Goal: Complete application form: Complete application form

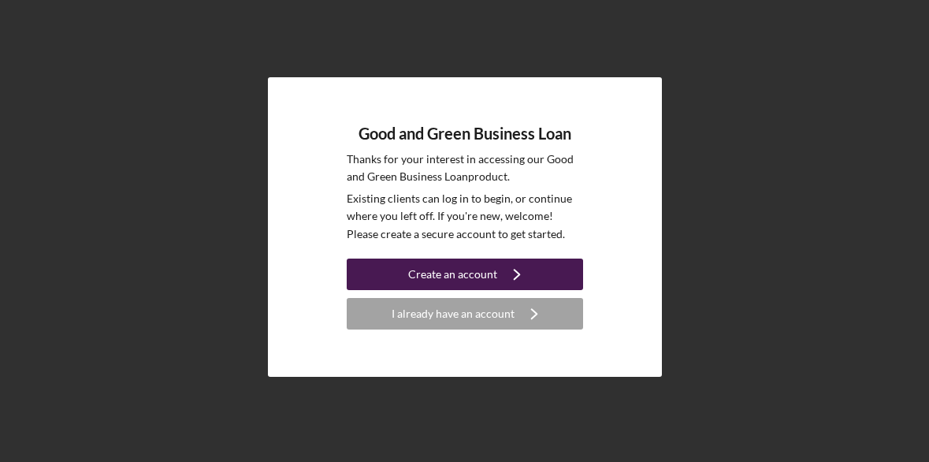
click at [480, 270] on div "Create an account" at bounding box center [452, 274] width 89 height 32
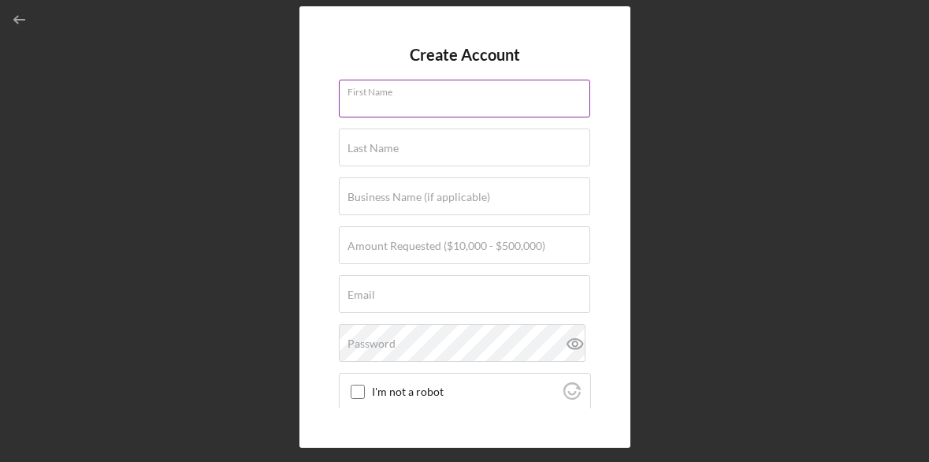
click at [359, 110] on input "First Name" at bounding box center [464, 99] width 251 height 38
type input "Sugi"
type input "Kardon"
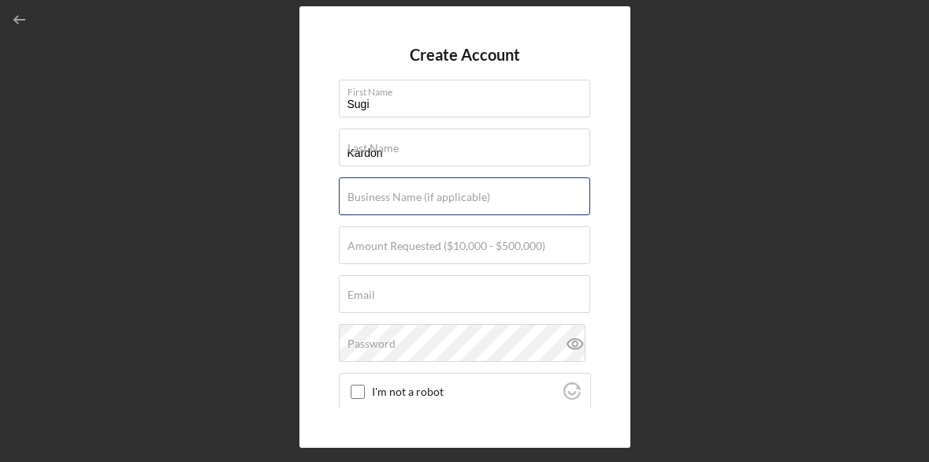
type input "Kardon Electric Company Inc."
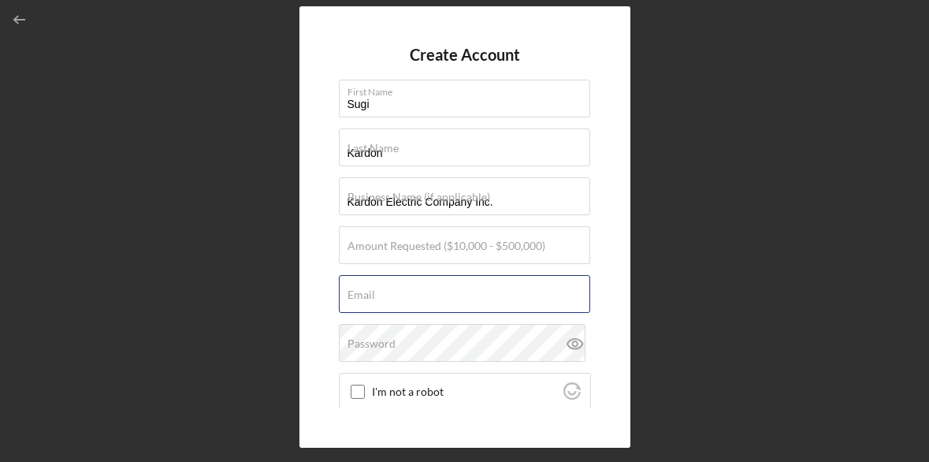
type input "[EMAIL_ADDRESS][DOMAIN_NAME]"
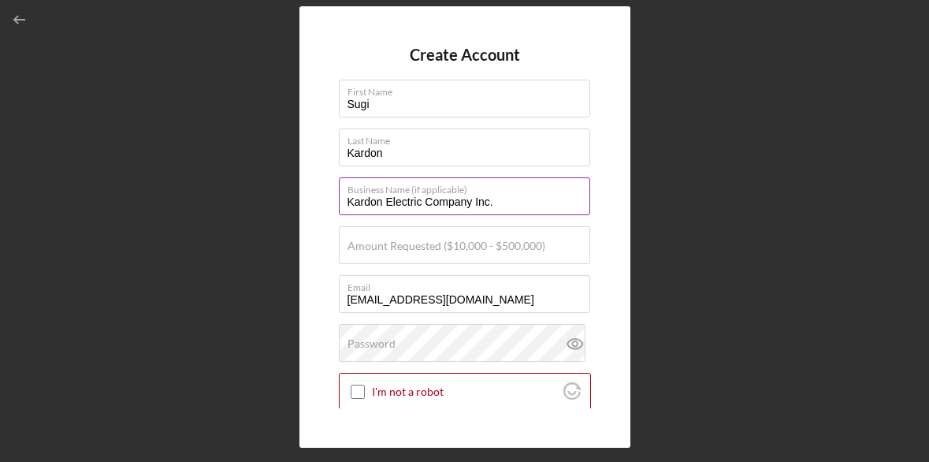
click at [492, 201] on input "Kardon Electric Company Inc." at bounding box center [464, 196] width 251 height 38
type input "Kardon Electric Company Inc"
click at [269, 246] on div "Create Account First Name Sugi Last Name Kardon Business Name (if applicable) K…" at bounding box center [464, 227] width 913 height 454
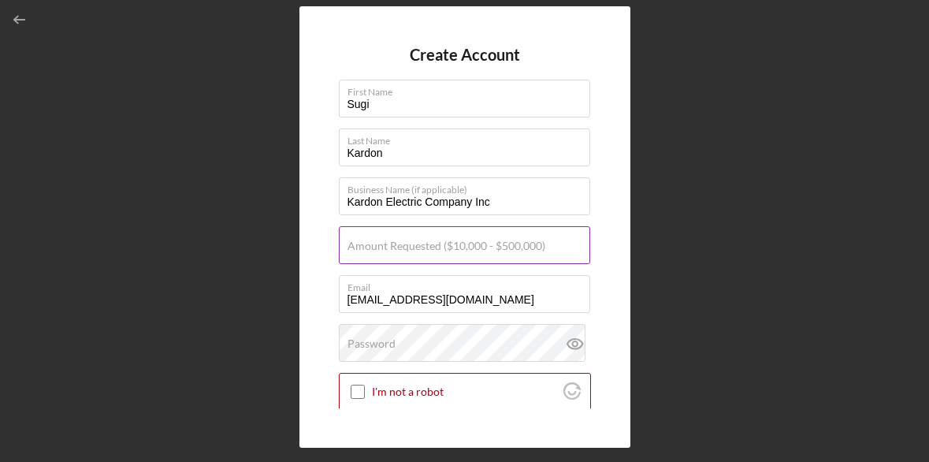
click at [386, 251] on label "Amount Requested ($10,000 - $500,000)" at bounding box center [446, 245] width 198 height 13
click at [386, 251] on input "Amount Requested ($10,000 - $500,000)" at bounding box center [464, 245] width 251 height 38
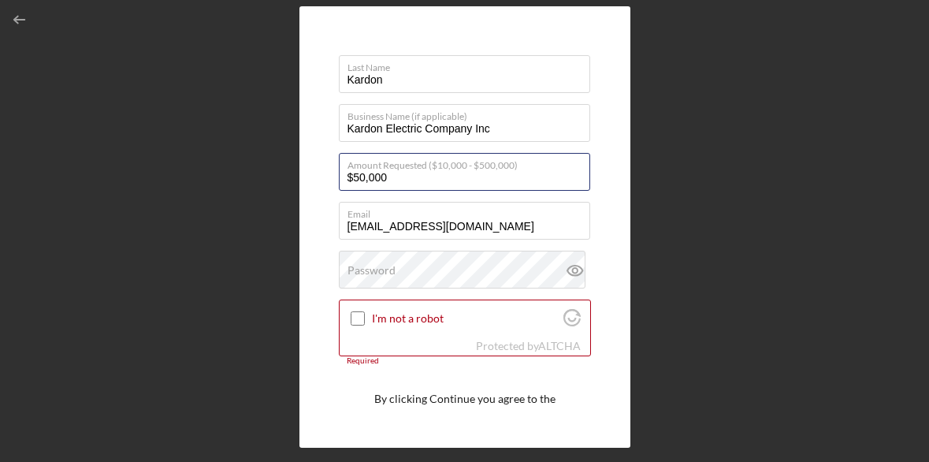
scroll to position [95, 0]
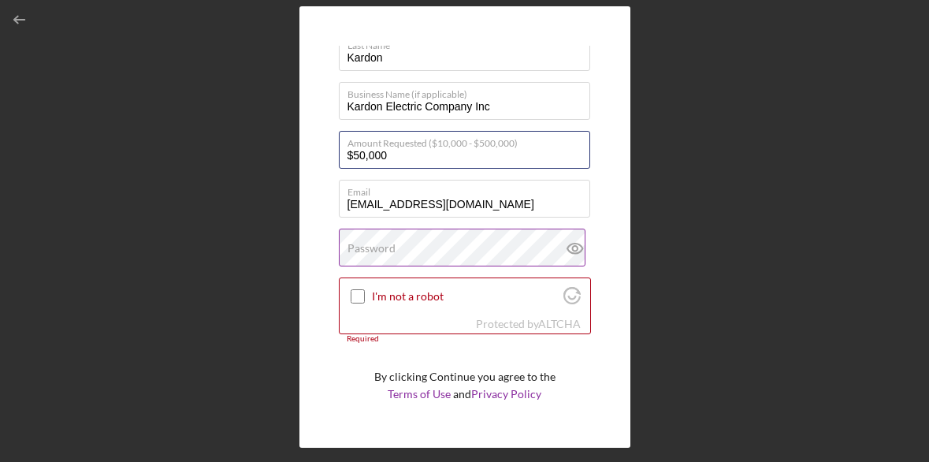
type input "$50,000"
click at [369, 247] on label "Password" at bounding box center [371, 248] width 48 height 13
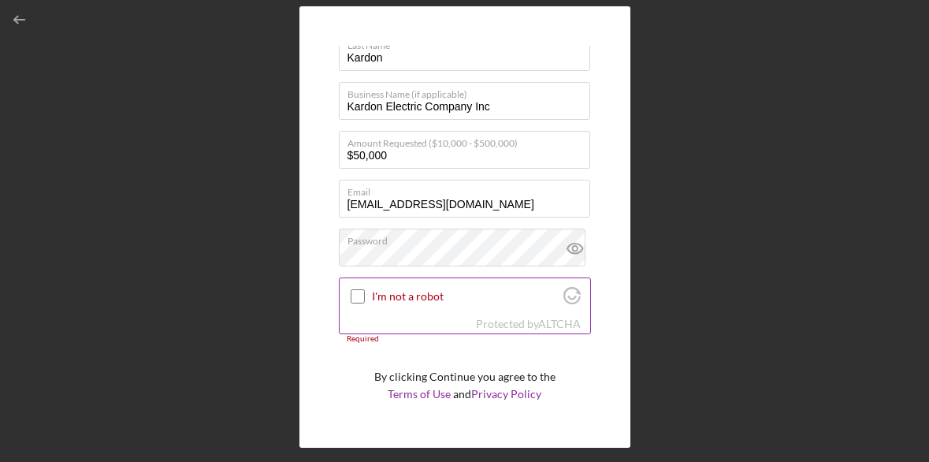
click at [356, 296] on input "I'm not a robot" at bounding box center [358, 296] width 14 height 14
checkbox input "true"
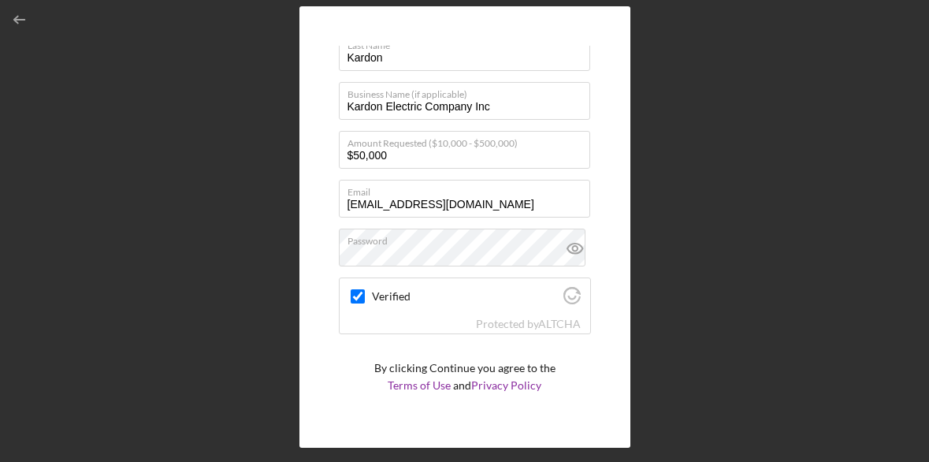
scroll to position [128, 0]
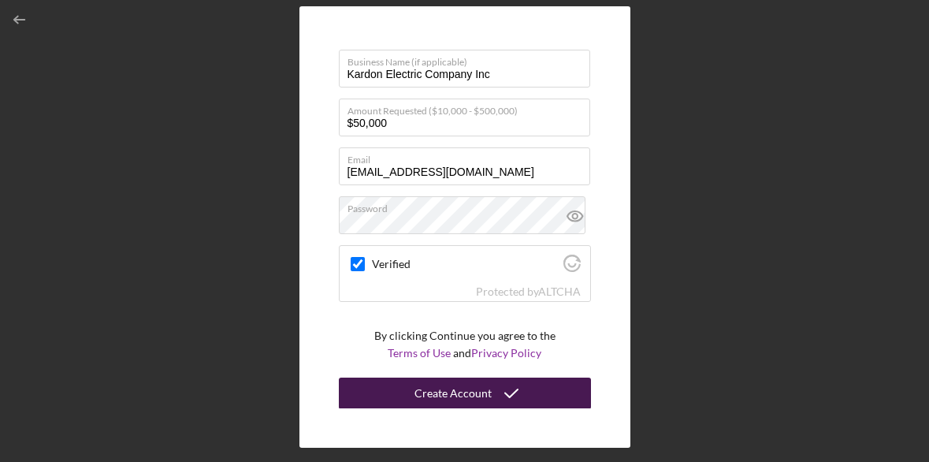
click at [477, 389] on div "Create Account" at bounding box center [452, 393] width 77 height 32
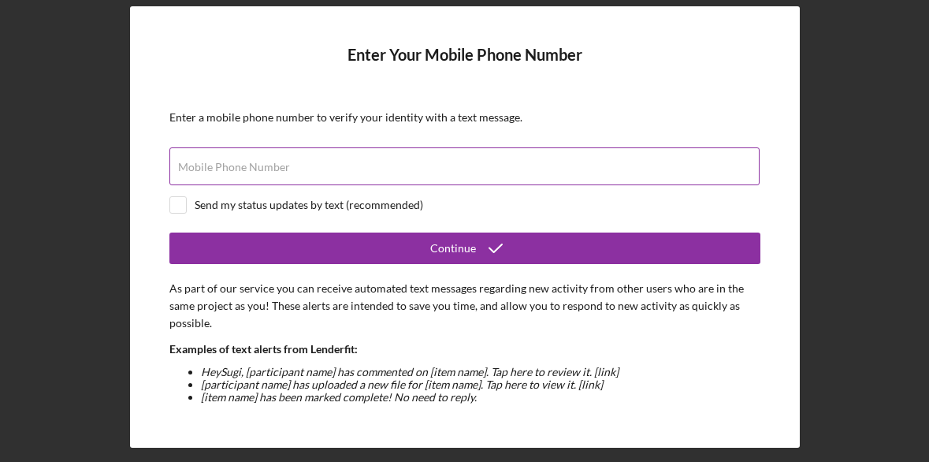
click at [243, 173] on label "Mobile Phone Number" at bounding box center [234, 167] width 112 height 13
click at [243, 173] on input "Mobile Phone Number" at bounding box center [464, 166] width 590 height 38
type input "[PHONE_NUMBER]"
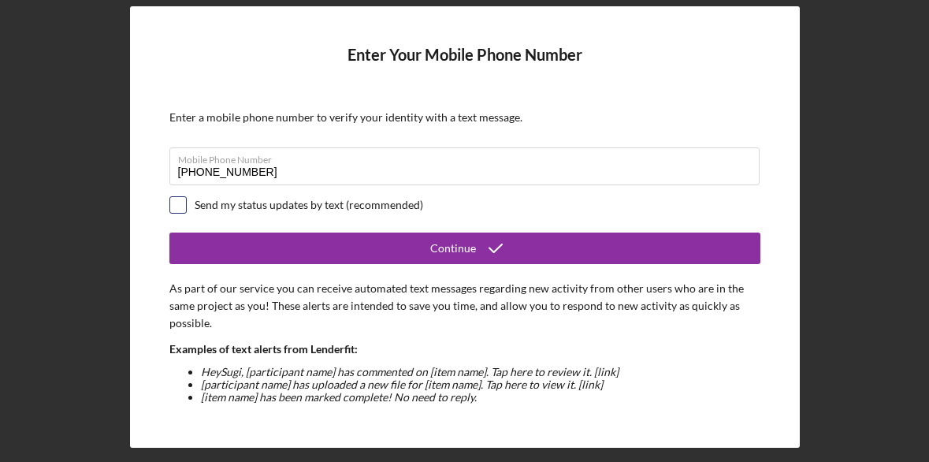
click at [178, 205] on input "checkbox" at bounding box center [178, 205] width 16 height 16
checkbox input "true"
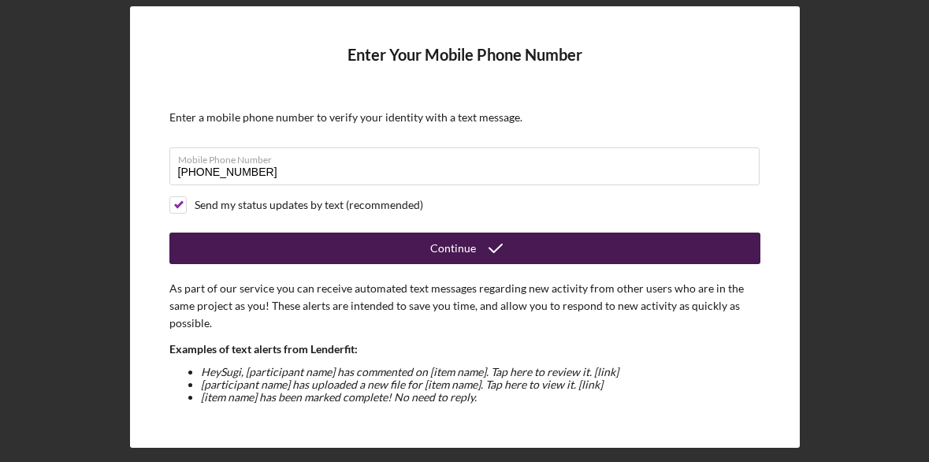
click at [451, 244] on div "Continue" at bounding box center [453, 248] width 46 height 32
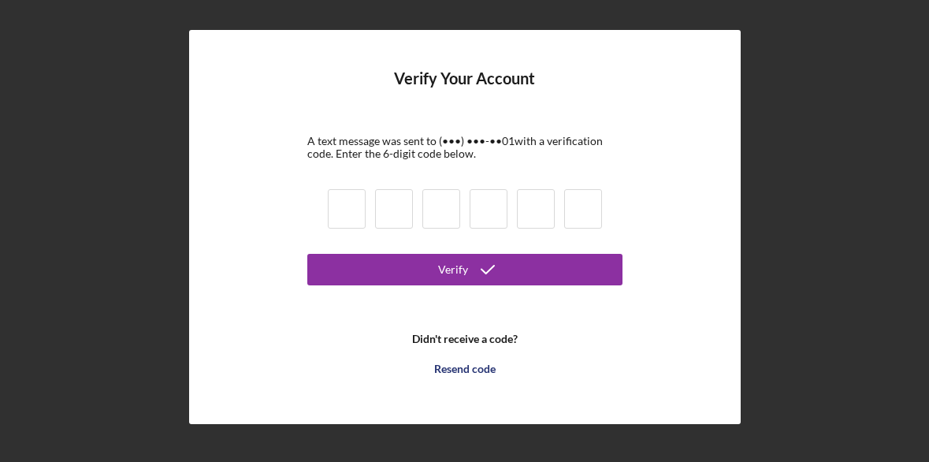
click at [348, 220] on input at bounding box center [347, 208] width 38 height 39
type input "0"
type input "9"
type input "2"
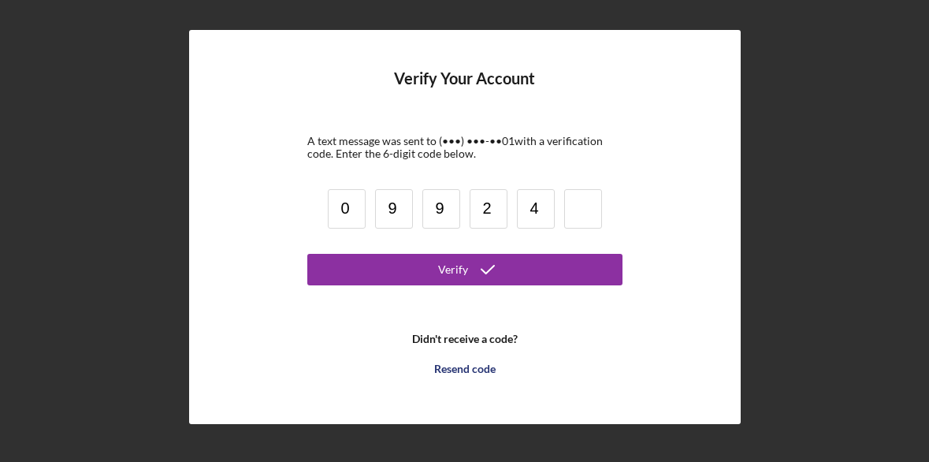
type input "4"
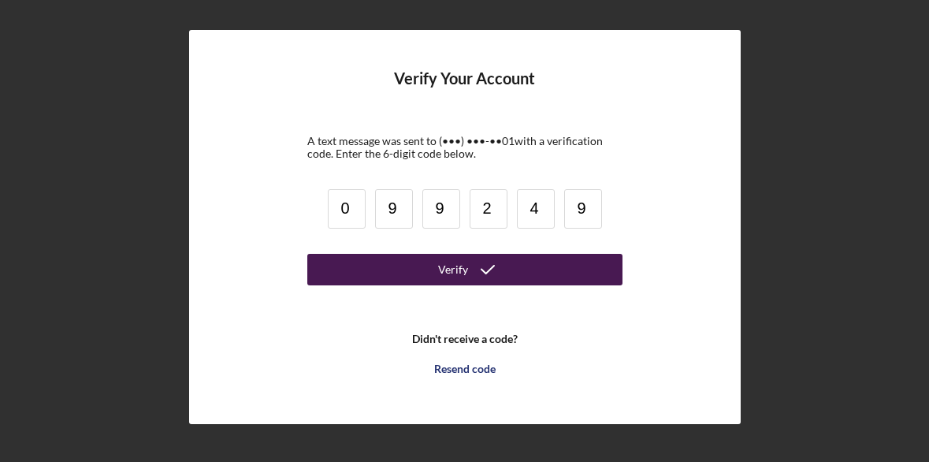
type input "9"
click at [492, 275] on icon "submit" at bounding box center [487, 269] width 39 height 39
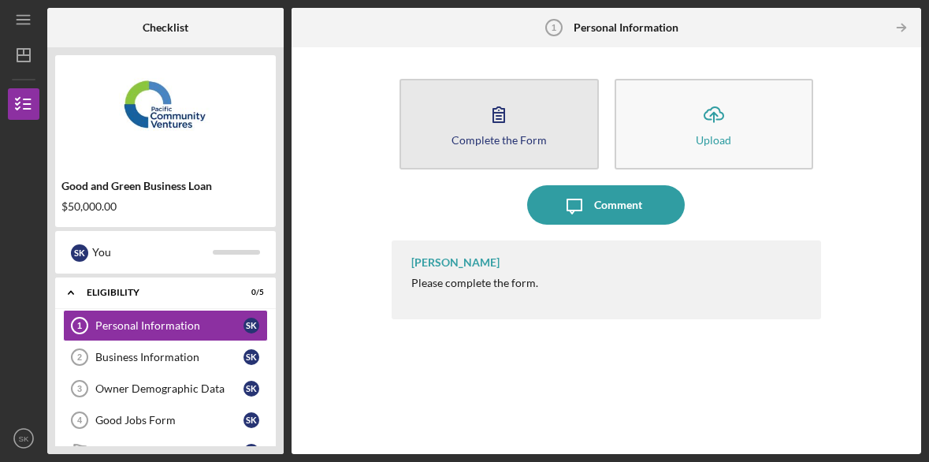
click at [494, 118] on icon "button" at bounding box center [498, 114] width 39 height 39
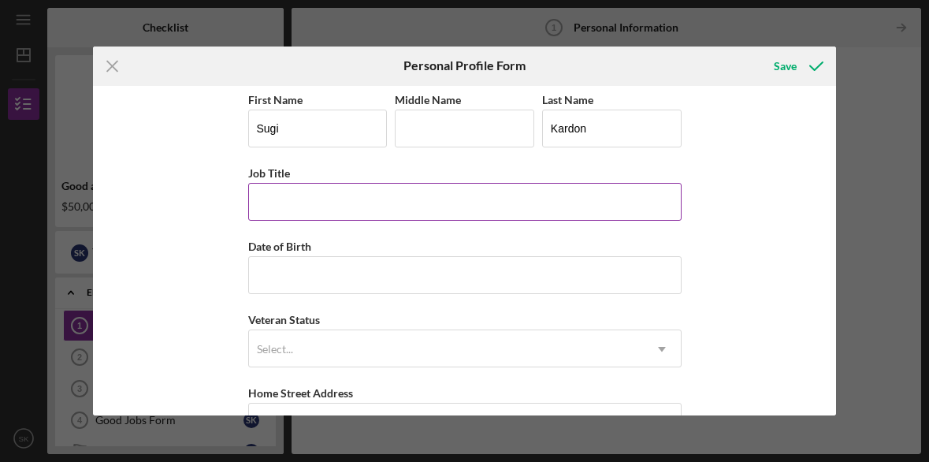
click at [306, 198] on input "Job Title" at bounding box center [464, 202] width 433 height 38
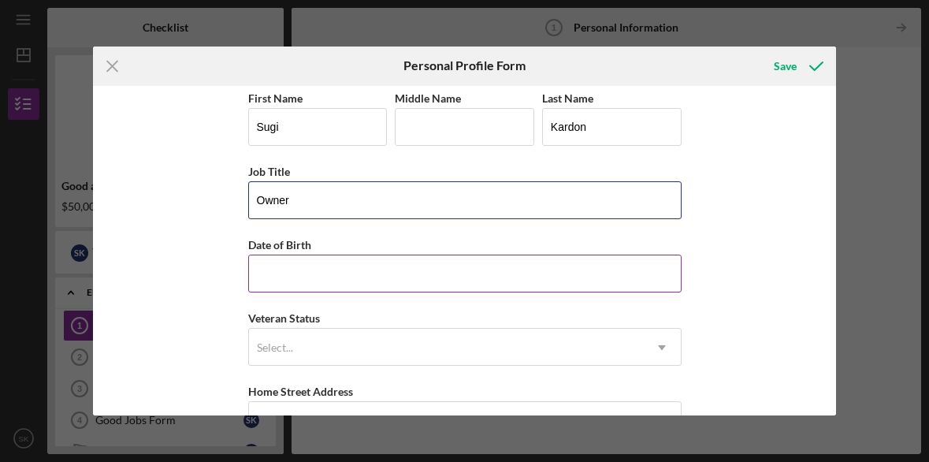
type input "Owner"
click at [280, 280] on input "Date of Birth" at bounding box center [464, 273] width 433 height 38
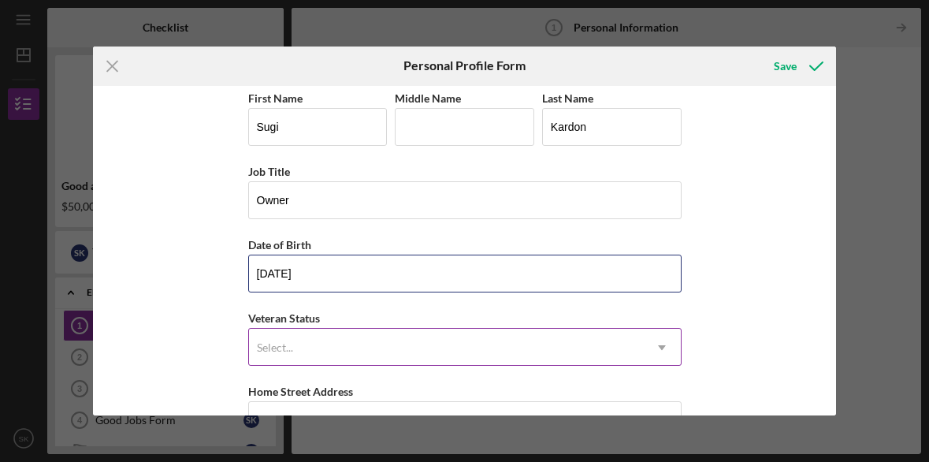
type input "[DATE]"
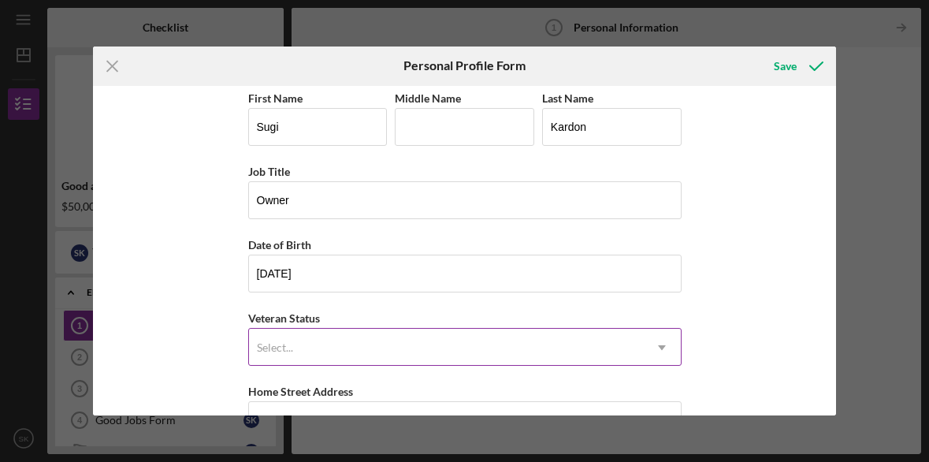
click at [279, 346] on div "Select..." at bounding box center [275, 347] width 36 height 13
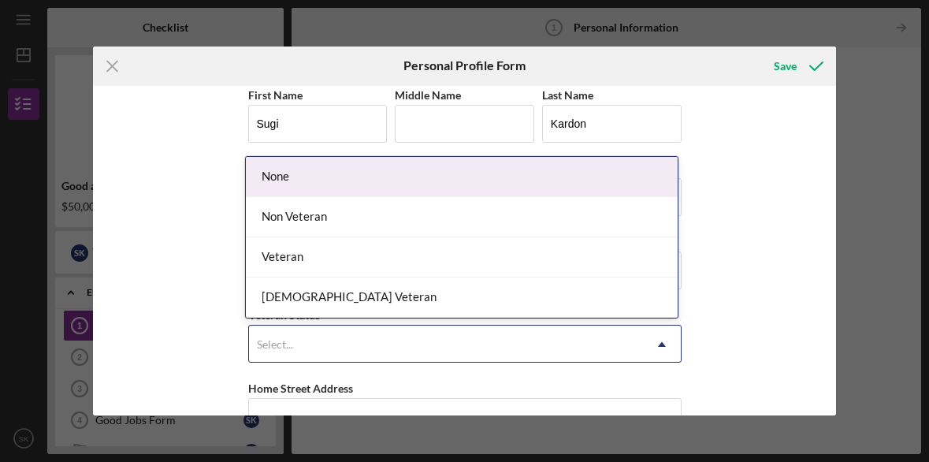
click at [267, 180] on div "None" at bounding box center [462, 177] width 432 height 40
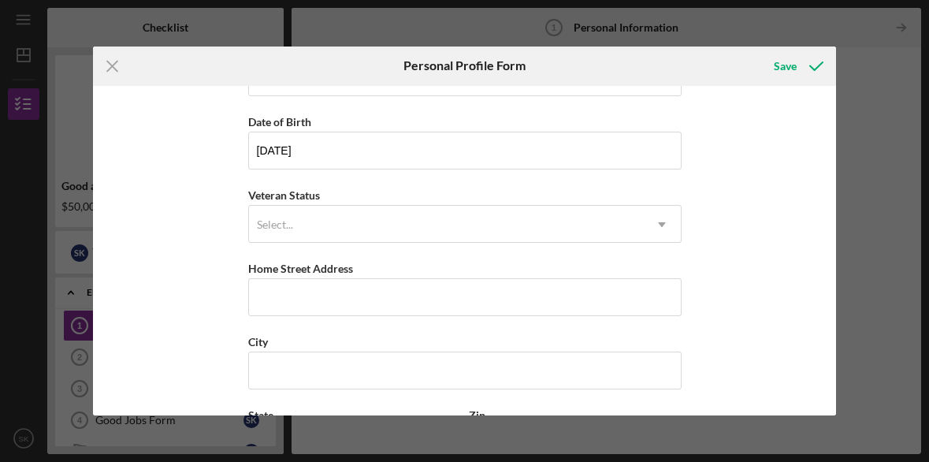
scroll to position [135, 0]
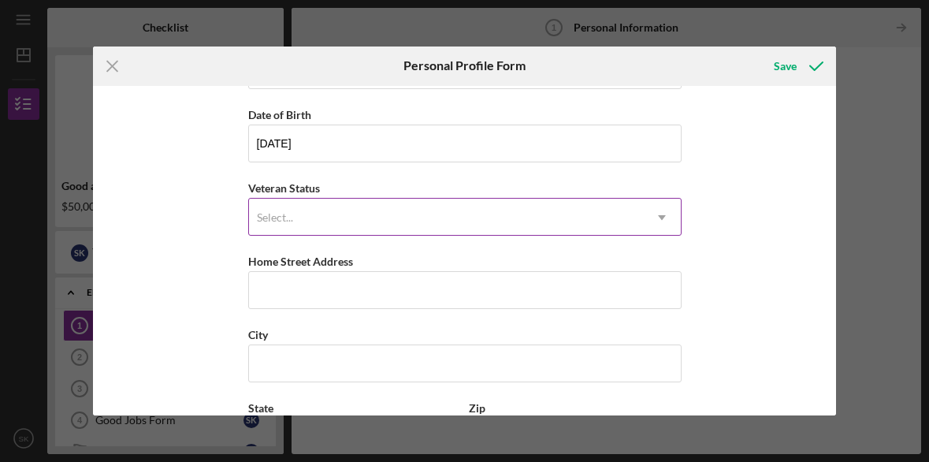
click at [298, 215] on div "Select..." at bounding box center [446, 217] width 394 height 36
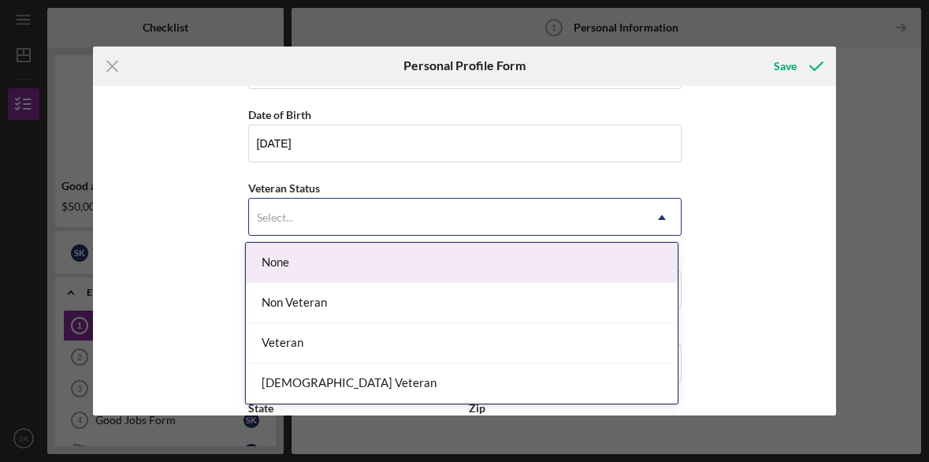
click at [292, 264] on div "None" at bounding box center [462, 263] width 432 height 40
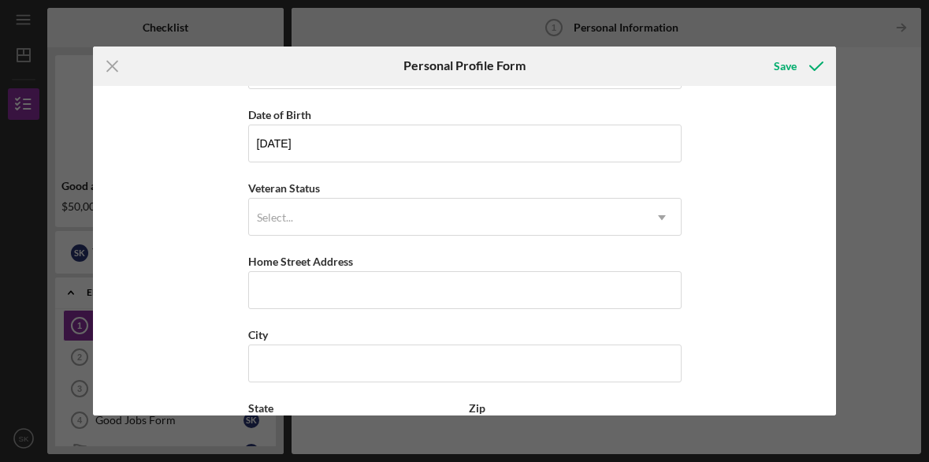
scroll to position [167, 0]
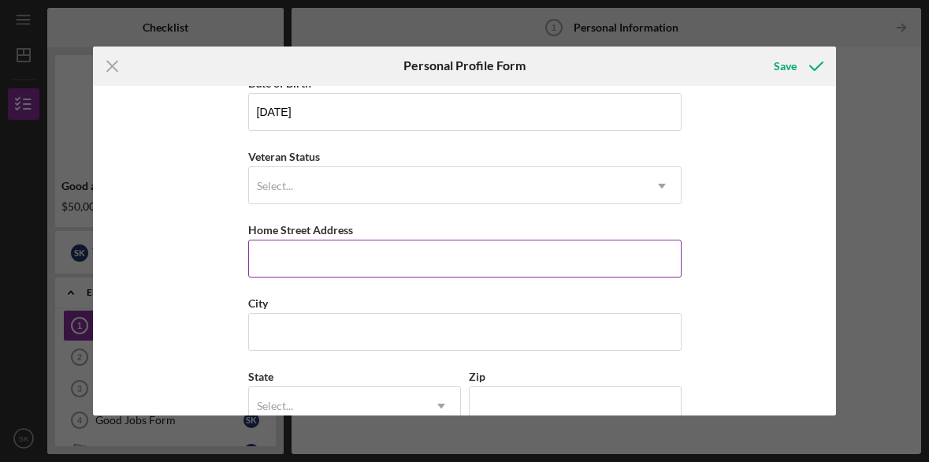
click at [307, 264] on input "Home Street Address" at bounding box center [464, 258] width 433 height 38
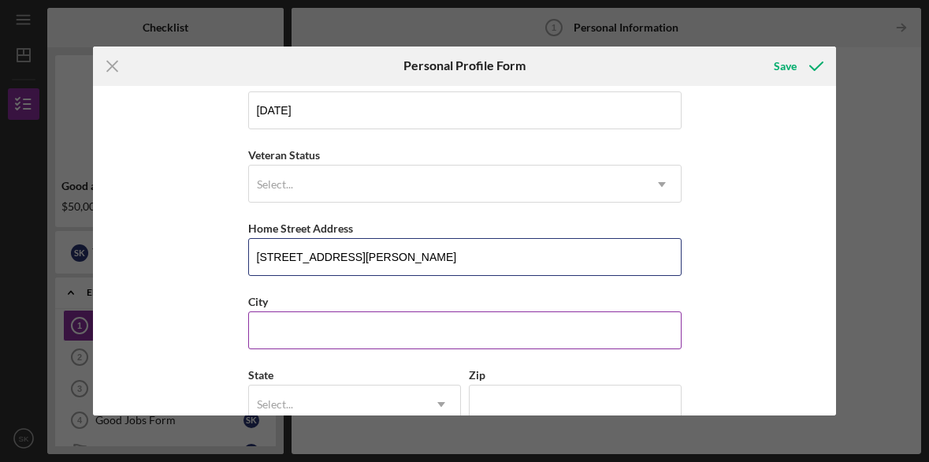
type input "[STREET_ADDRESS][PERSON_NAME]"
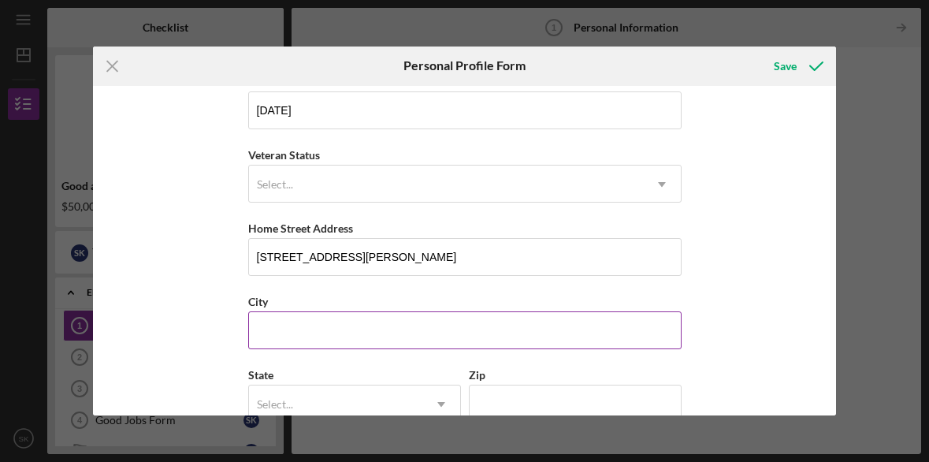
click at [280, 345] on input "City" at bounding box center [464, 330] width 433 height 38
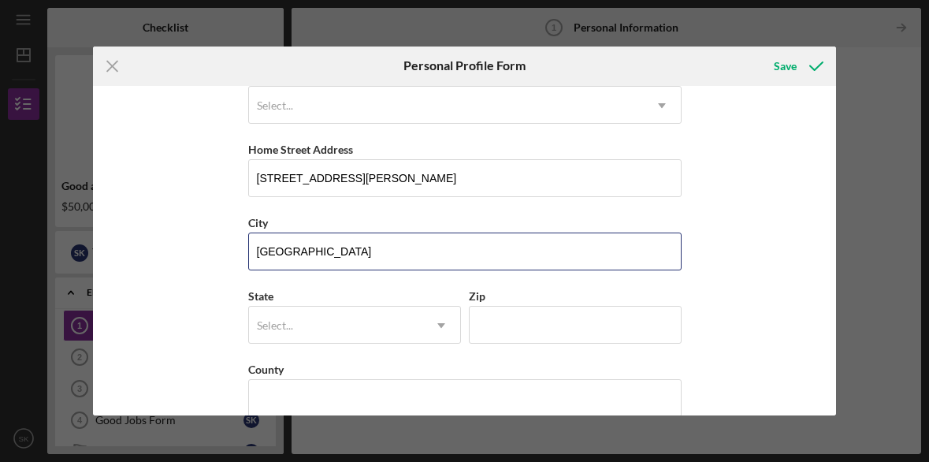
scroll to position [258, 0]
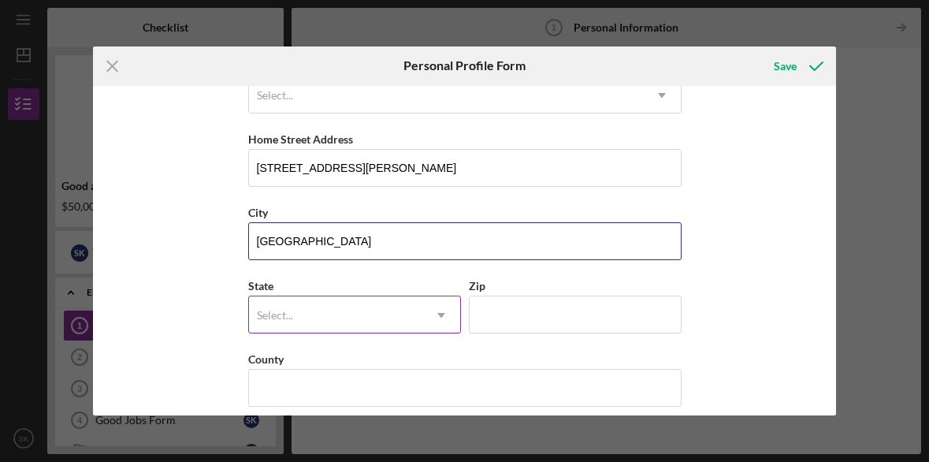
type input "[GEOGRAPHIC_DATA]"
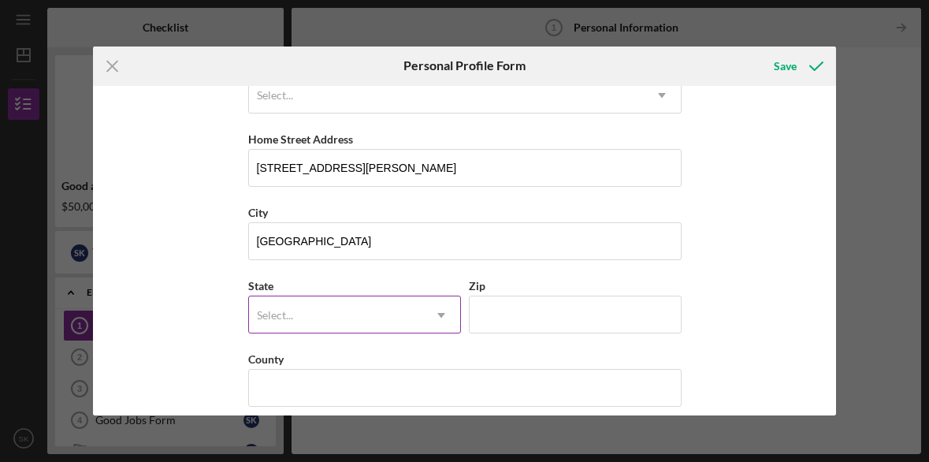
click at [278, 317] on div "Select..." at bounding box center [275, 315] width 36 height 13
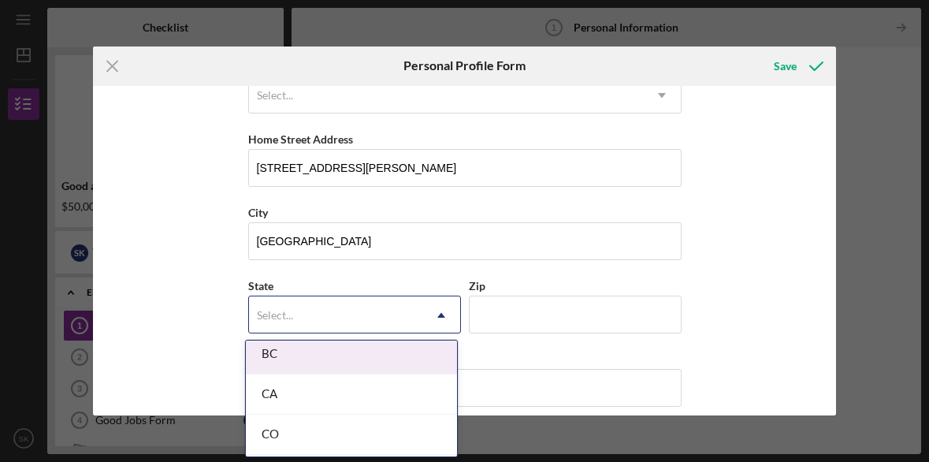
scroll to position [411, 0]
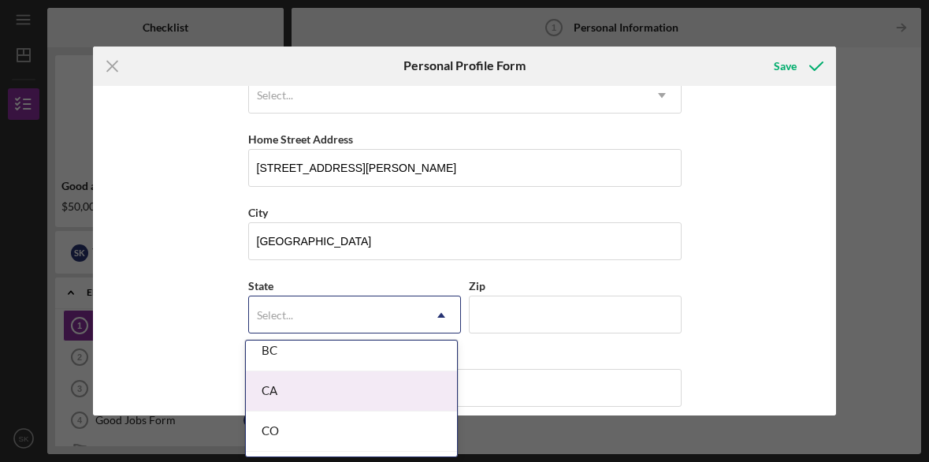
click at [272, 395] on div "CA" at bounding box center [351, 391] width 211 height 40
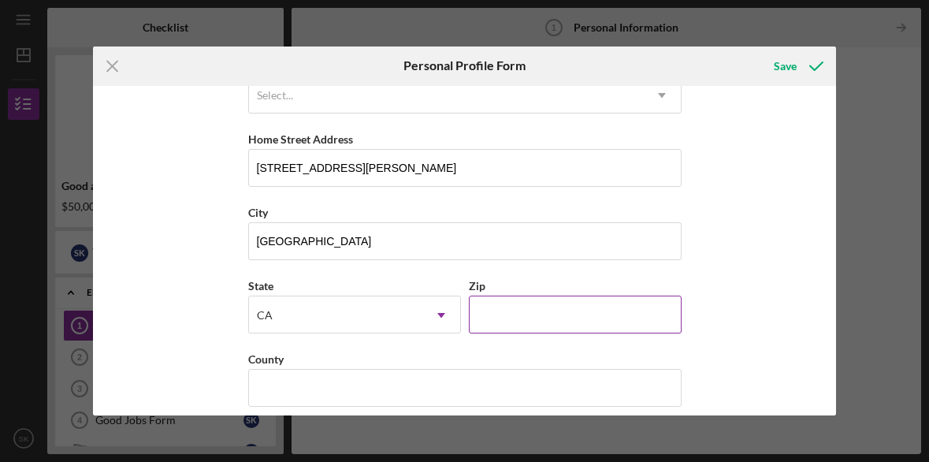
click at [496, 317] on input "Zip" at bounding box center [575, 314] width 213 height 38
type input "94619"
click at [165, 257] on div "First Name [PERSON_NAME] Middle Name Last Name [PERSON_NAME] Job Title Owner Da…" at bounding box center [464, 251] width 743 height 330
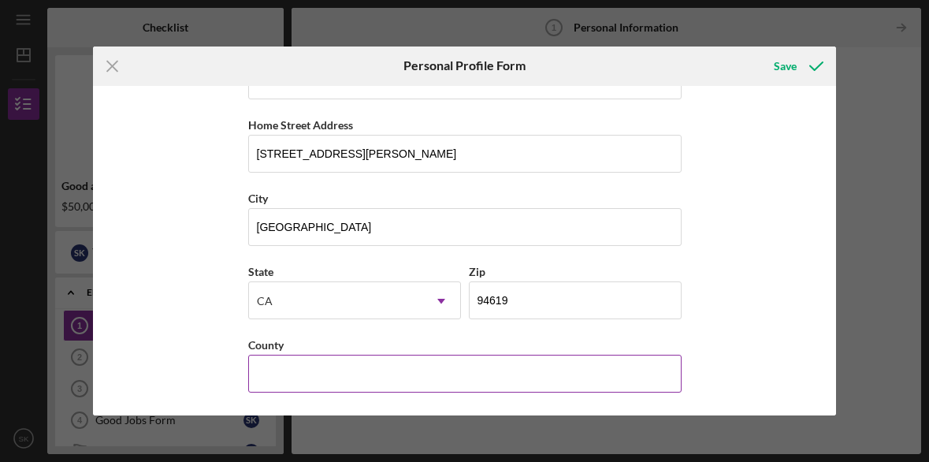
click at [273, 375] on input "County" at bounding box center [464, 373] width 433 height 38
type input "Alameda"
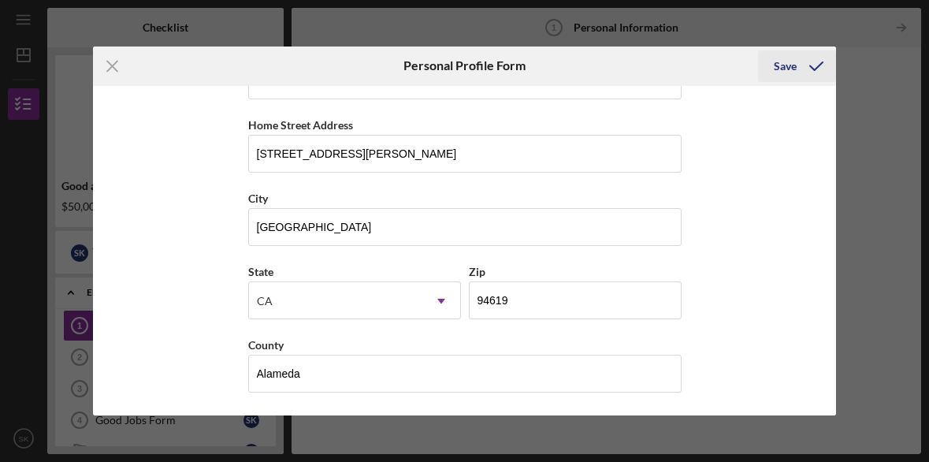
click at [776, 67] on div "Save" at bounding box center [785, 66] width 23 height 32
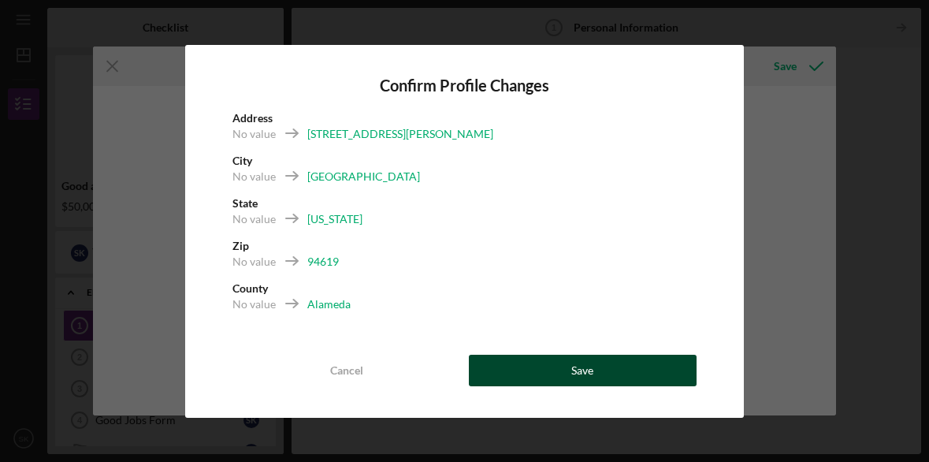
click at [580, 373] on div "Save" at bounding box center [582, 370] width 22 height 32
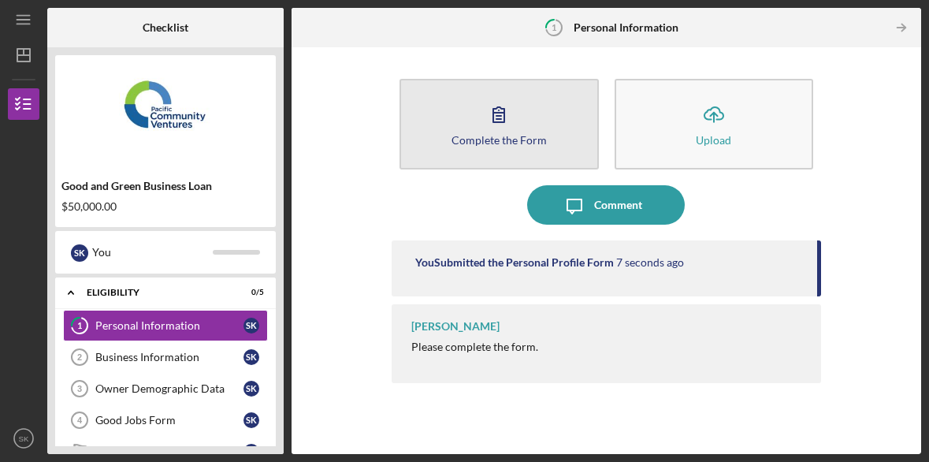
click at [495, 121] on icon "button" at bounding box center [498, 114] width 39 height 39
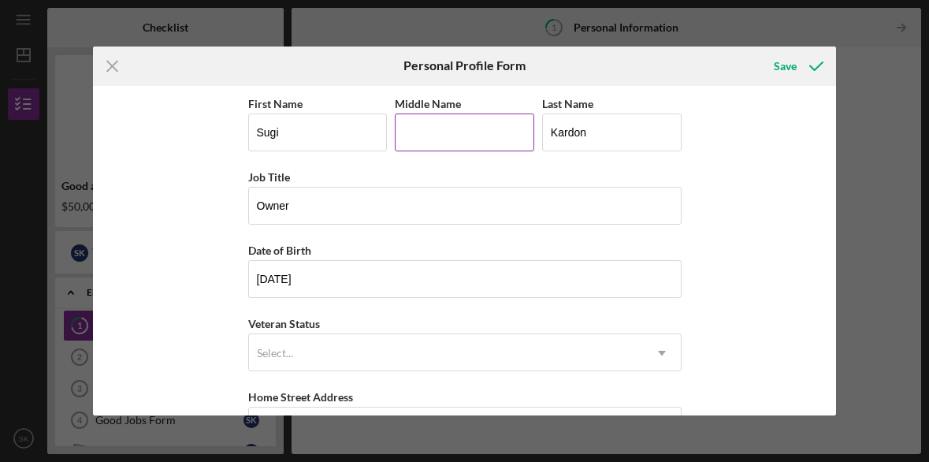
click at [425, 129] on input "Middle Name" at bounding box center [464, 132] width 139 height 38
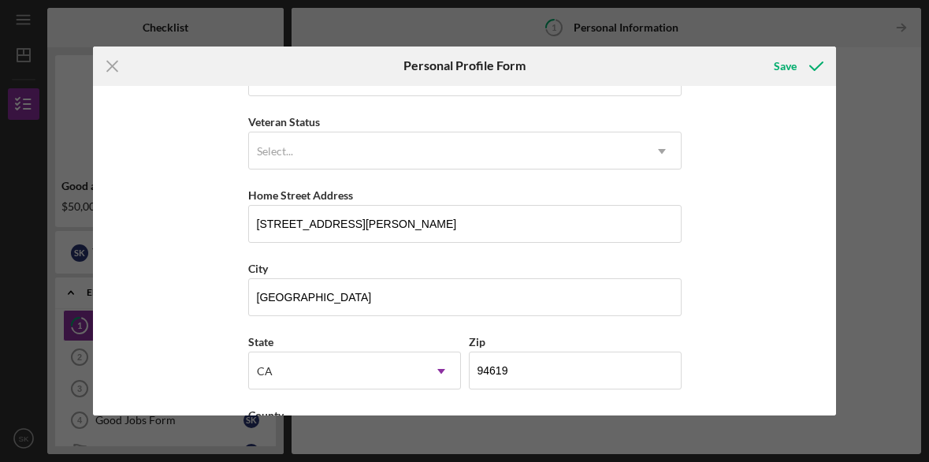
scroll to position [222, 0]
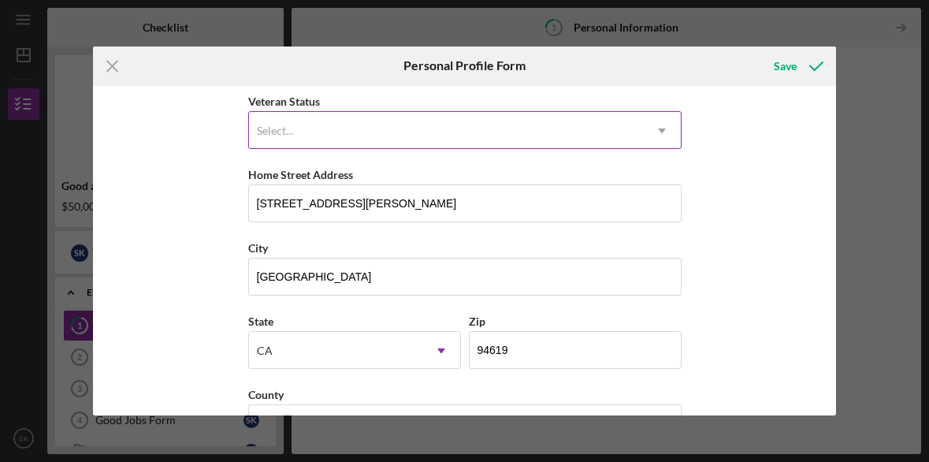
type input "[PERSON_NAME]"
click at [320, 131] on div "Select..." at bounding box center [446, 131] width 394 height 36
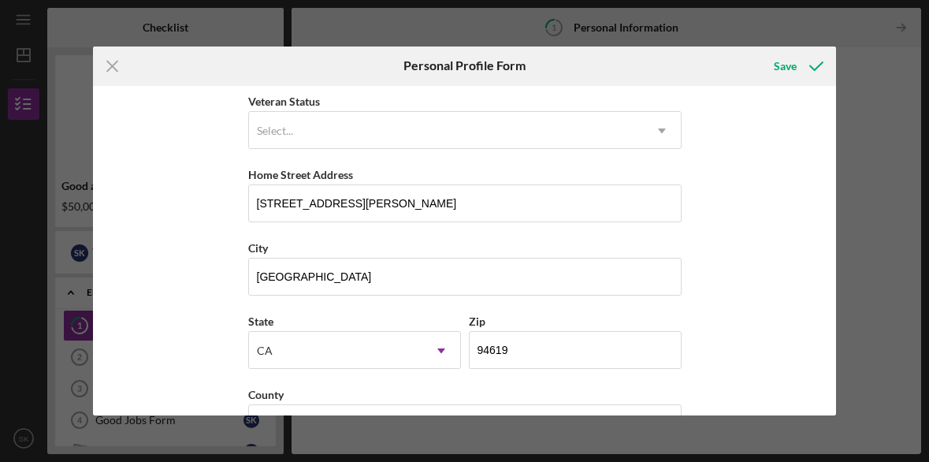
click at [202, 156] on div "First Name [PERSON_NAME] Middle Name [PERSON_NAME] Last Name [PERSON_NAME] Job …" at bounding box center [464, 251] width 743 height 330
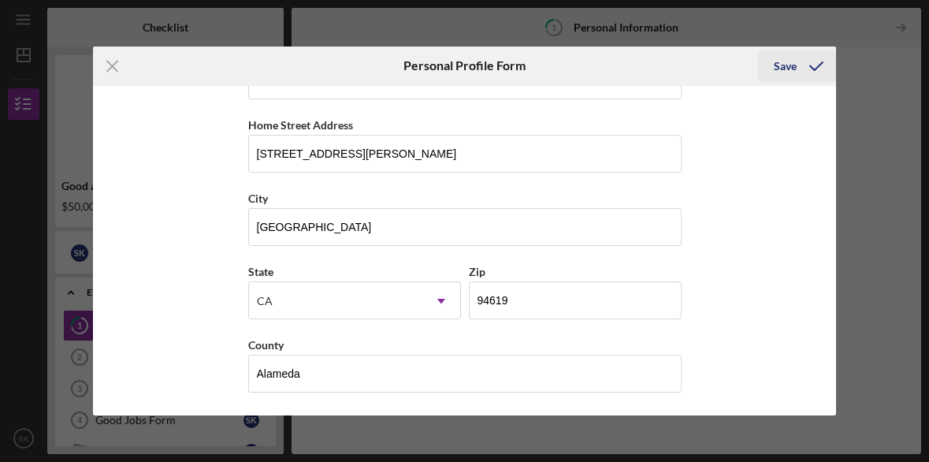
click at [792, 65] on div "Save" at bounding box center [785, 66] width 23 height 32
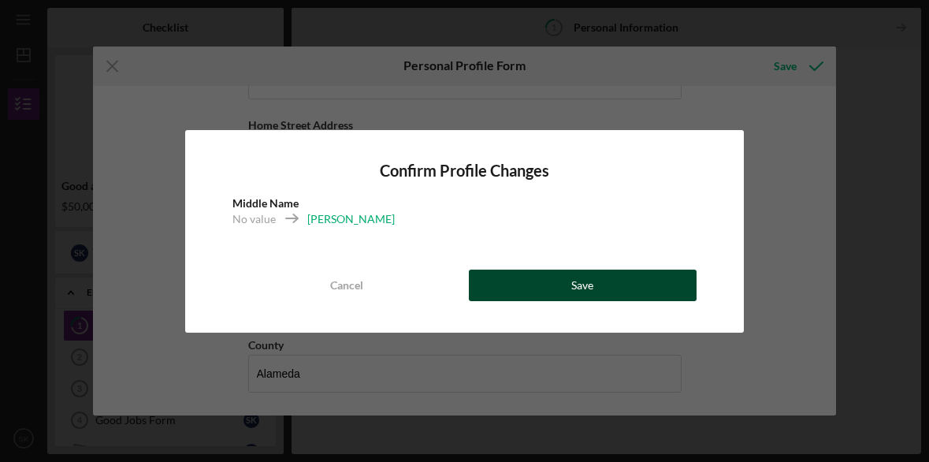
click at [556, 292] on button "Save" at bounding box center [583, 285] width 228 height 32
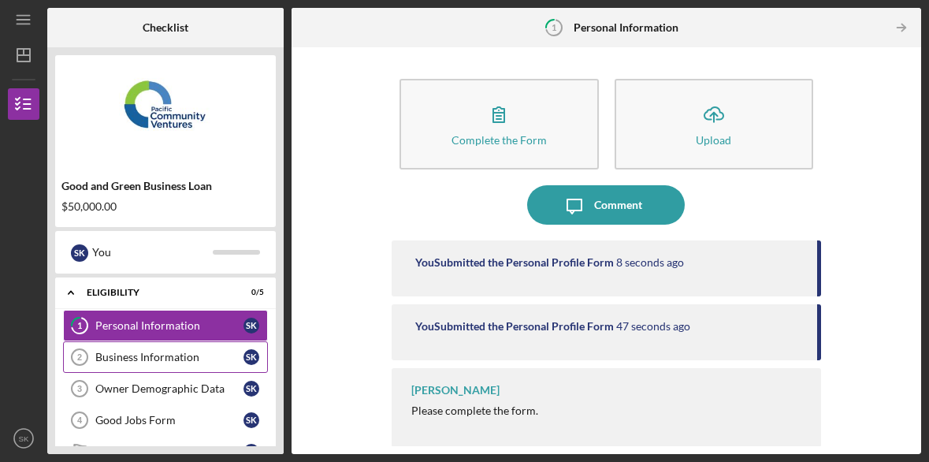
click at [127, 362] on div "Business Information" at bounding box center [169, 357] width 148 height 13
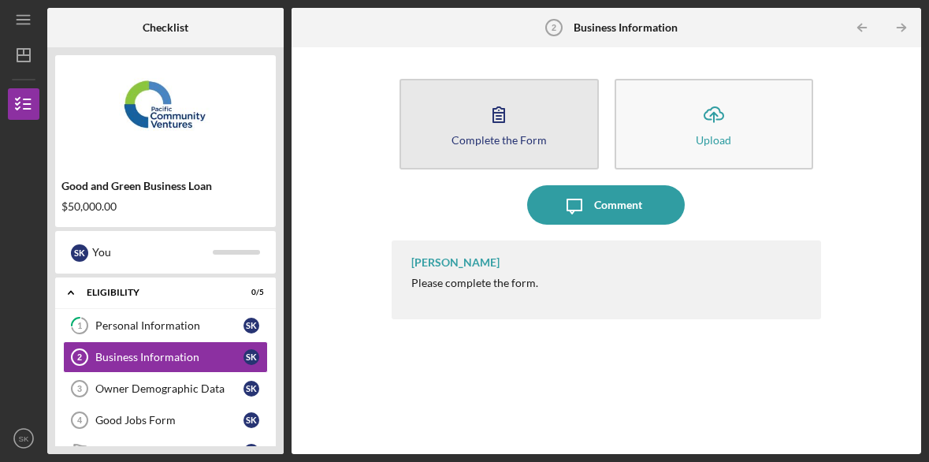
click at [473, 135] on div "Complete the Form" at bounding box center [498, 140] width 95 height 12
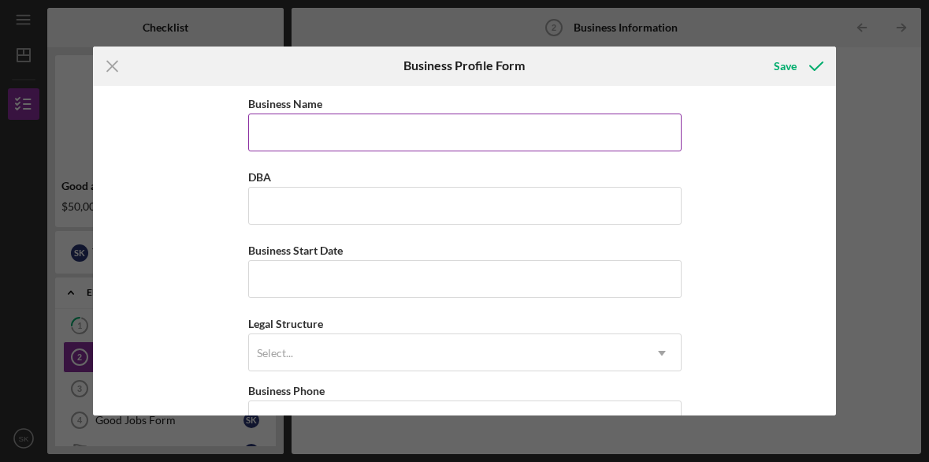
click at [328, 140] on input "Business Name" at bounding box center [464, 132] width 433 height 38
type input "Kardon Electric Company Inc."
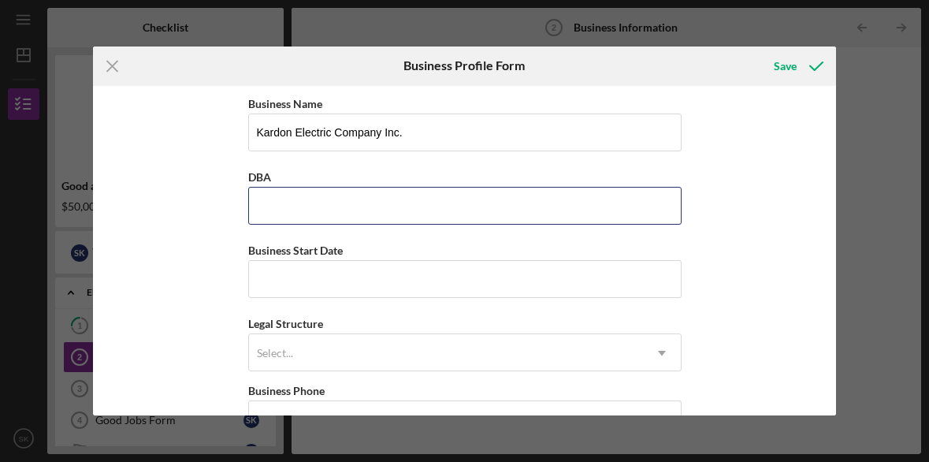
type input "Kardon Electric Company Inc."
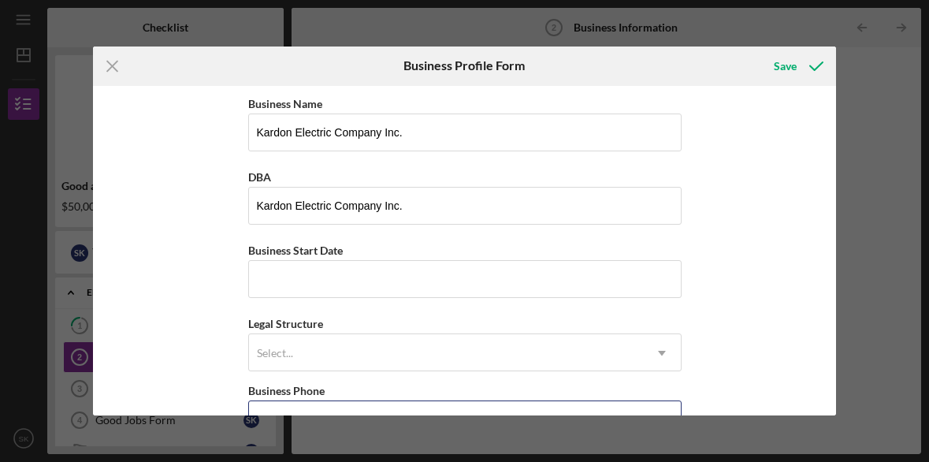
type input "[PHONE_NUMBER]"
type input "[STREET_ADDRESS]"
type input "[GEOGRAPHIC_DATA]"
type input "CA"
type input "94607"
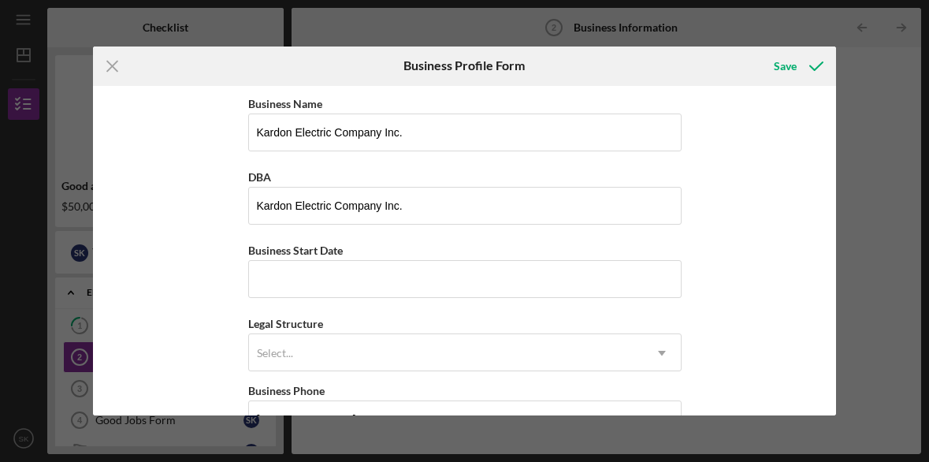
type input "CA"
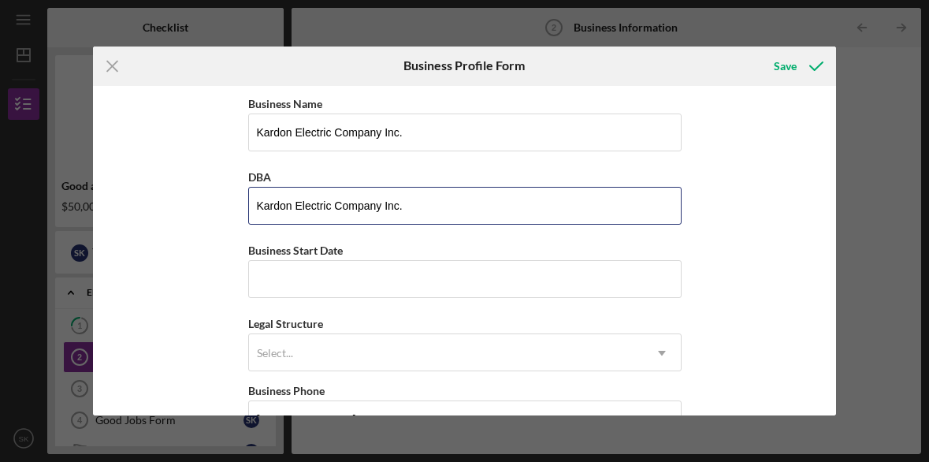
drag, startPoint x: 417, startPoint y: 206, endPoint x: 203, endPoint y: 199, distance: 213.6
click at [203, 199] on div "Business Name Kardon Electric Company Inc. DBA Kardon Electric Company Inc. Bus…" at bounding box center [464, 251] width 743 height 330
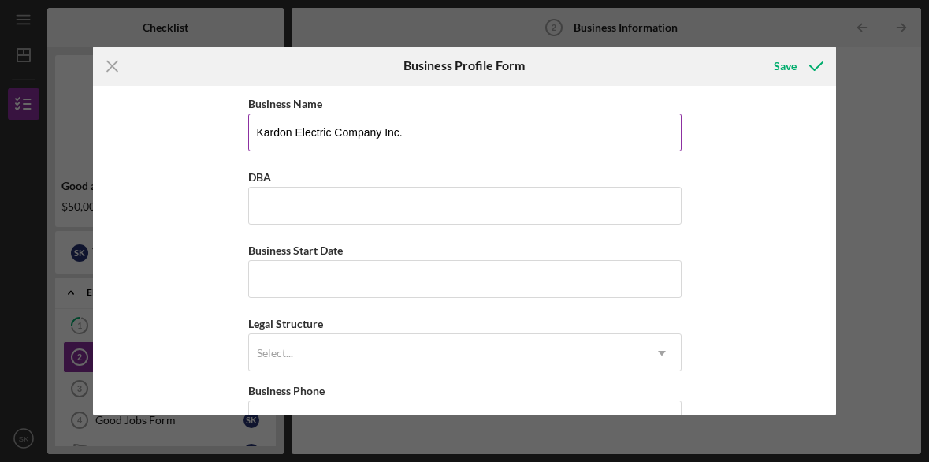
click at [403, 141] on input "Kardon Electric Company Inc." at bounding box center [464, 132] width 433 height 38
type input "Kardon Electric Company Inc"
drag, startPoint x: 228, startPoint y: 291, endPoint x: 238, endPoint y: 288, distance: 9.7
click at [232, 290] on div "Business Name Kardon Electric Company Inc DBA Business Start Date Legal Structu…" at bounding box center [464, 251] width 743 height 330
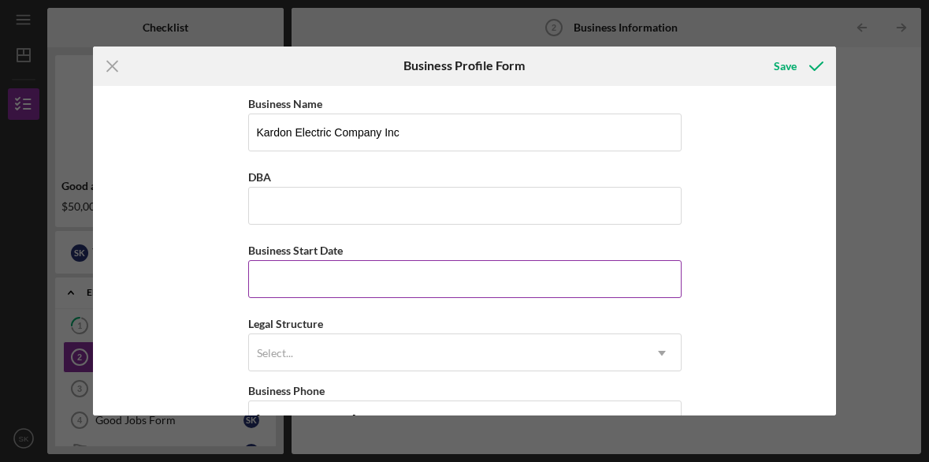
click at [284, 282] on input "Business Start Date" at bounding box center [464, 279] width 433 height 38
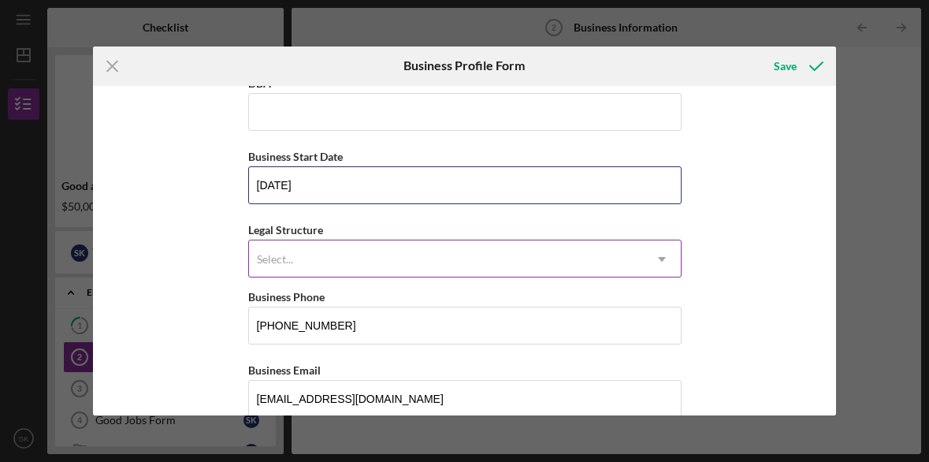
scroll to position [105, 0]
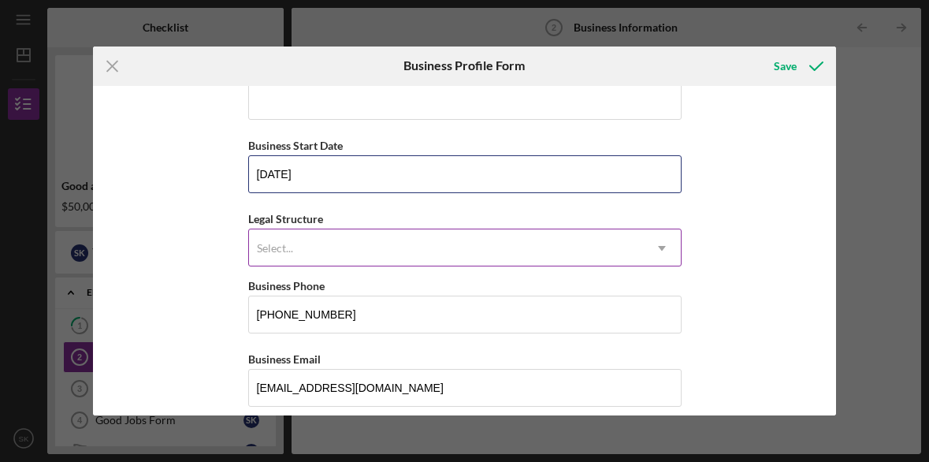
type input "[DATE]"
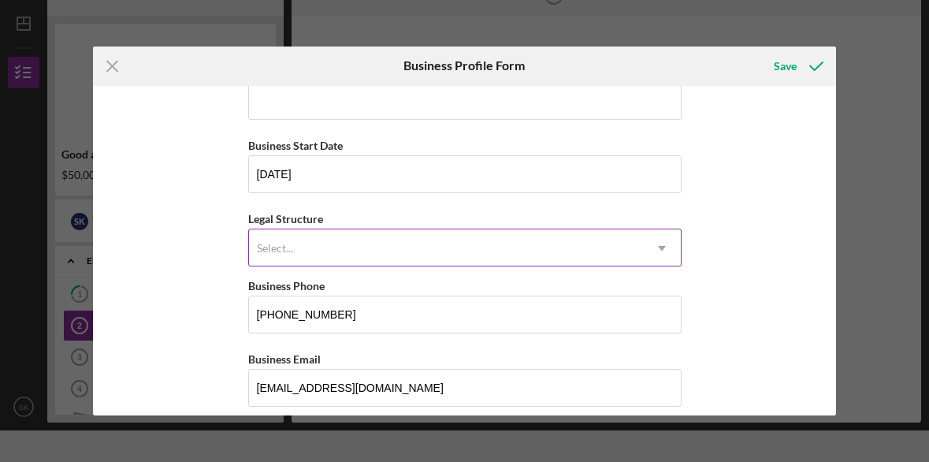
click at [291, 245] on div "Select..." at bounding box center [275, 248] width 40 height 13
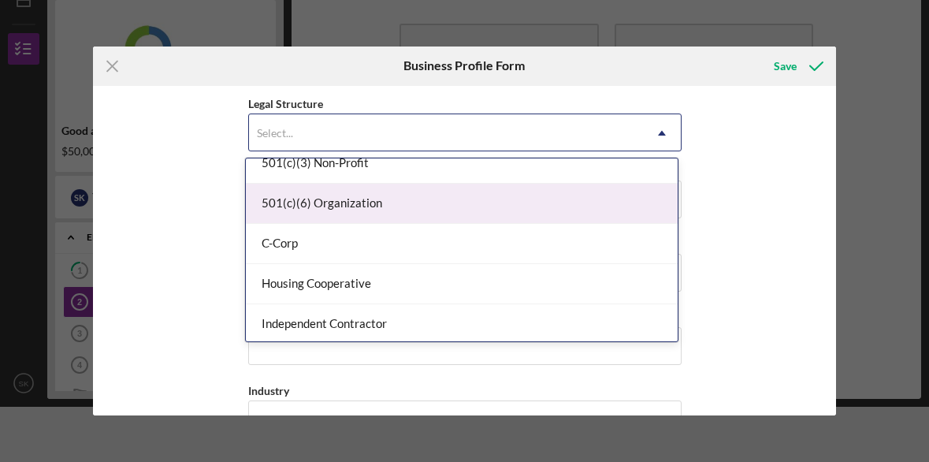
scroll to position [115, 0]
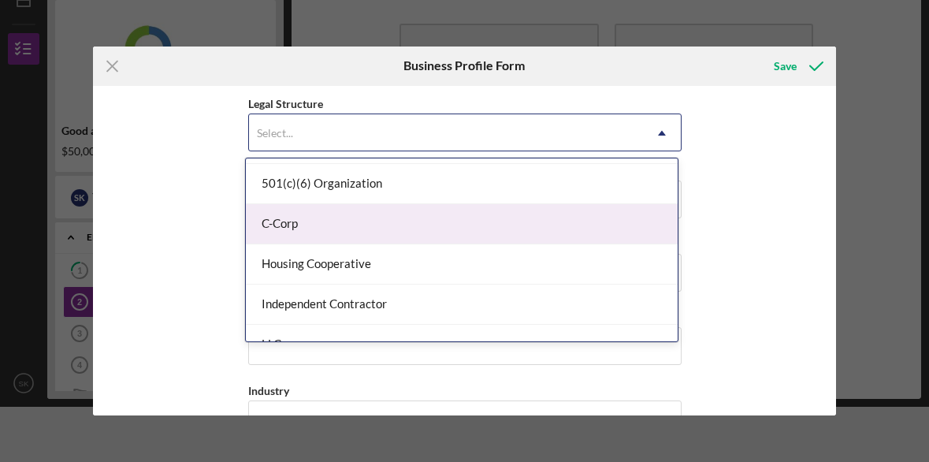
click at [286, 229] on div "C-Corp" at bounding box center [462, 224] width 432 height 40
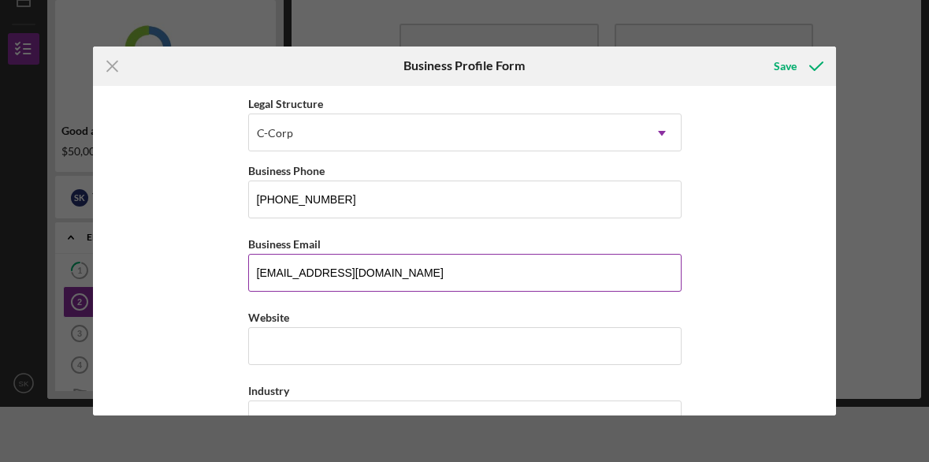
scroll to position [280, 0]
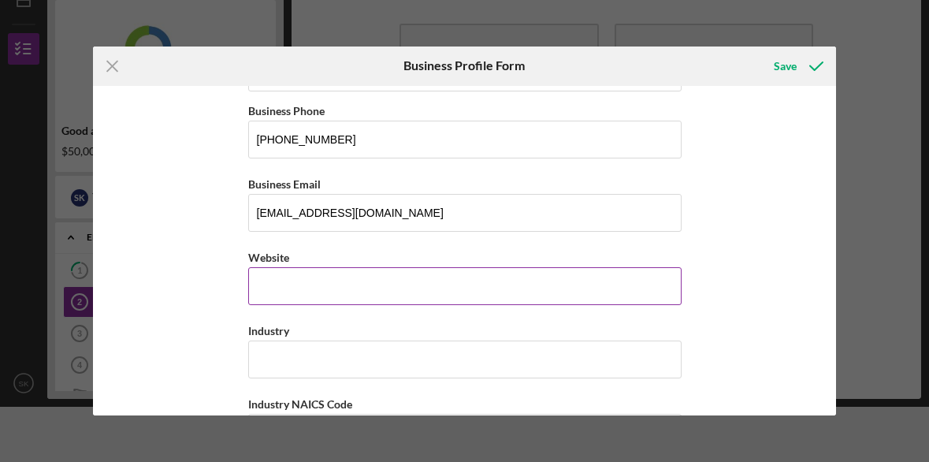
click at [270, 285] on div "Website" at bounding box center [464, 276] width 433 height 58
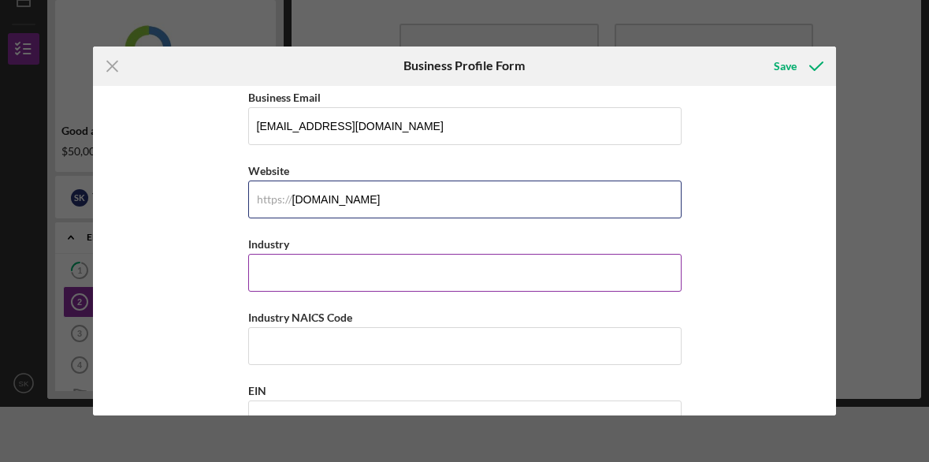
scroll to position [373, 0]
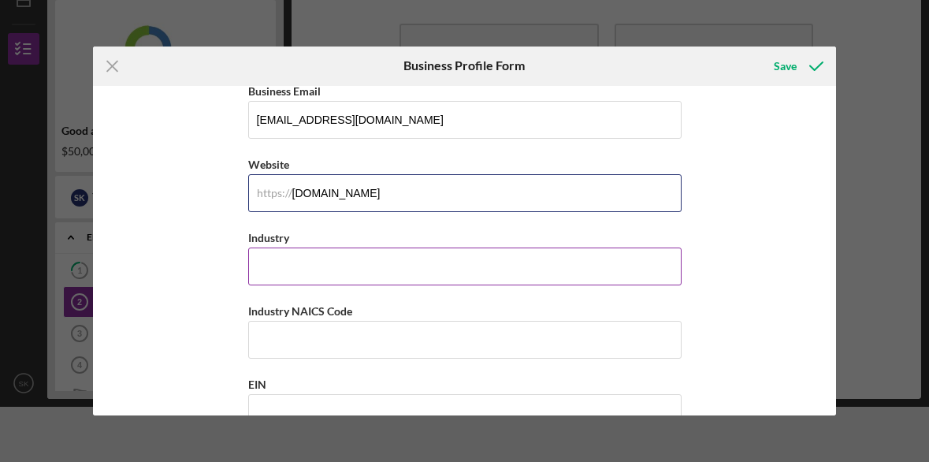
type input "[DOMAIN_NAME]"
click at [277, 260] on input "Industry" at bounding box center [464, 266] width 433 height 38
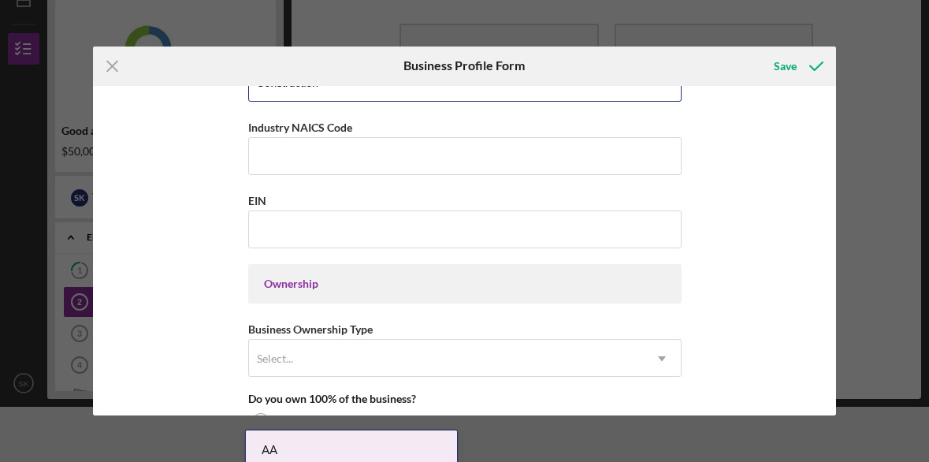
scroll to position [557, 0]
type input "Construction"
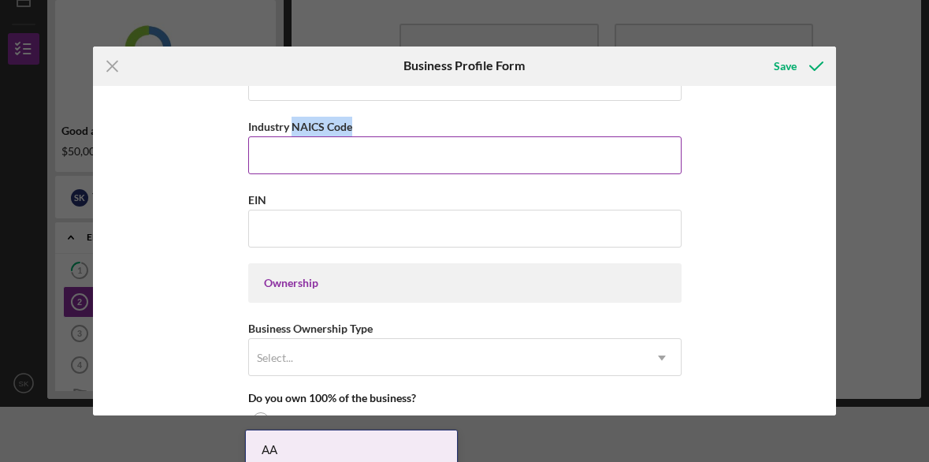
drag, startPoint x: 289, startPoint y: 125, endPoint x: 331, endPoint y: 128, distance: 41.9
click at [347, 127] on label "Industry NAICS Code" at bounding box center [300, 126] width 104 height 13
copy label "NAICS Cod"
click at [274, 159] on input "Industry NAICS Code" at bounding box center [464, 155] width 433 height 38
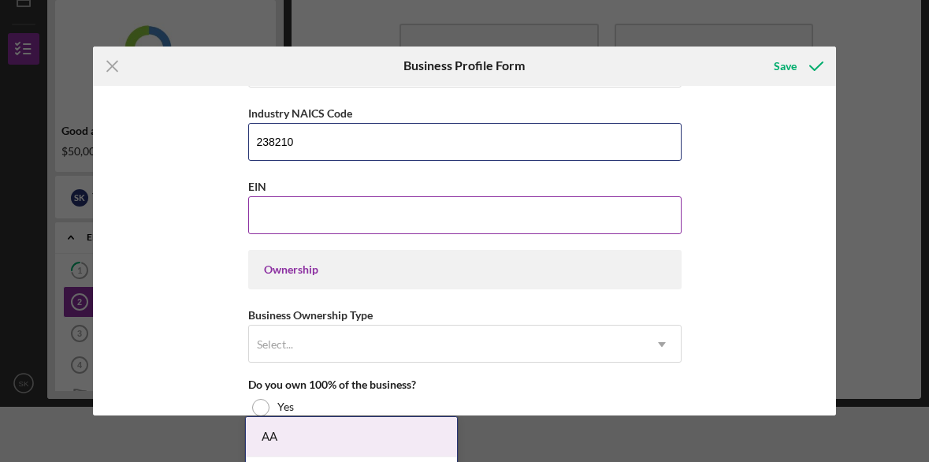
type input "238210"
click at [266, 216] on input "EIN" at bounding box center [464, 215] width 433 height 38
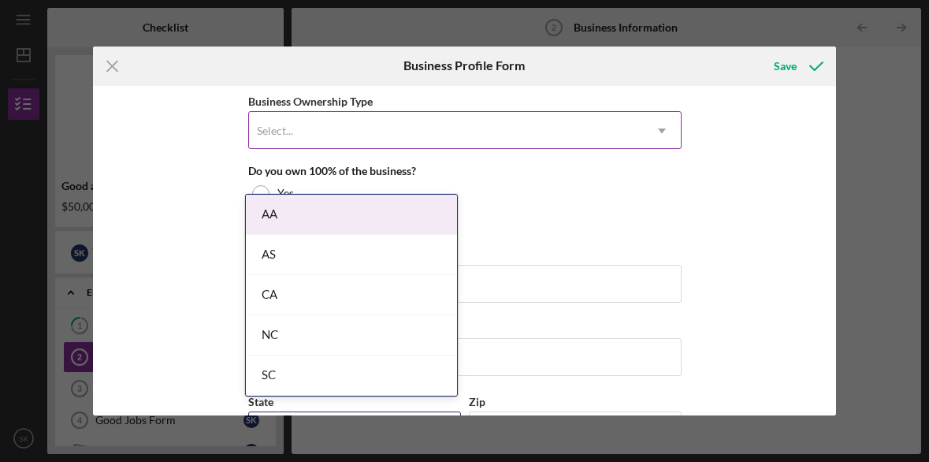
scroll to position [780, 0]
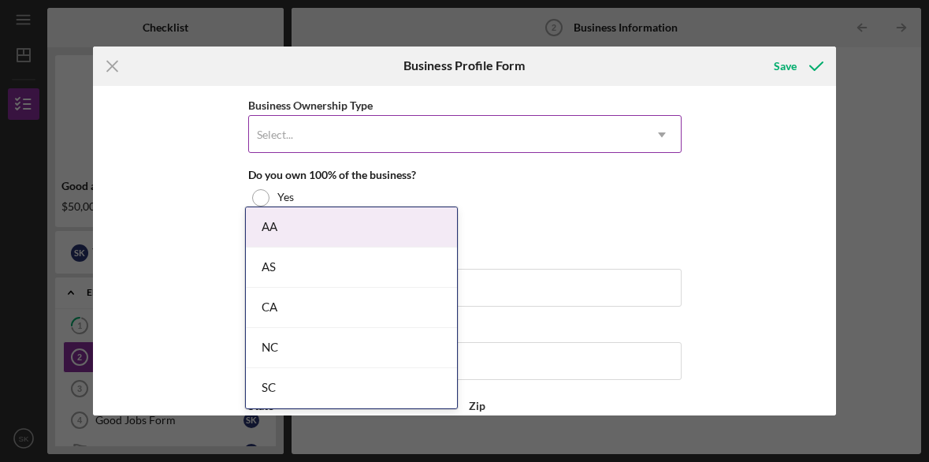
type input "[US_EMPLOYER_IDENTIFICATION_NUMBER]"
click at [325, 128] on div "Select..." at bounding box center [446, 135] width 394 height 36
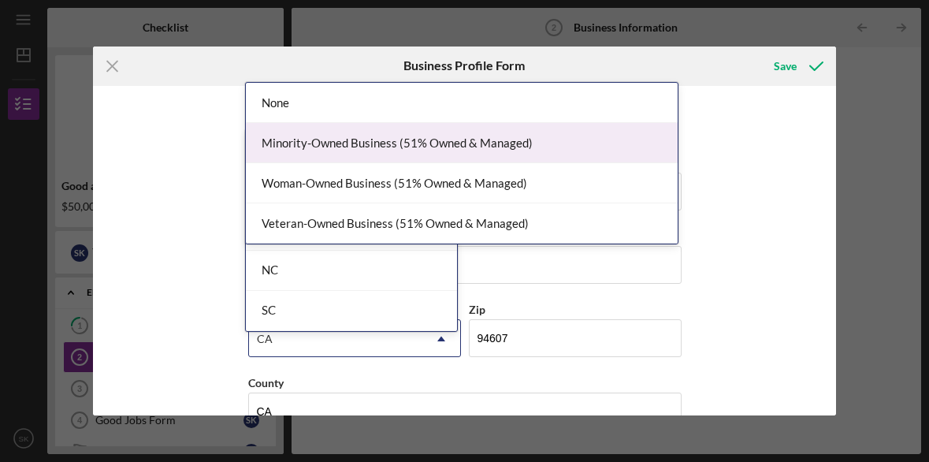
scroll to position [878, 0]
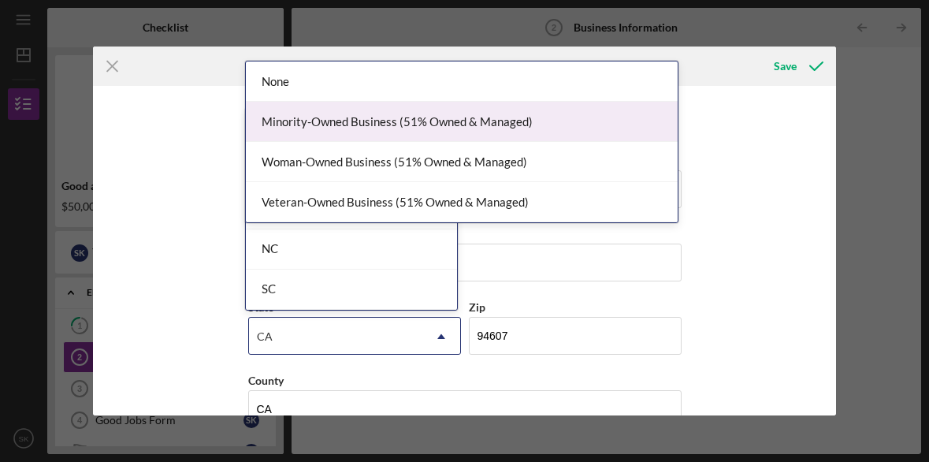
click at [180, 196] on div "Business Name Kardon Electric Company Inc DBA Business Start Date [DATE] Legal …" at bounding box center [464, 251] width 743 height 330
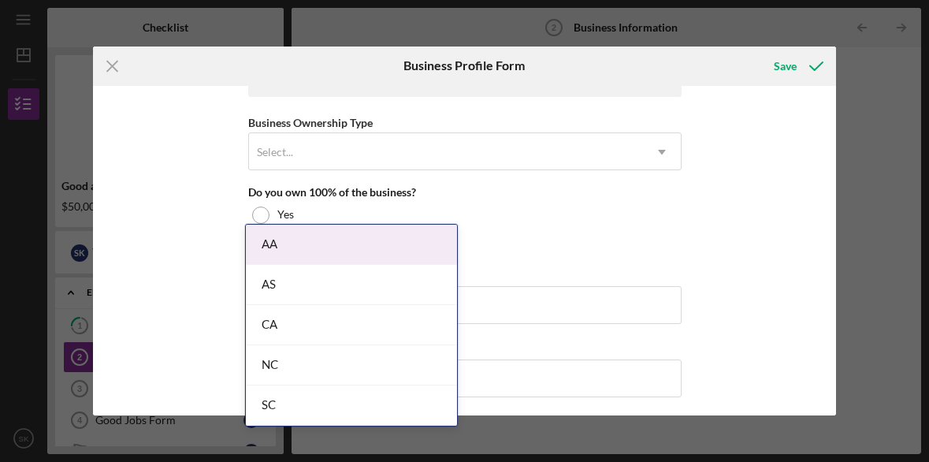
scroll to position [753, 0]
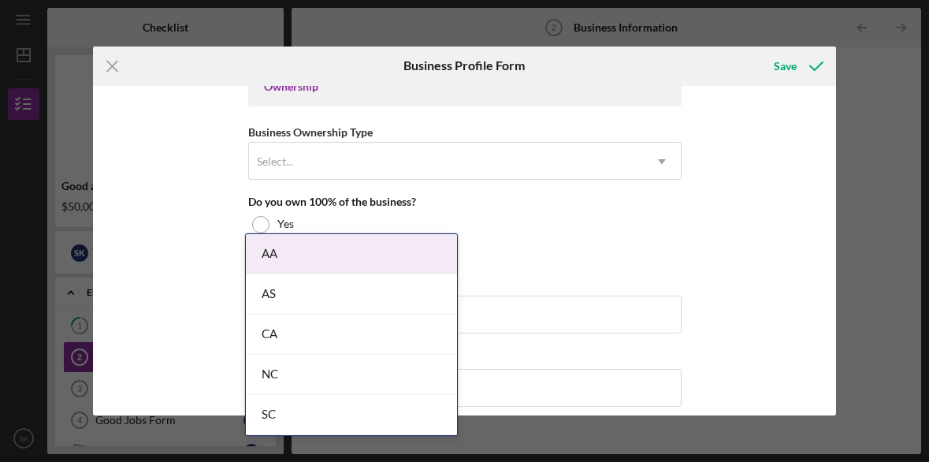
click at [180, 196] on div "Business Name Kardon Electric Company Inc DBA Business Start Date [DATE] Legal …" at bounding box center [464, 251] width 743 height 330
drag, startPoint x: 737, startPoint y: 288, endPoint x: 704, endPoint y: 269, distance: 37.7
click at [729, 284] on div "Business Name Kardon Electric Company Inc DBA Business Start Date [DATE] Legal …" at bounding box center [464, 251] width 743 height 330
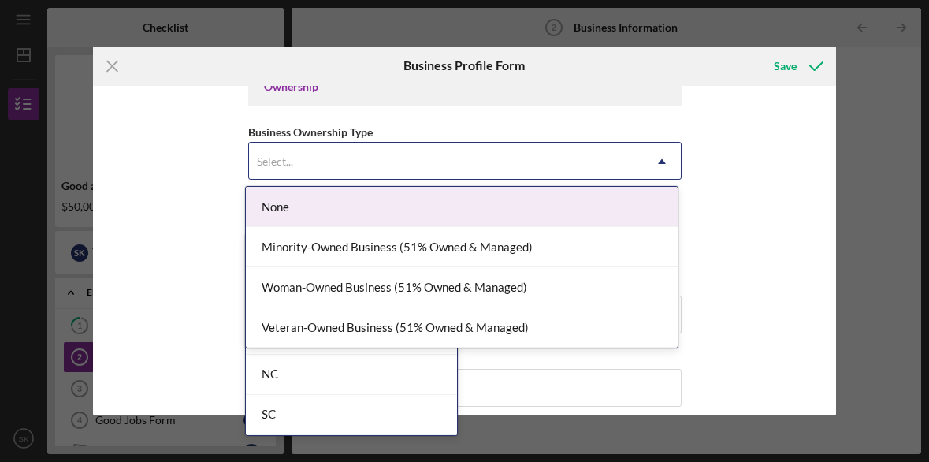
click at [470, 176] on div "Select..." at bounding box center [446, 161] width 394 height 36
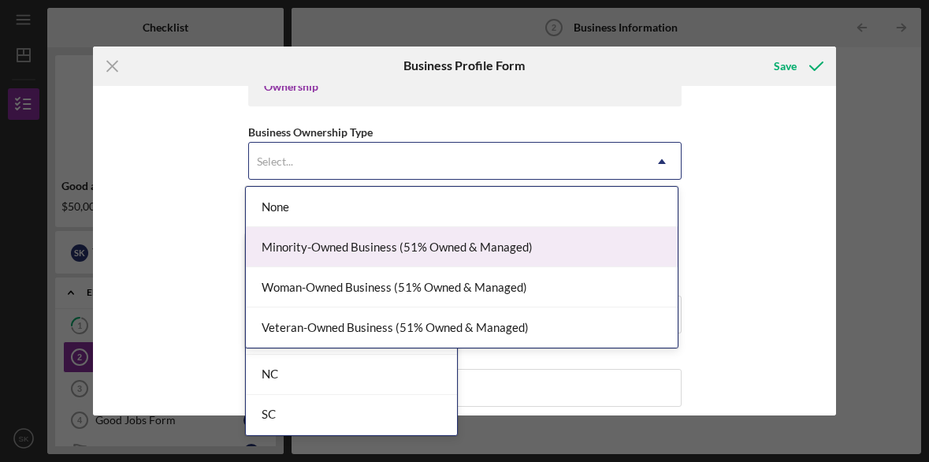
click at [431, 249] on div "Minority-Owned Business (51% Owned & Managed)" at bounding box center [462, 247] width 432 height 40
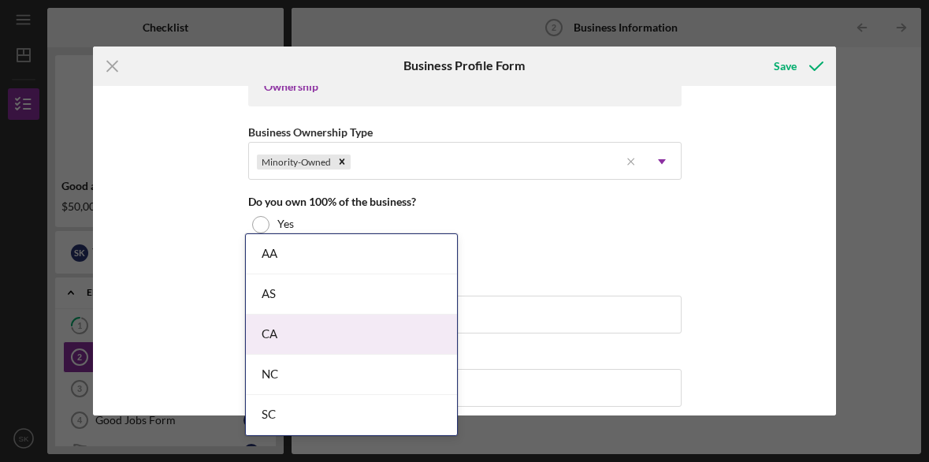
click at [180, 235] on div "Business Name Kardon Electric Company Inc DBA Business Start Date [DATE] Legal …" at bounding box center [464, 251] width 743 height 330
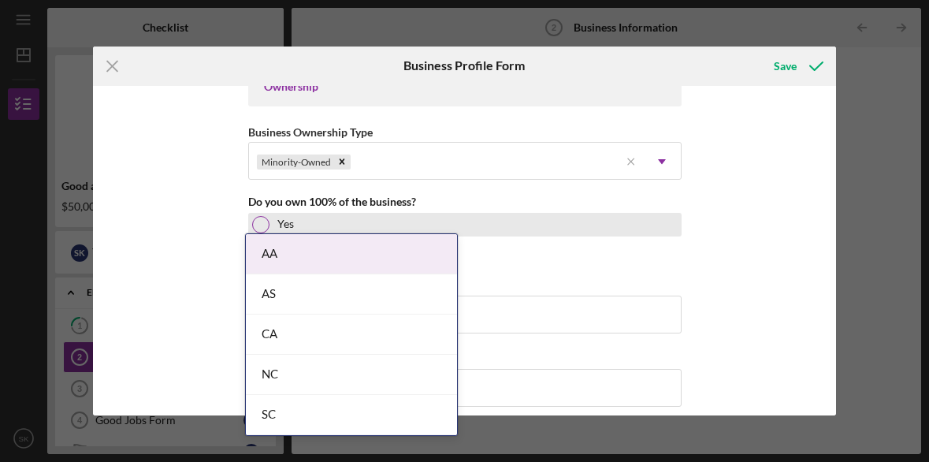
click at [257, 221] on div at bounding box center [260, 224] width 17 height 17
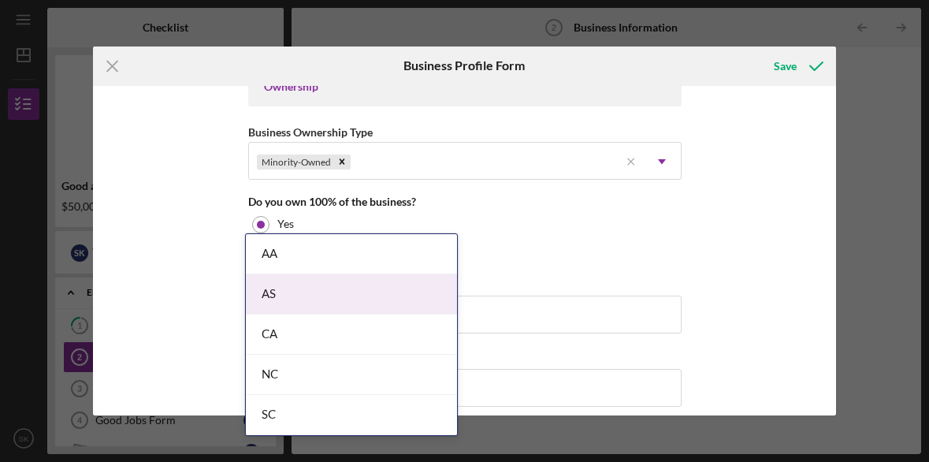
scroll to position [963, 0]
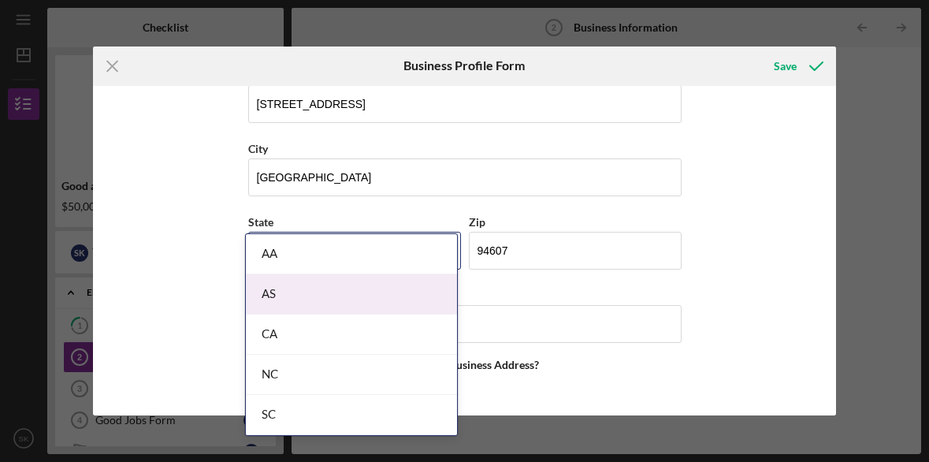
click at [275, 295] on body "Icon/Menu Business Information 2 Business Information Checklist Good and Green …" at bounding box center [464, 231] width 929 height 462
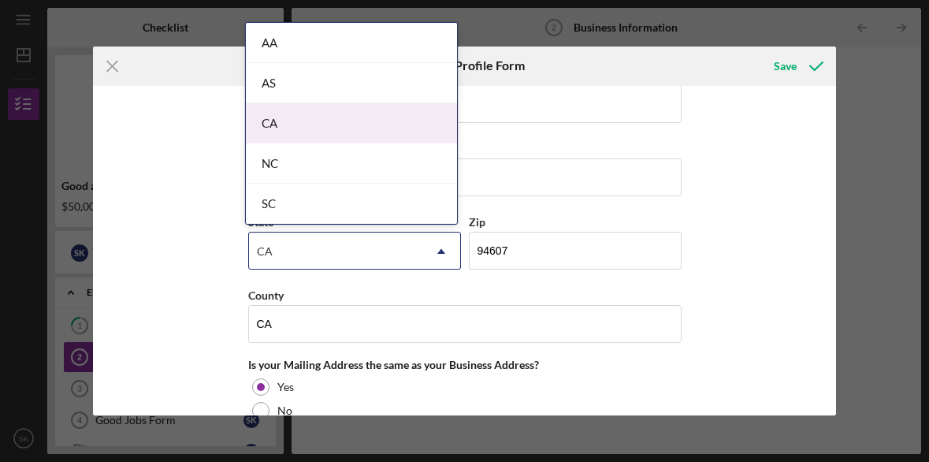
click at [270, 131] on div "CA" at bounding box center [351, 123] width 211 height 40
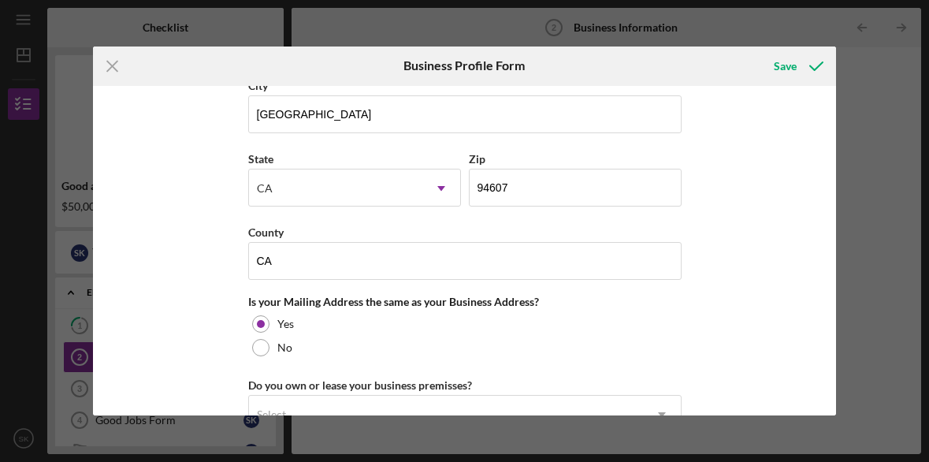
scroll to position [1033, 0]
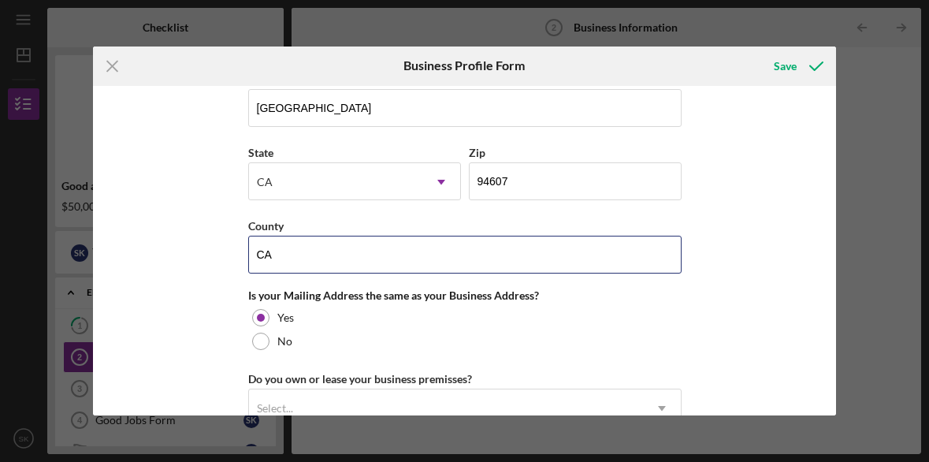
drag, startPoint x: 289, startPoint y: 258, endPoint x: 216, endPoint y: 254, distance: 73.3
click at [216, 254] on div "Business Name Kardon Electric Company Inc DBA Business Start Date [DATE] Legal …" at bounding box center [464, 251] width 743 height 330
type input "Alameda"
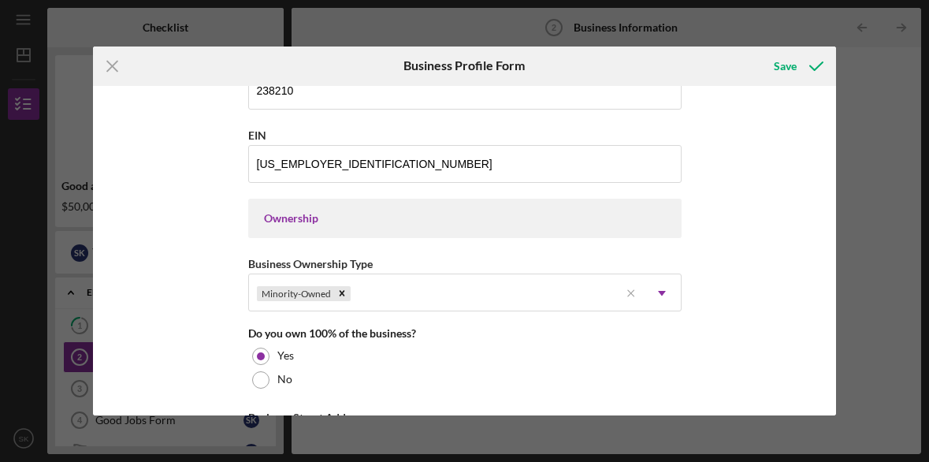
scroll to position [618, 0]
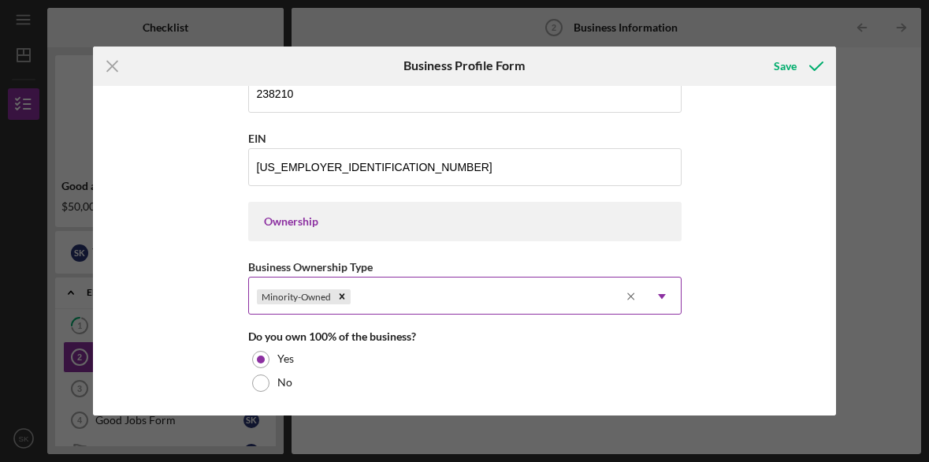
click at [627, 296] on line at bounding box center [630, 297] width 6 height 6
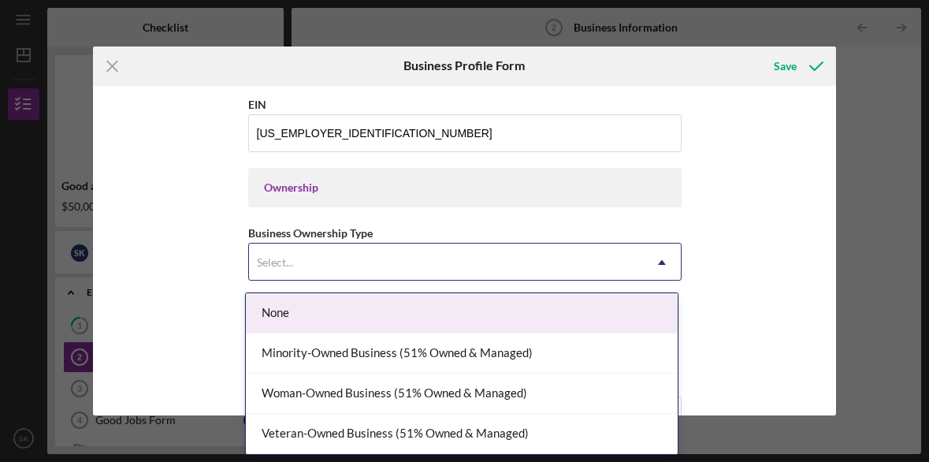
scroll to position [655, 0]
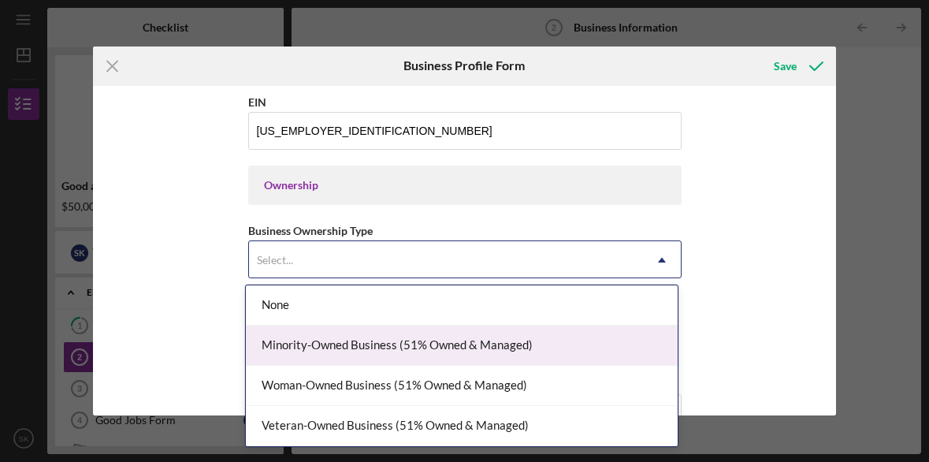
click at [321, 347] on div "Minority-Owned Business (51% Owned & Managed)" at bounding box center [462, 345] width 432 height 40
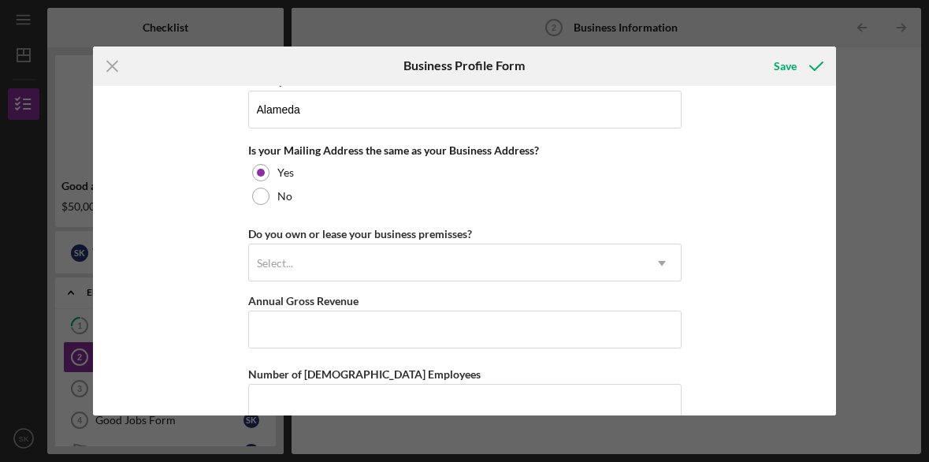
scroll to position [1178, 0]
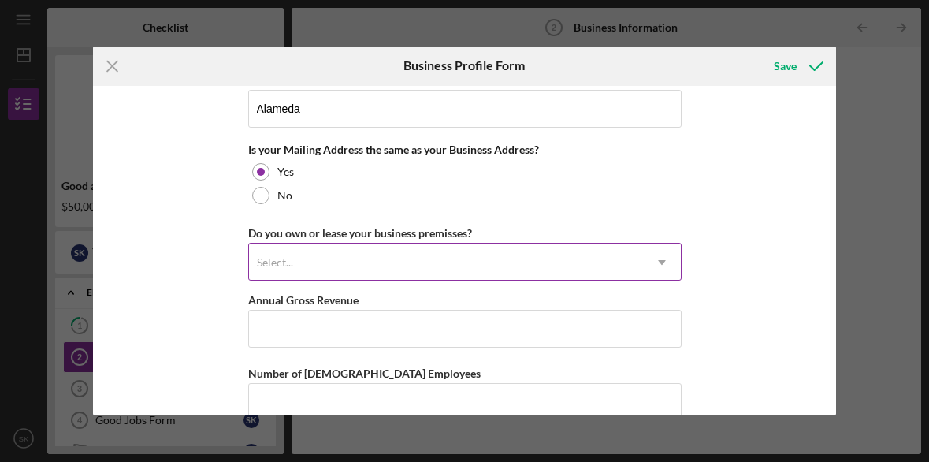
click at [310, 258] on div "Select..." at bounding box center [446, 262] width 394 height 36
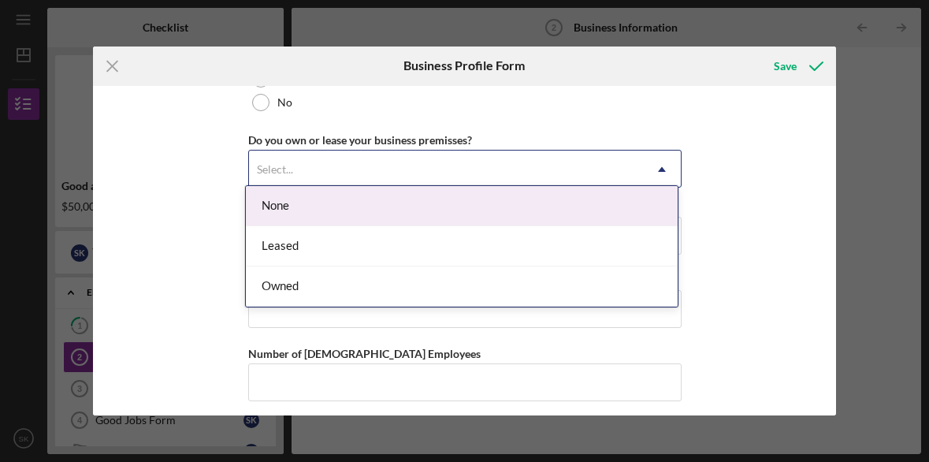
scroll to position [1280, 0]
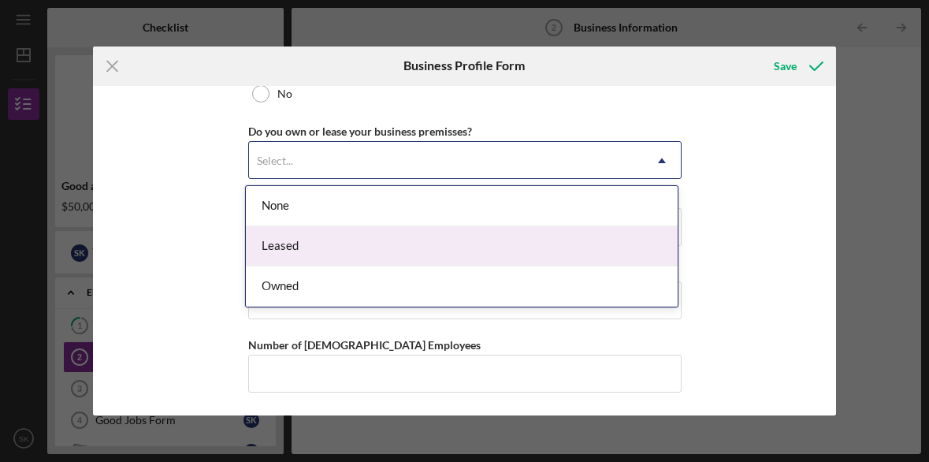
click at [280, 244] on div "Leased" at bounding box center [462, 246] width 432 height 40
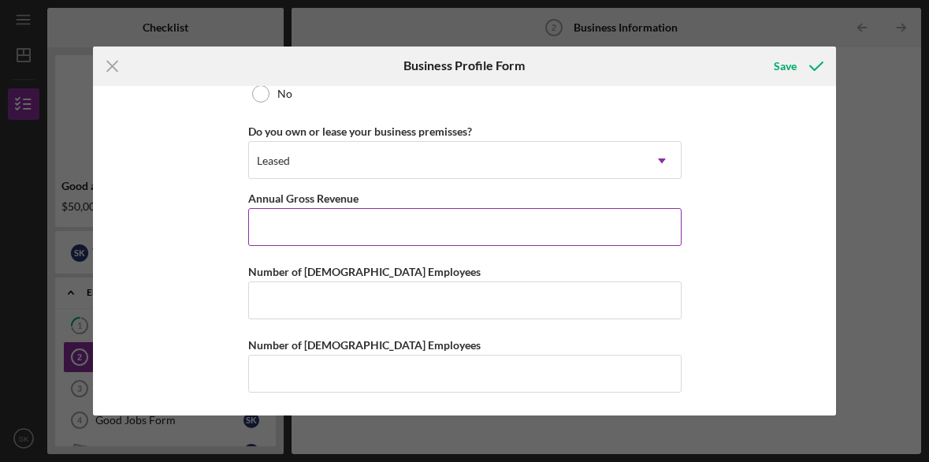
click at [295, 226] on input "Annual Gross Revenue" at bounding box center [464, 227] width 433 height 38
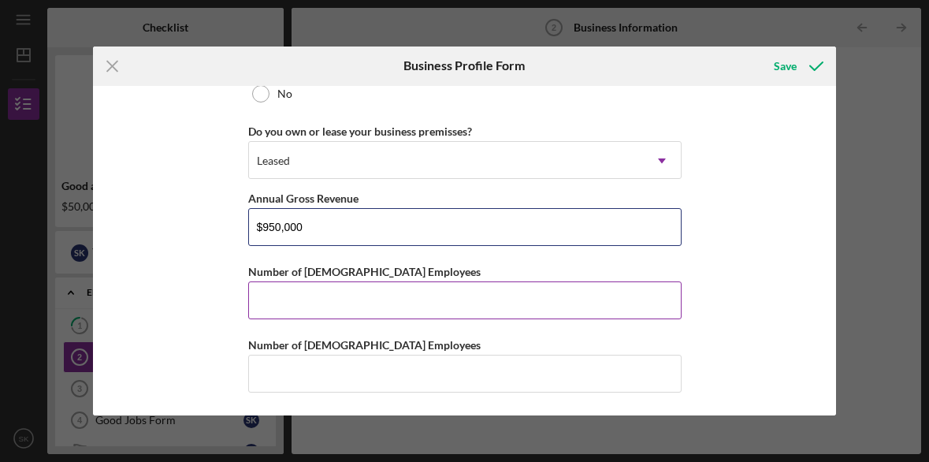
type input "$950,000"
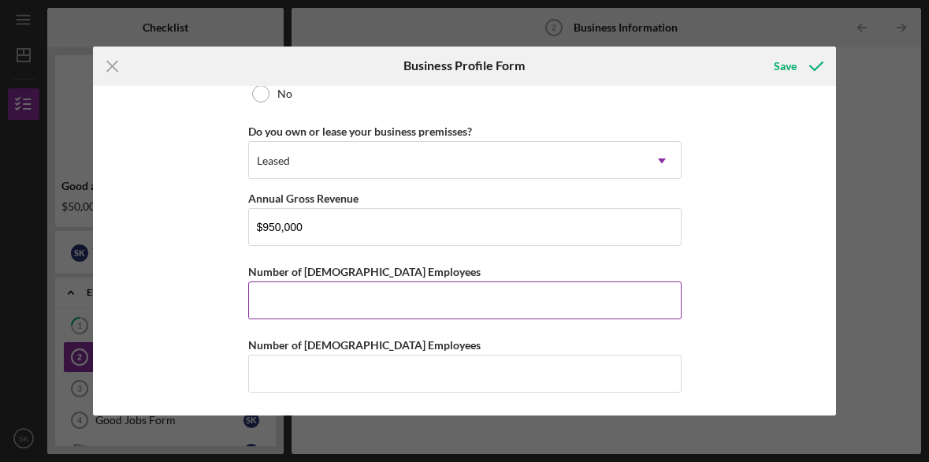
click at [291, 307] on input "Number of [DEMOGRAPHIC_DATA] Employees" at bounding box center [464, 300] width 433 height 38
type input "4"
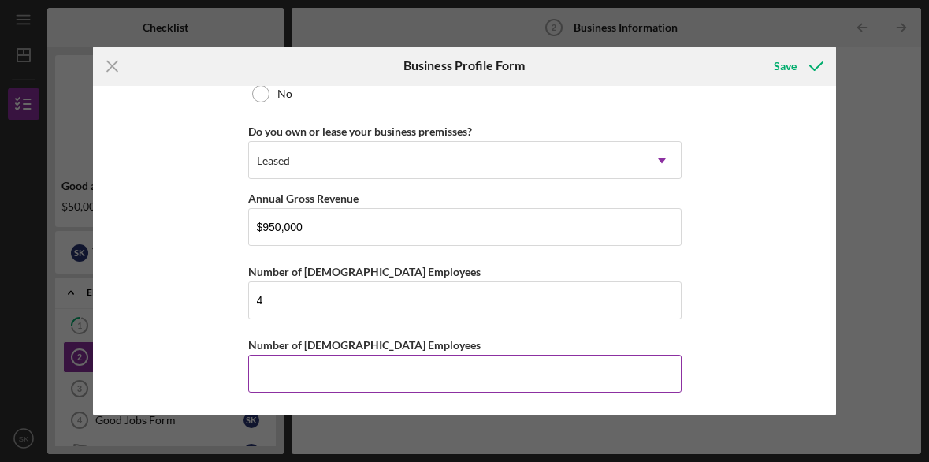
click at [281, 362] on input "Number of [DEMOGRAPHIC_DATA] Employees" at bounding box center [464, 373] width 433 height 38
type input "0"
click at [751, 336] on div "Business Name Kardon Electric Company Inc DBA Business Start Date [DATE] Legal …" at bounding box center [464, 251] width 743 height 330
drag, startPoint x: 297, startPoint y: 374, endPoint x: 222, endPoint y: 373, distance: 74.8
click at [222, 373] on div "Business Name Kardon Electric Company Inc DBA Business Start Date [DATE] Legal …" at bounding box center [464, 251] width 743 height 330
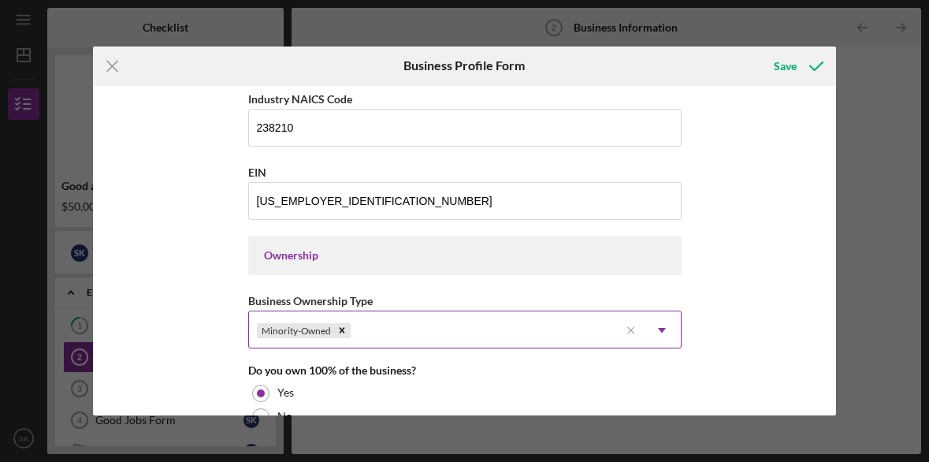
scroll to position [571, 0]
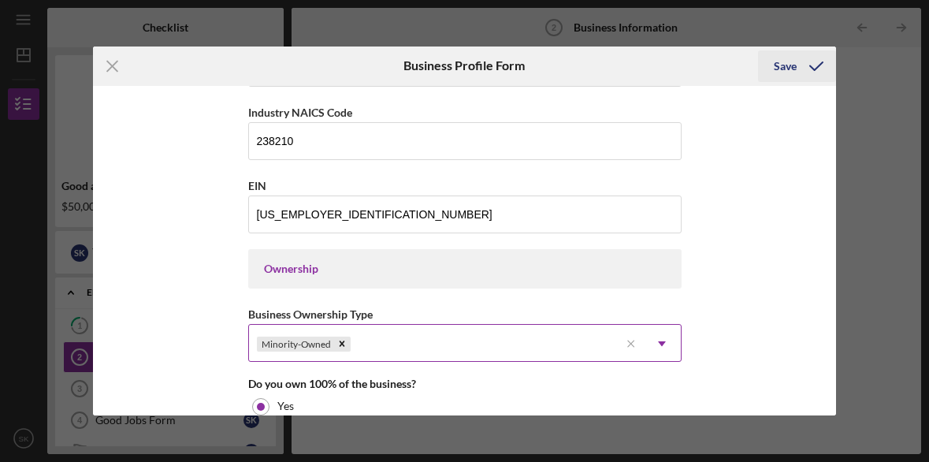
click at [787, 69] on div "Save" at bounding box center [785, 66] width 23 height 32
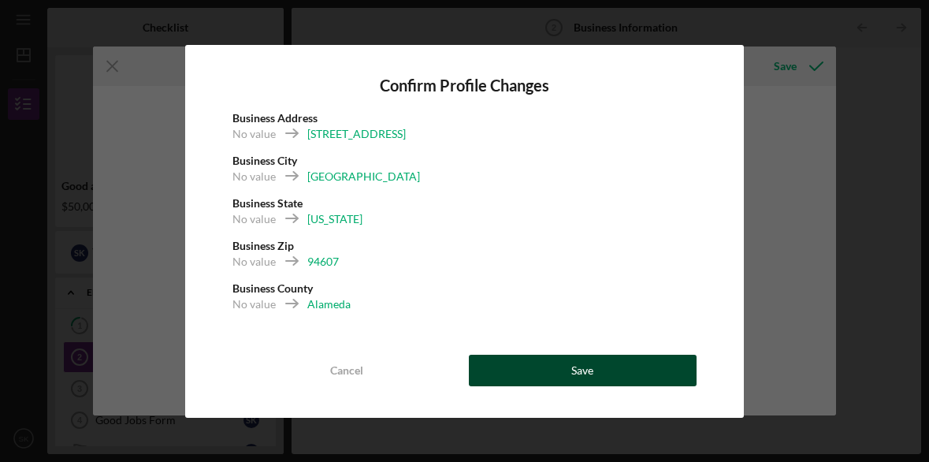
click at [588, 370] on div "Save" at bounding box center [582, 370] width 22 height 32
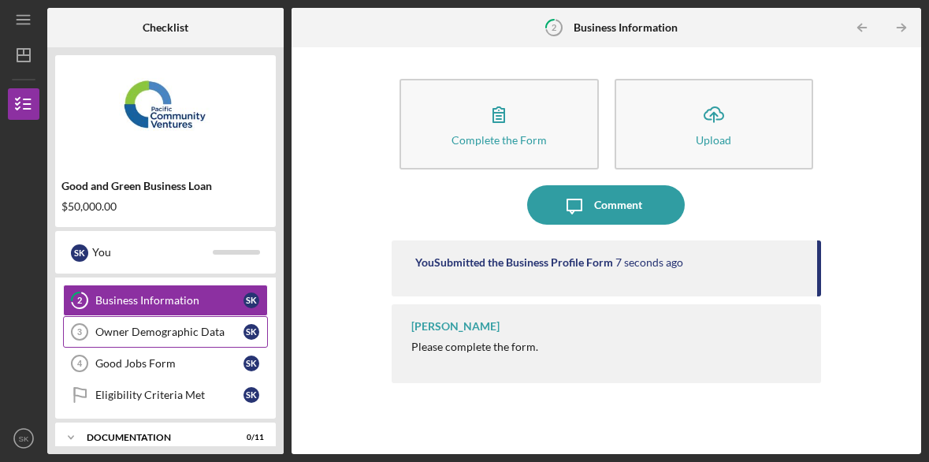
scroll to position [58, 0]
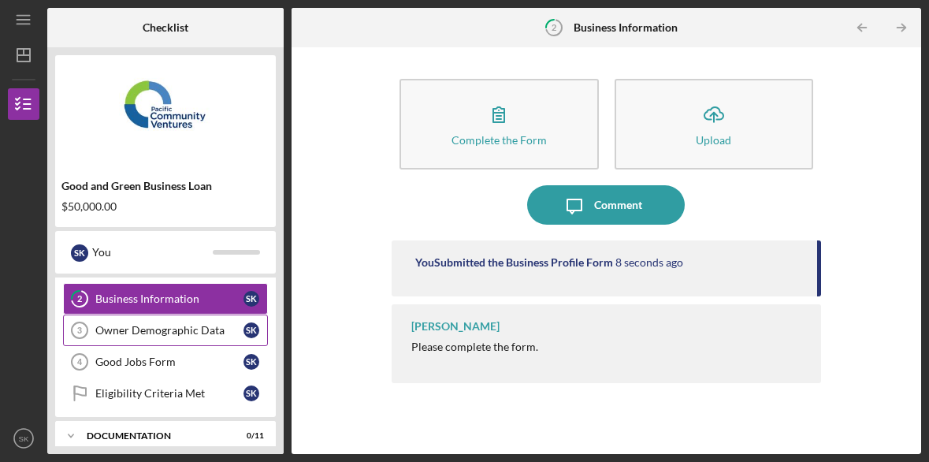
click at [160, 333] on div "Owner Demographic Data" at bounding box center [169, 330] width 148 height 13
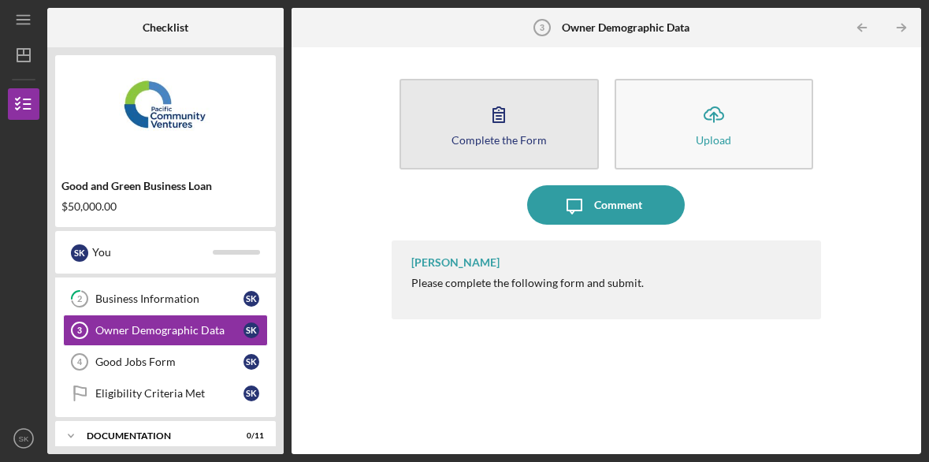
click at [490, 127] on icon "button" at bounding box center [498, 114] width 39 height 39
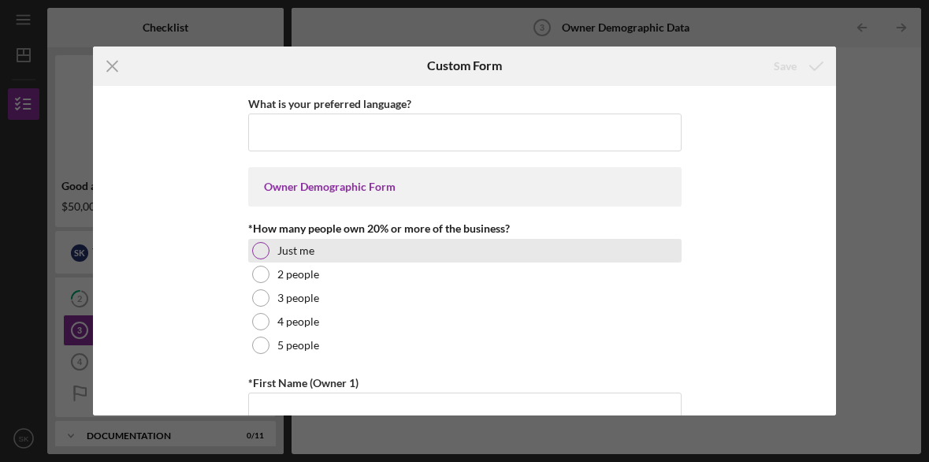
click at [261, 252] on div at bounding box center [260, 250] width 17 height 17
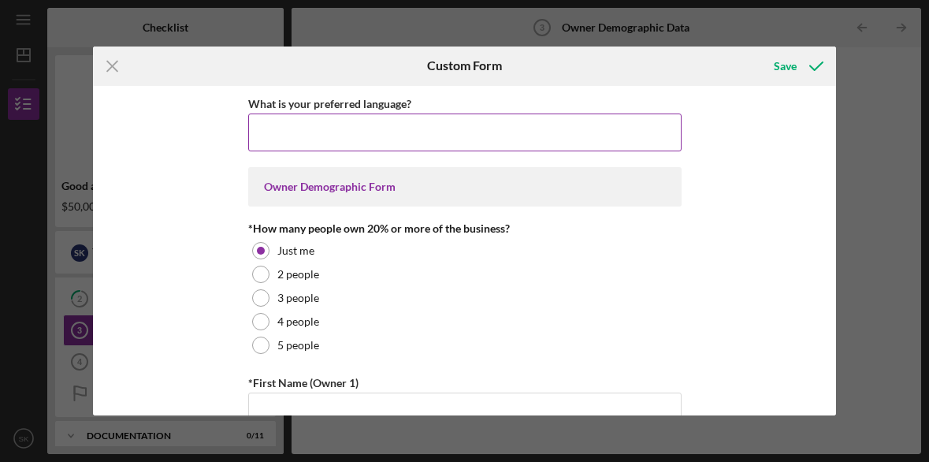
click at [280, 136] on input "What is your preferred language?" at bounding box center [464, 132] width 433 height 38
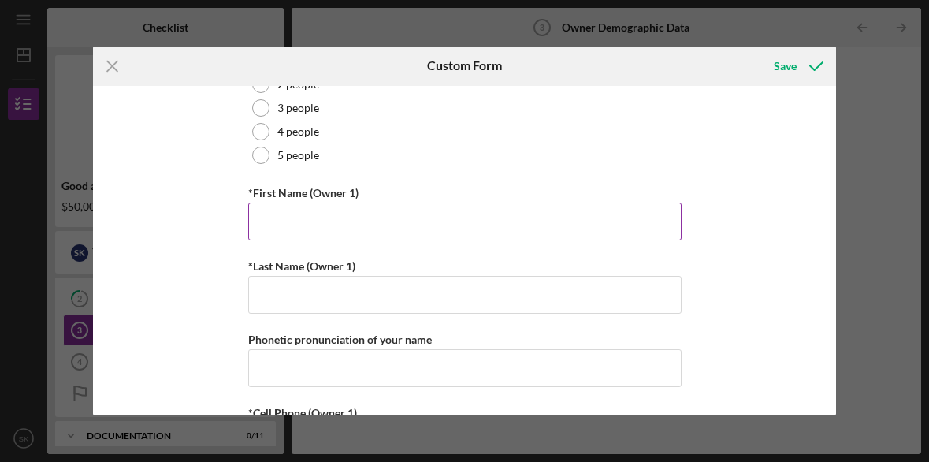
type input "English"
click at [276, 217] on input "*First Name (Owner 1)" at bounding box center [464, 221] width 433 height 38
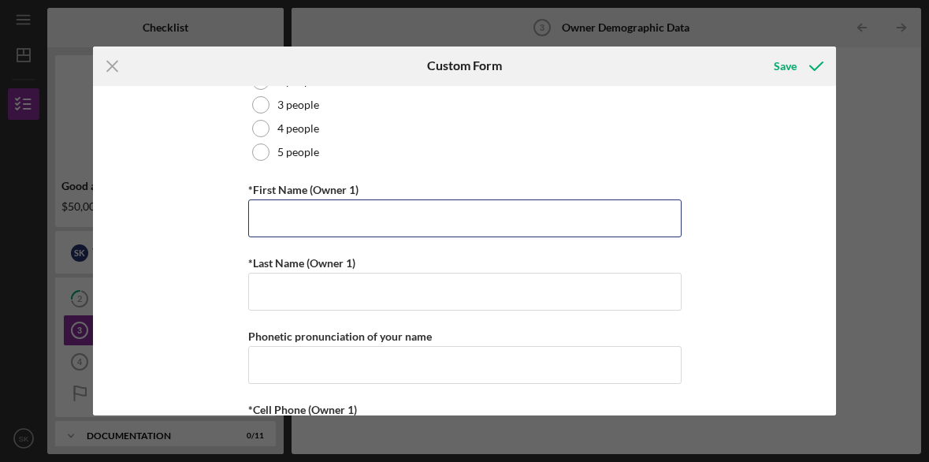
type input "Sugi"
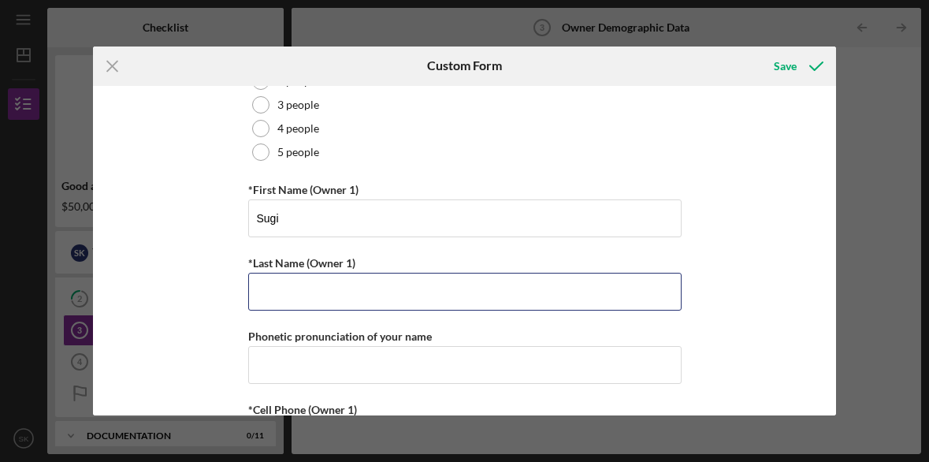
type input "Kardon"
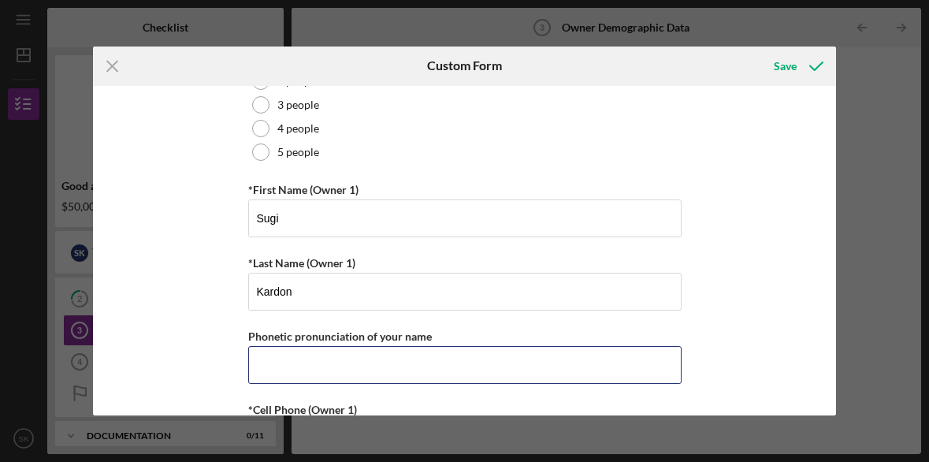
type input "5107357501"
type input "[EMAIL_ADDRESS][DOMAIN_NAME]"
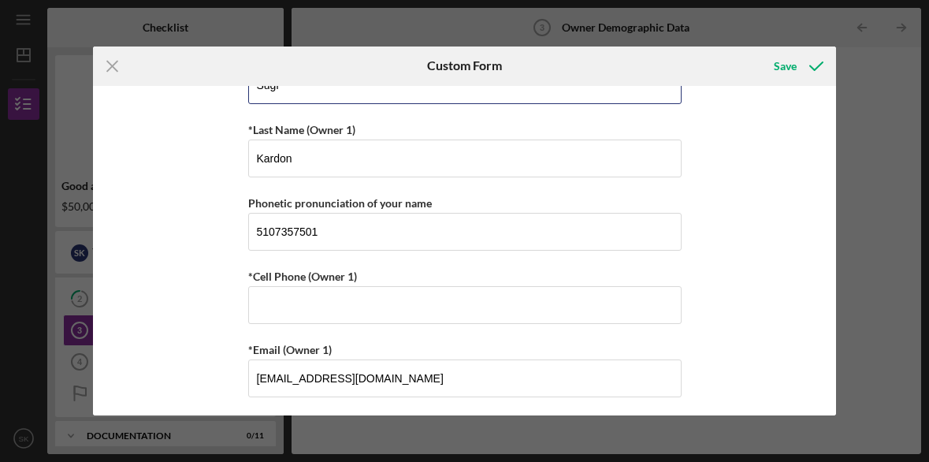
scroll to position [329, 0]
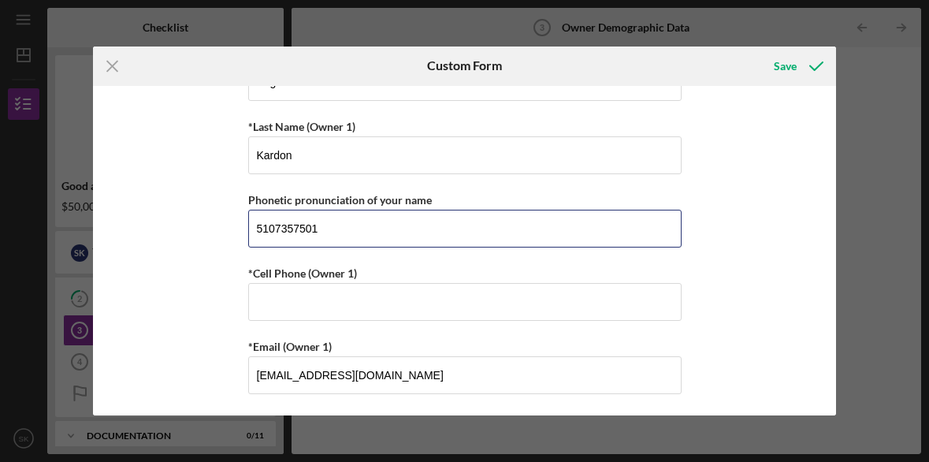
drag, startPoint x: 321, startPoint y: 225, endPoint x: 237, endPoint y: 229, distance: 84.4
click at [237, 229] on div "What is your preferred language? English Owner Demographic Form *How many peopl…" at bounding box center [464, 251] width 743 height 330
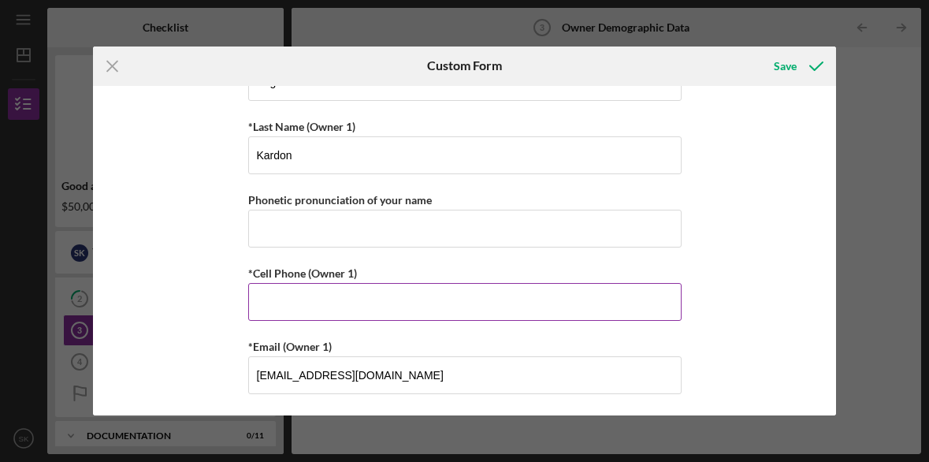
click at [265, 302] on input "*Cell Phone (Owner 1)" at bounding box center [464, 302] width 433 height 38
click at [262, 309] on input "*Cell Phone (Owner 1)" at bounding box center [464, 302] width 433 height 38
paste input "[PHONE_NUMBER]"
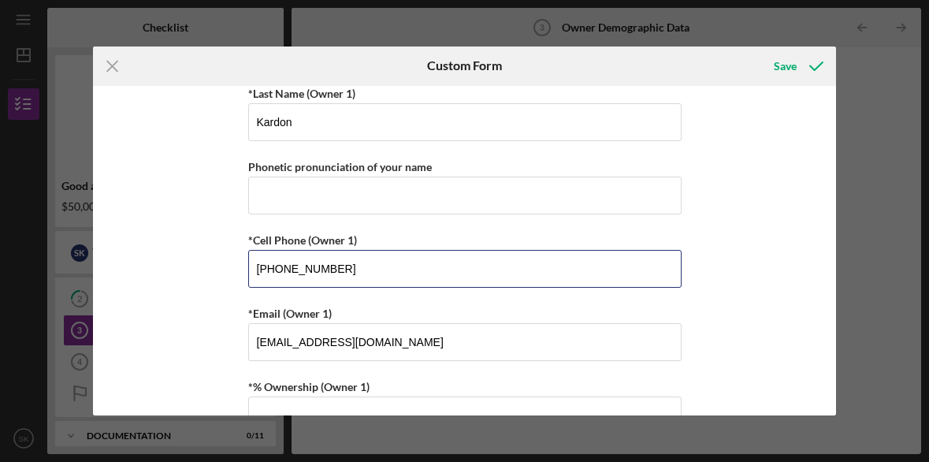
scroll to position [377, 0]
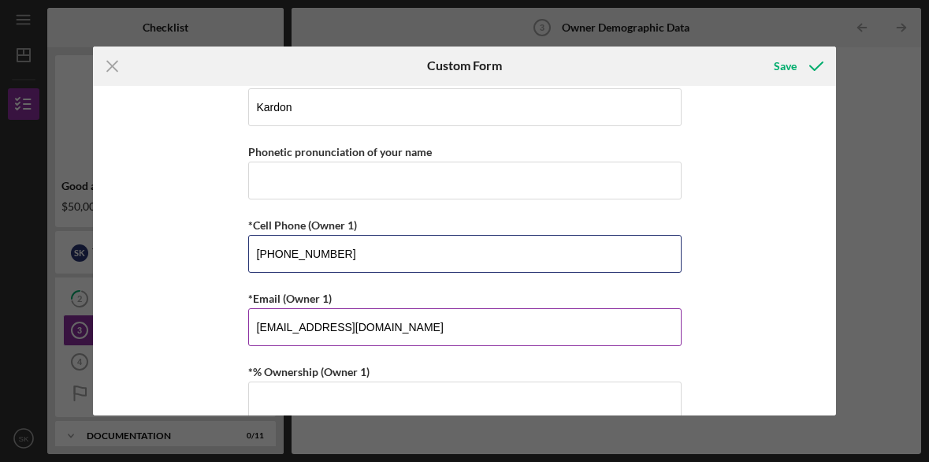
type input "[PHONE_NUMBER]"
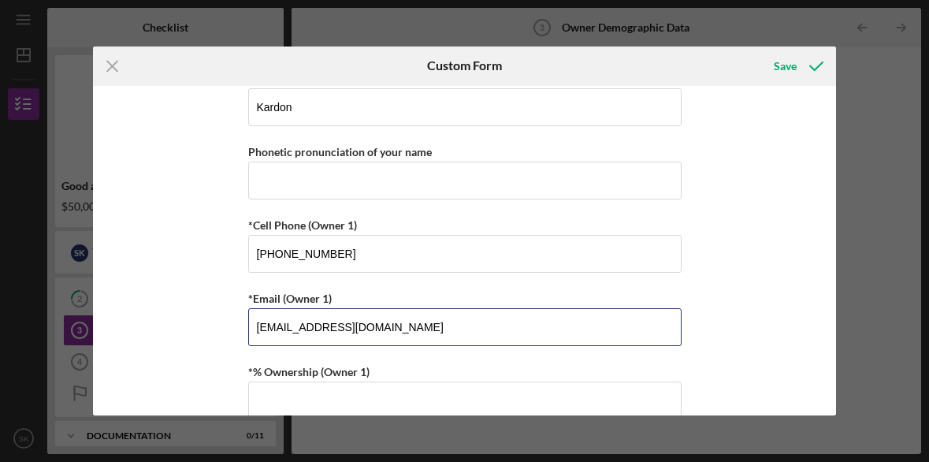
drag, startPoint x: 270, startPoint y: 330, endPoint x: 240, endPoint y: 328, distance: 30.0
click at [241, 328] on div "What is your preferred language? English Owner Demographic Form *How many peopl…" at bounding box center [464, 251] width 743 height 330
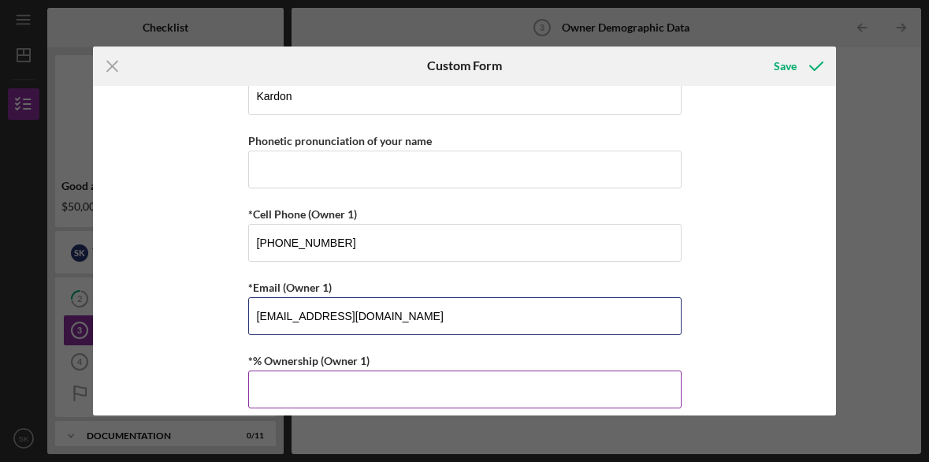
type input "[EMAIL_ADDRESS][DOMAIN_NAME]"
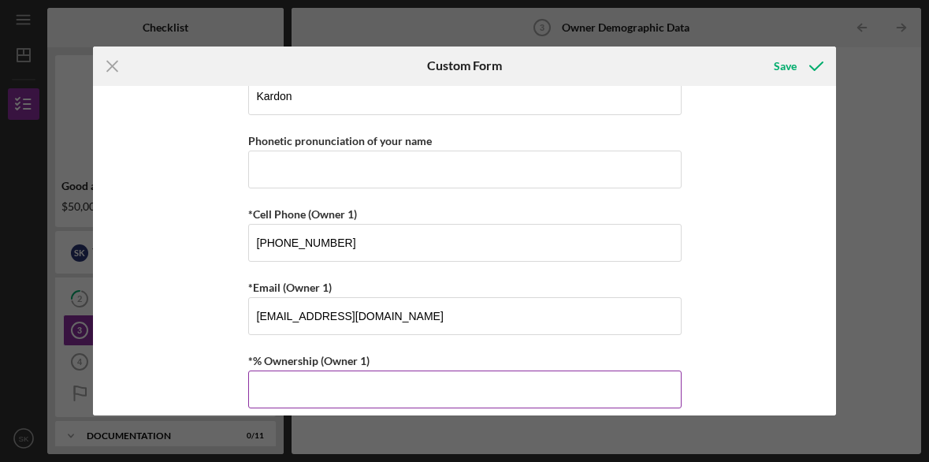
click at [273, 389] on input "*% Ownership (Owner 1)" at bounding box center [464, 389] width 433 height 38
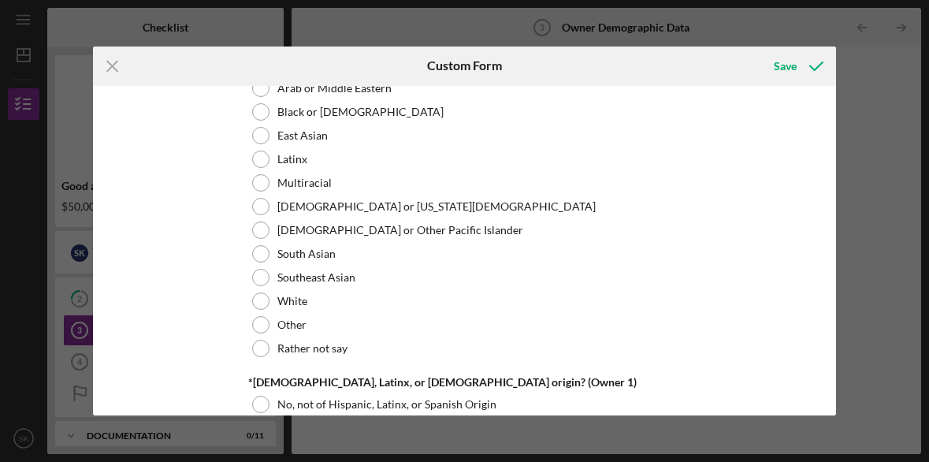
scroll to position [851, 0]
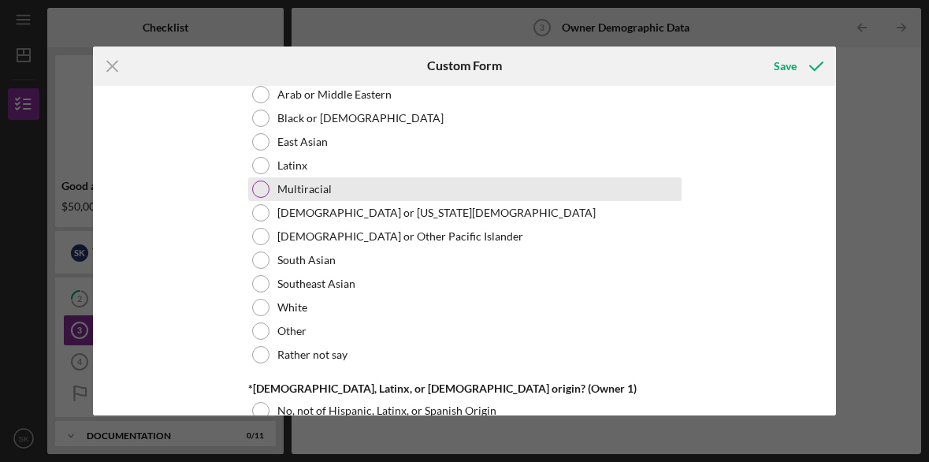
type input "100.00000%"
click at [259, 191] on div at bounding box center [260, 188] width 17 height 17
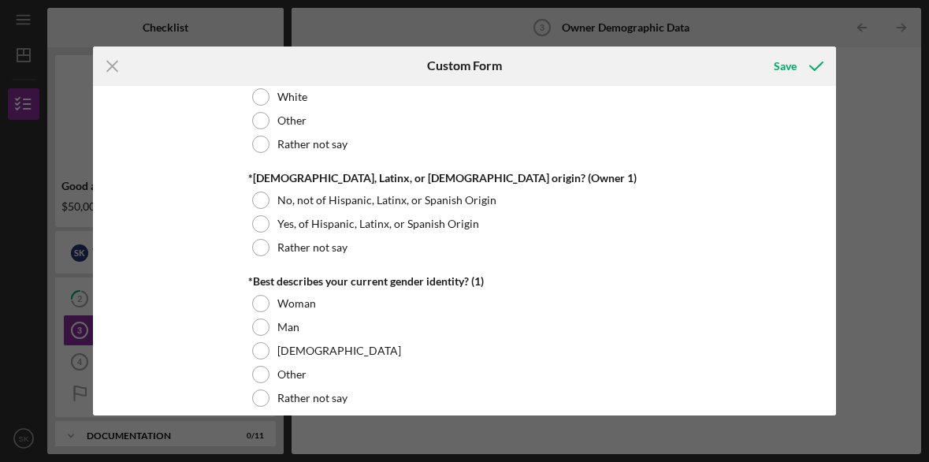
scroll to position [1062, 0]
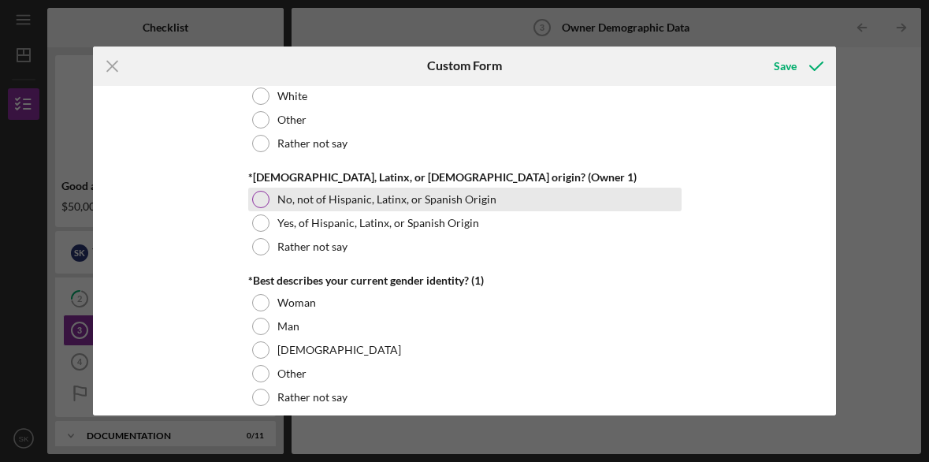
click at [256, 202] on div at bounding box center [260, 199] width 17 height 17
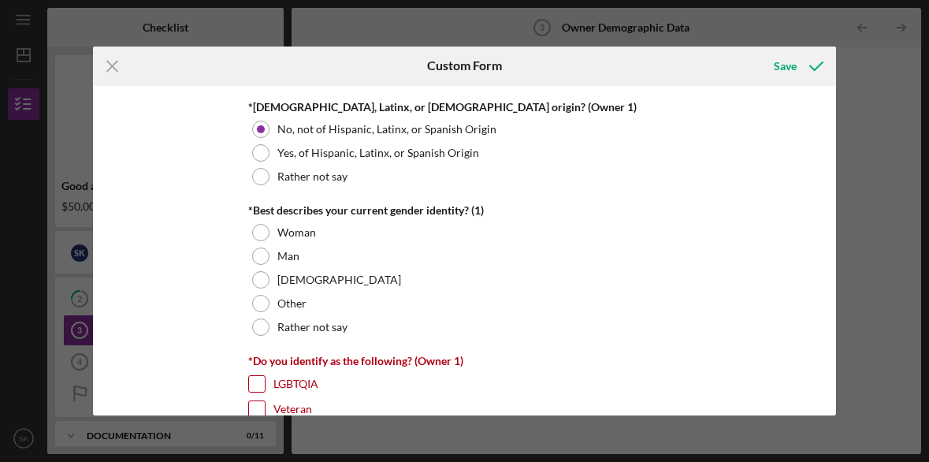
scroll to position [1133, 0]
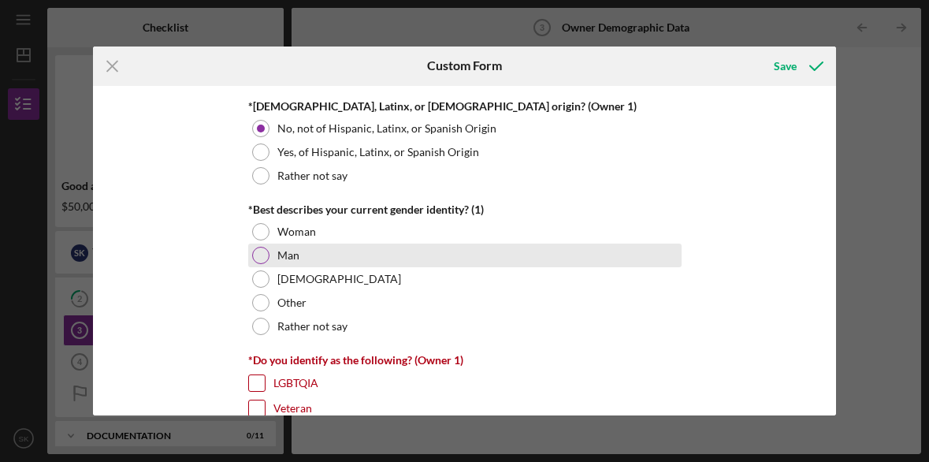
click at [259, 257] on div at bounding box center [260, 255] width 17 height 17
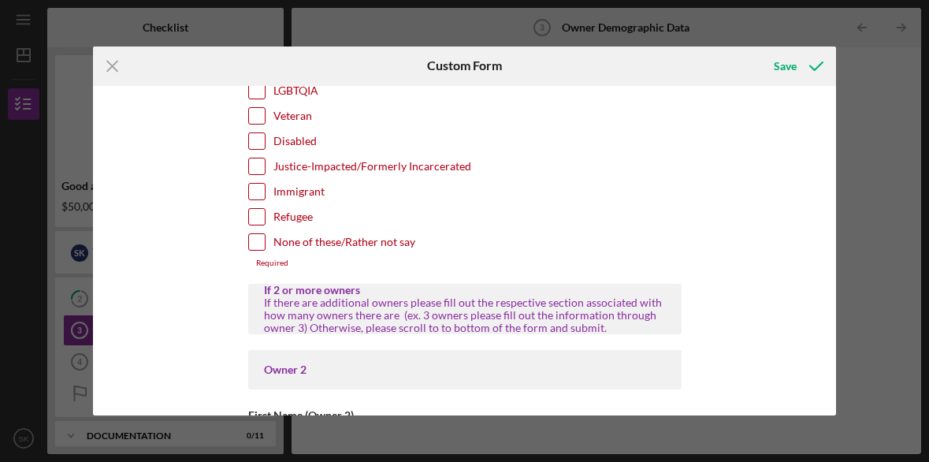
scroll to position [1432, 0]
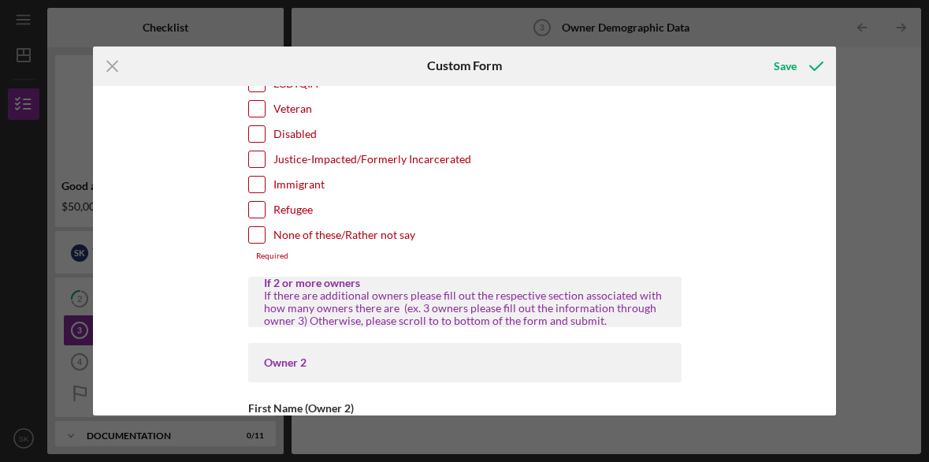
click at [257, 236] on input "None of these/Rather not say" at bounding box center [257, 235] width 16 height 16
checkbox input "true"
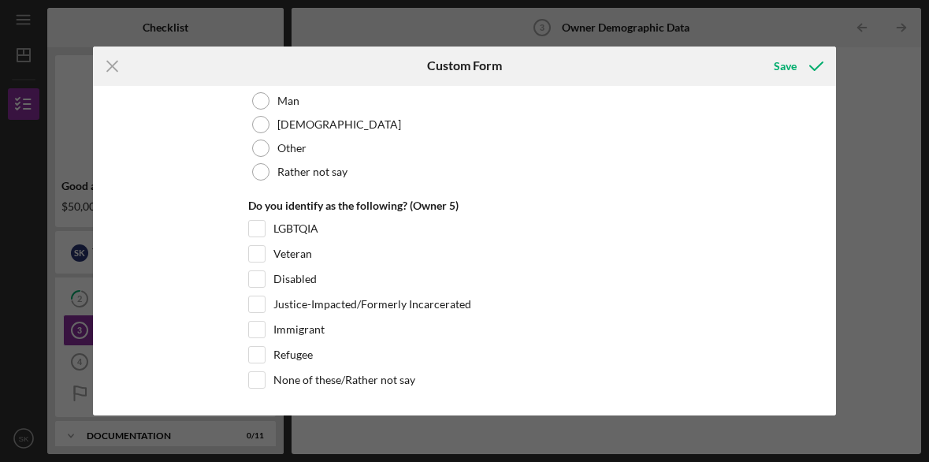
scroll to position [6175, 0]
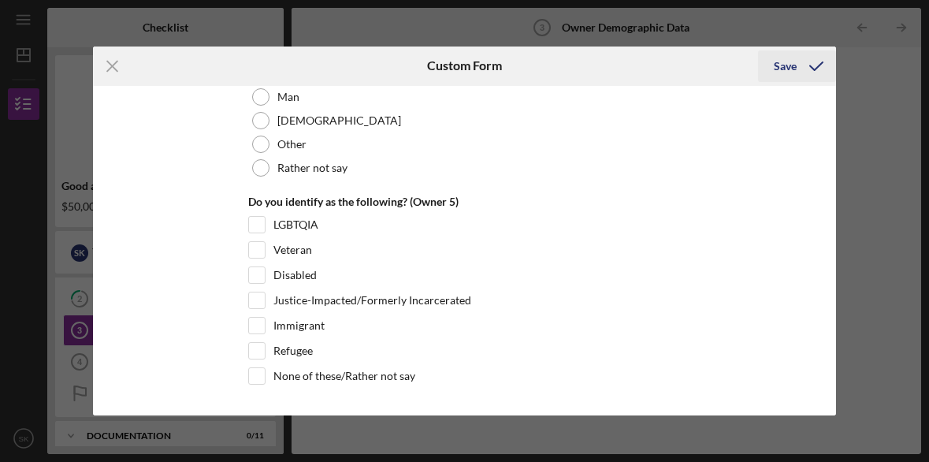
drag, startPoint x: 794, startPoint y: 80, endPoint x: 781, endPoint y: 65, distance: 19.6
click at [790, 75] on div "Save" at bounding box center [785, 66] width 23 height 32
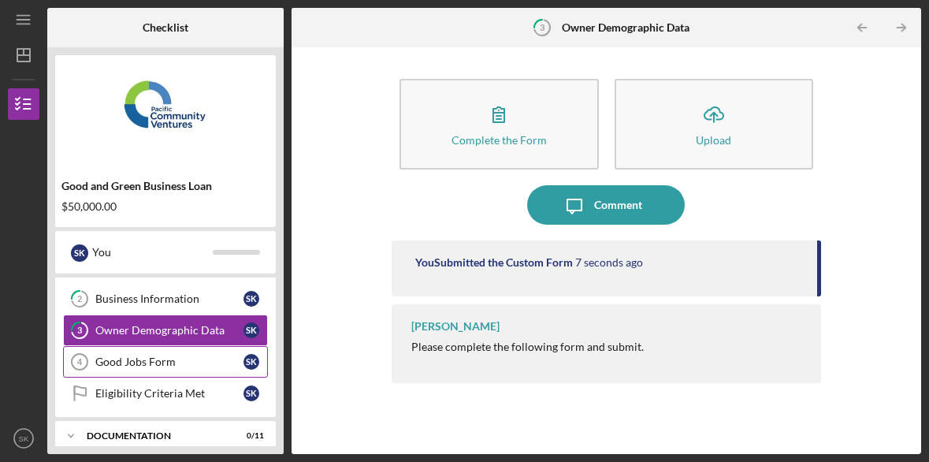
click at [161, 361] on div "Good Jobs Form" at bounding box center [169, 361] width 148 height 13
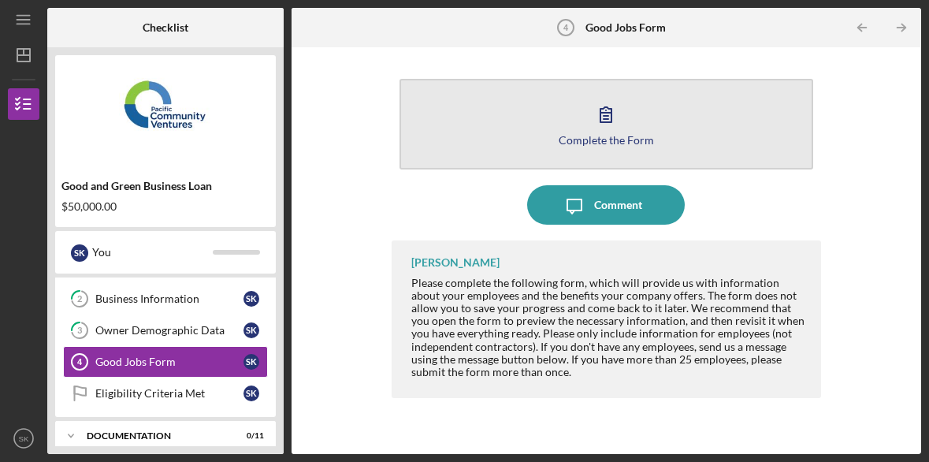
click at [606, 130] on icon "button" at bounding box center [605, 114] width 39 height 39
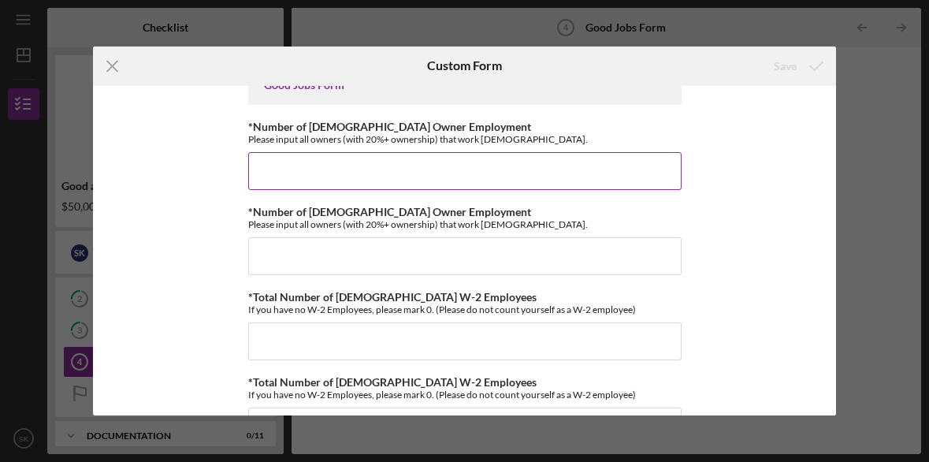
scroll to position [29, 0]
click at [276, 174] on input "*Number of [DEMOGRAPHIC_DATA] Owner Employment" at bounding box center [464, 170] width 433 height 38
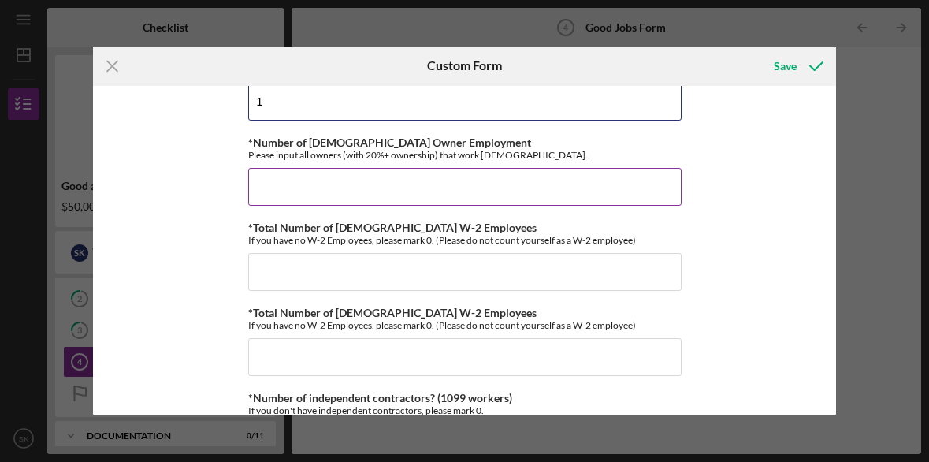
scroll to position [98, 0]
type input "1"
click at [275, 194] on input "*Number of [DEMOGRAPHIC_DATA] Owner Employment" at bounding box center [464, 186] width 433 height 38
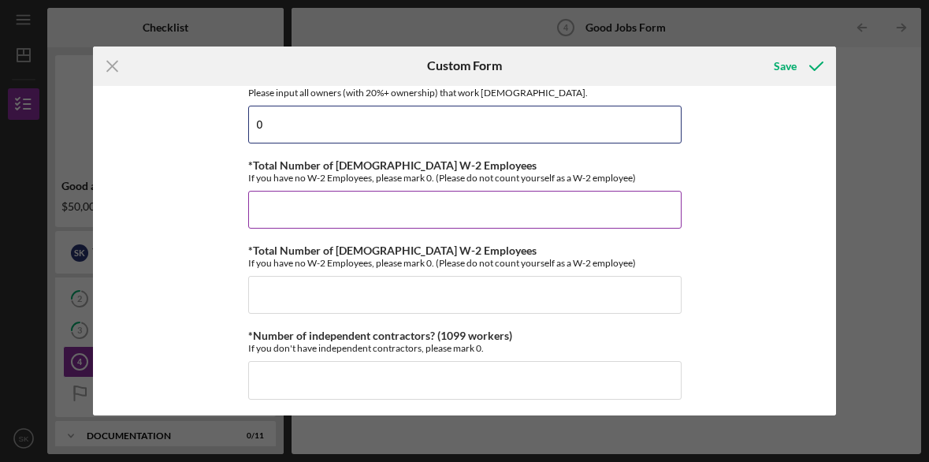
scroll to position [161, 0]
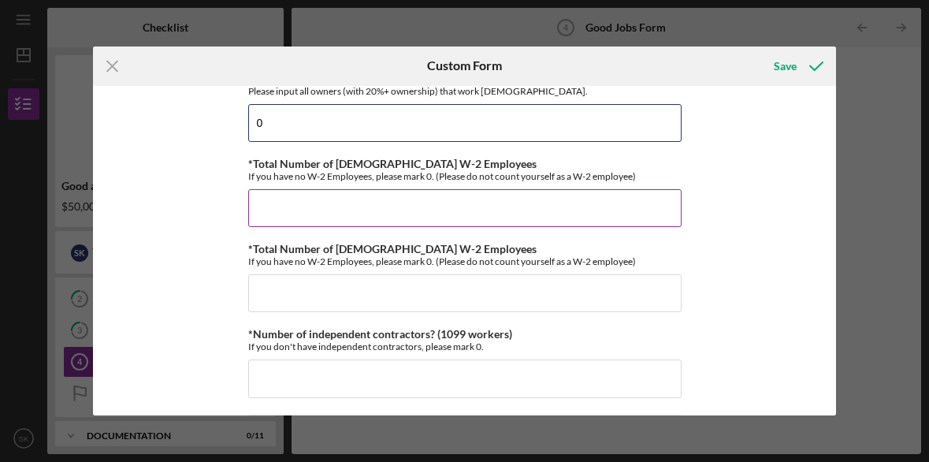
type input "0"
click at [269, 207] on input "*Total Number of [DEMOGRAPHIC_DATA] W-2 Employees" at bounding box center [464, 208] width 433 height 38
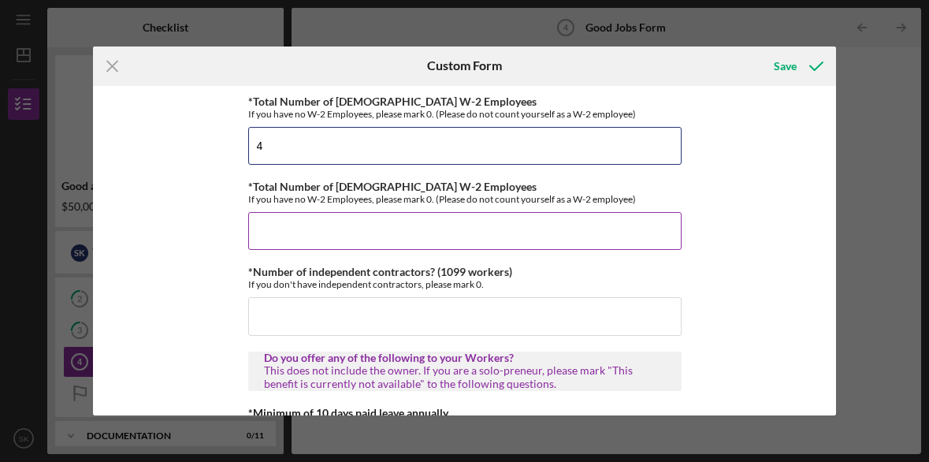
scroll to position [225, 0]
type input "4"
click at [277, 228] on input "*Total Number of [DEMOGRAPHIC_DATA] W-2 Employees" at bounding box center [464, 230] width 433 height 38
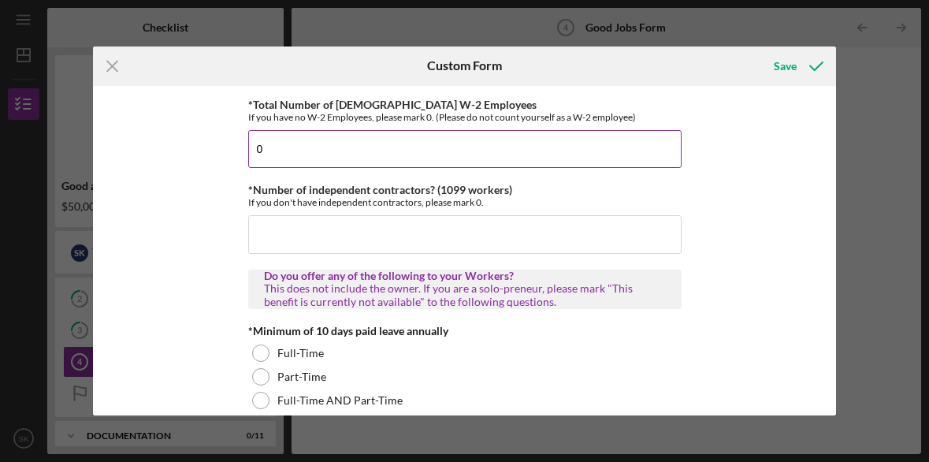
scroll to position [317, 0]
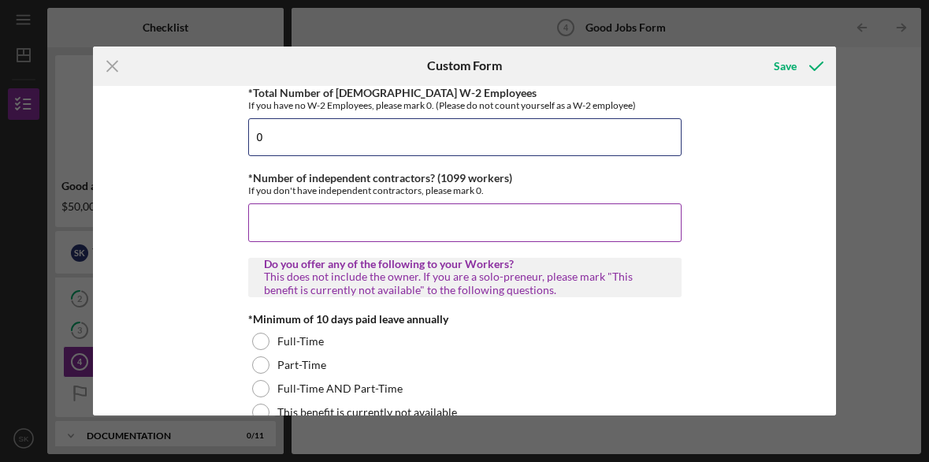
type input "0"
click at [270, 221] on input "*Number of independent contractors? (1099 workers)" at bounding box center [464, 222] width 433 height 38
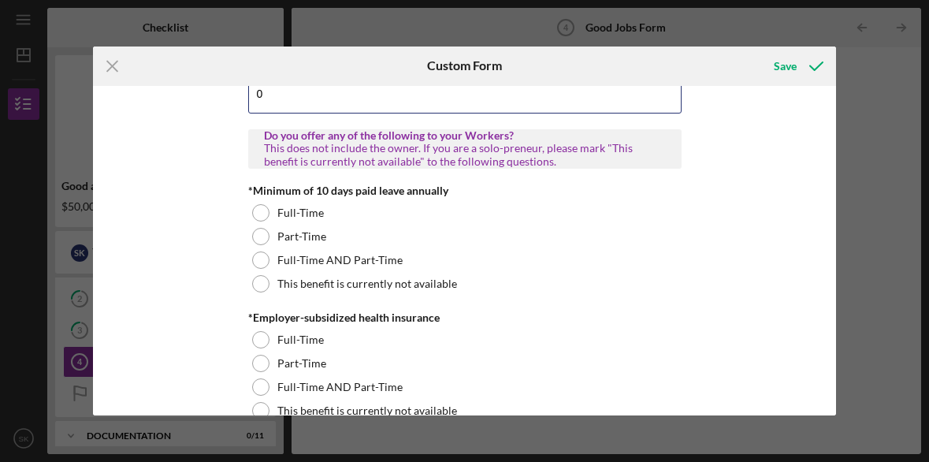
scroll to position [460, 0]
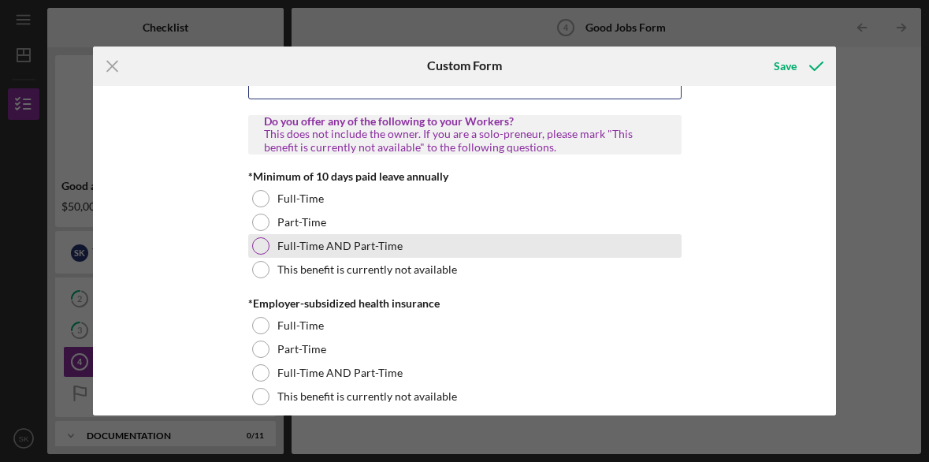
type input "0"
click at [257, 244] on div at bounding box center [260, 245] width 17 height 17
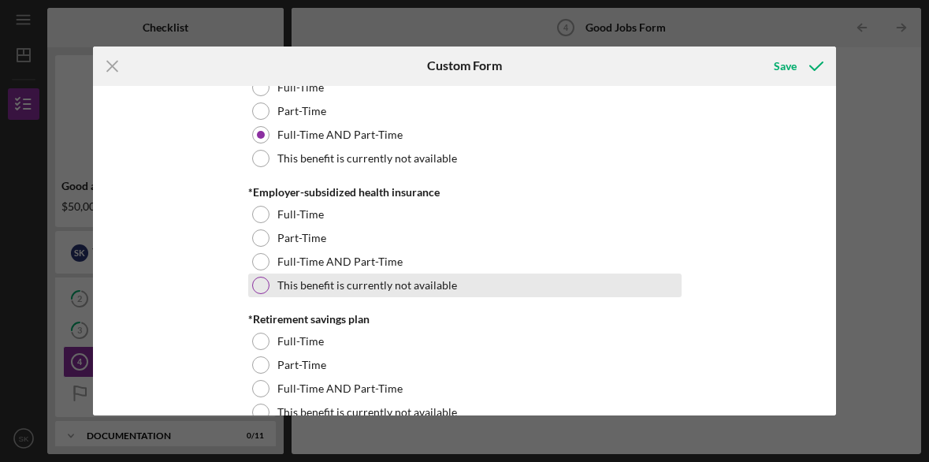
scroll to position [577, 0]
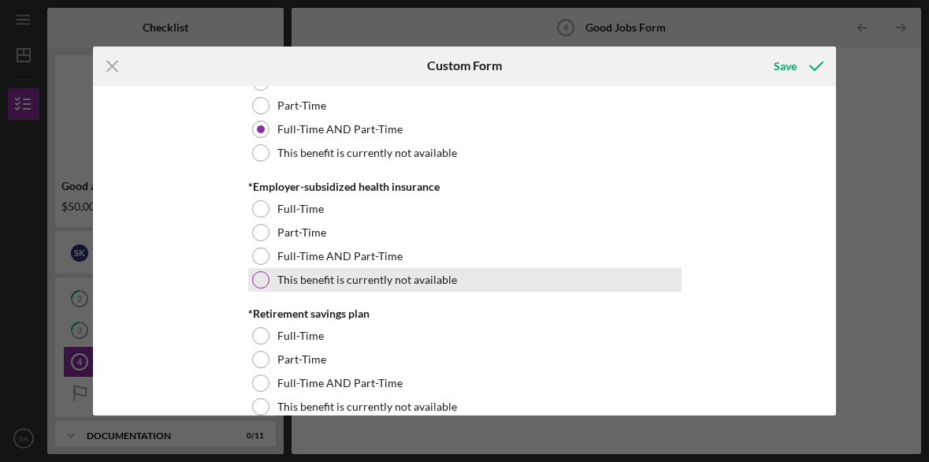
click at [258, 279] on div at bounding box center [260, 279] width 17 height 17
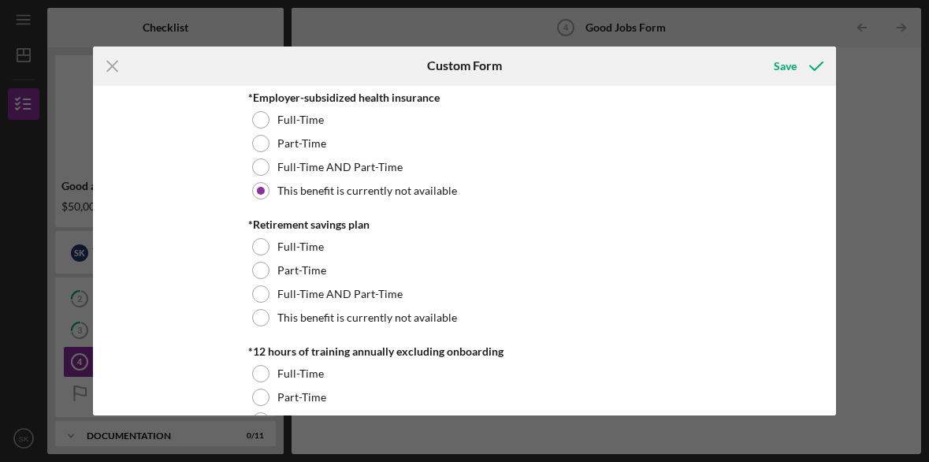
scroll to position [670, 0]
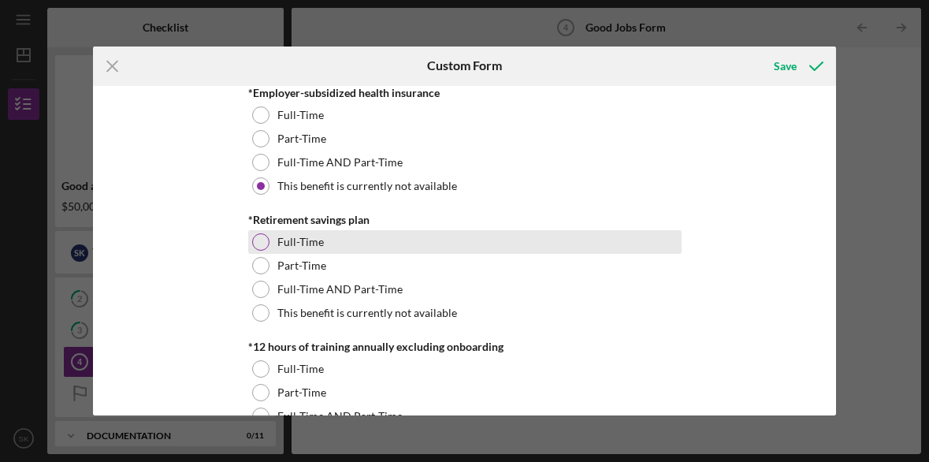
click at [260, 244] on div at bounding box center [260, 241] width 17 height 17
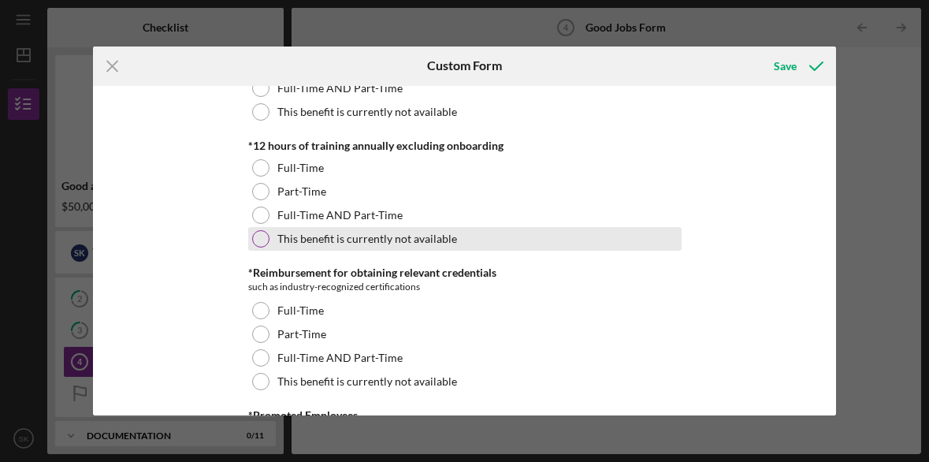
scroll to position [870, 0]
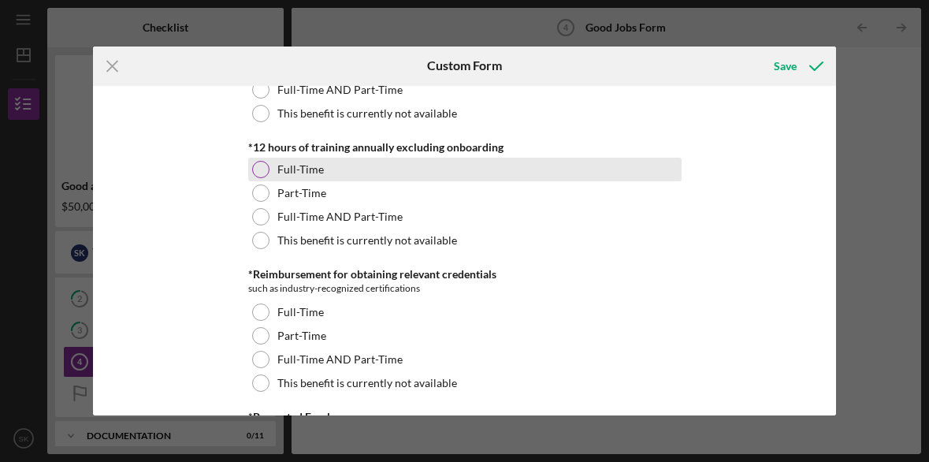
click at [258, 169] on div at bounding box center [260, 169] width 17 height 17
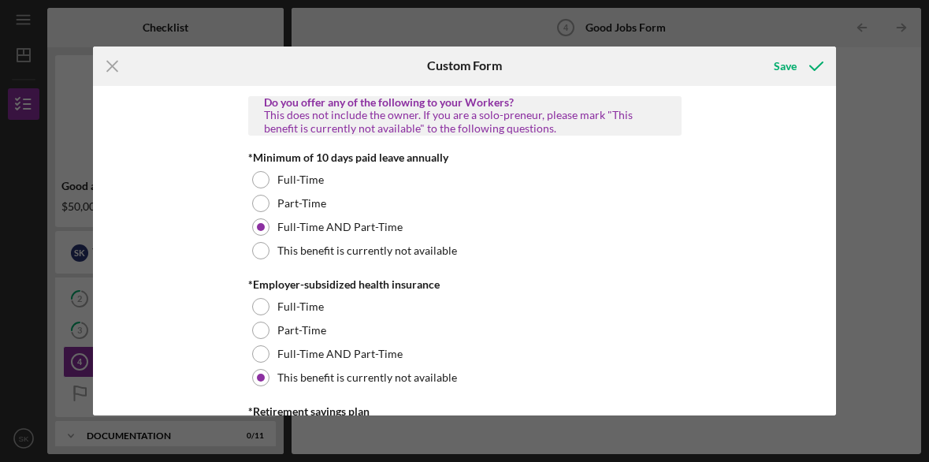
scroll to position [485, 0]
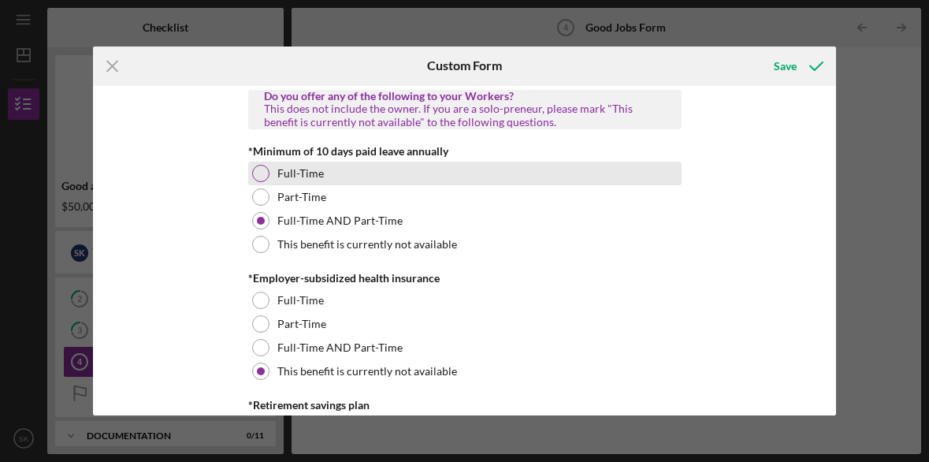
click at [258, 176] on div at bounding box center [260, 173] width 17 height 17
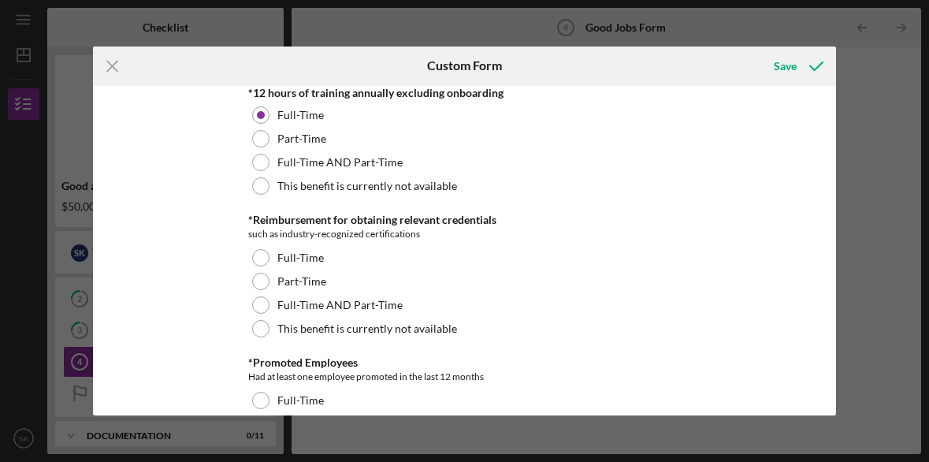
scroll to position [926, 0]
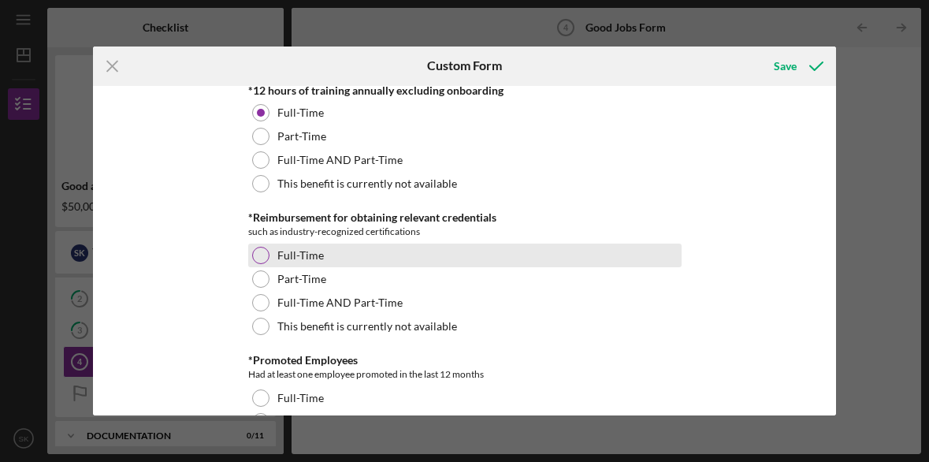
click at [259, 254] on div at bounding box center [260, 255] width 17 height 17
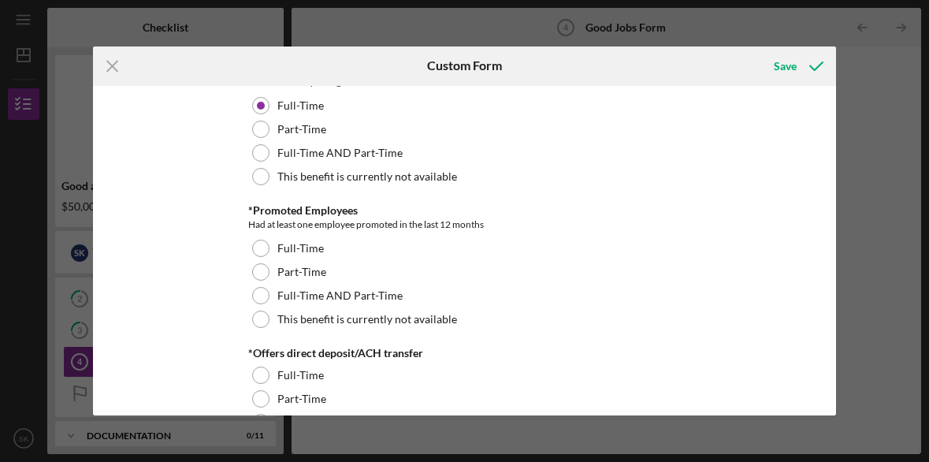
scroll to position [1084, 0]
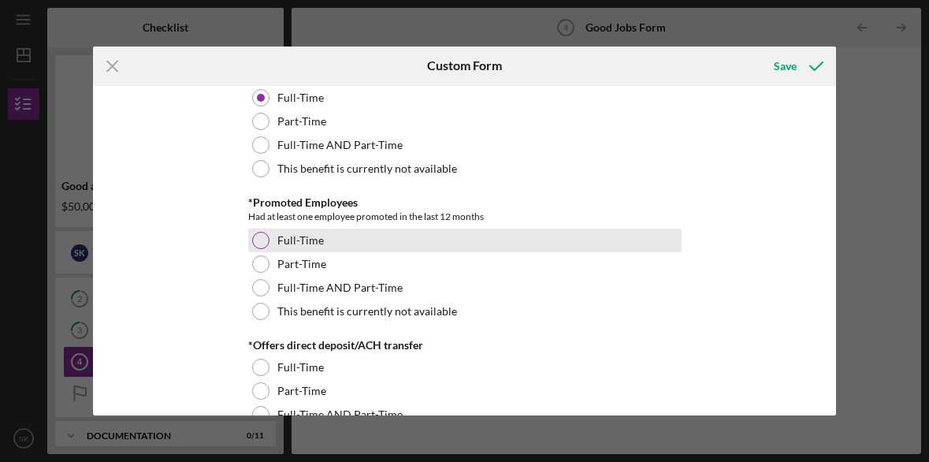
click at [260, 242] on div at bounding box center [260, 240] width 17 height 17
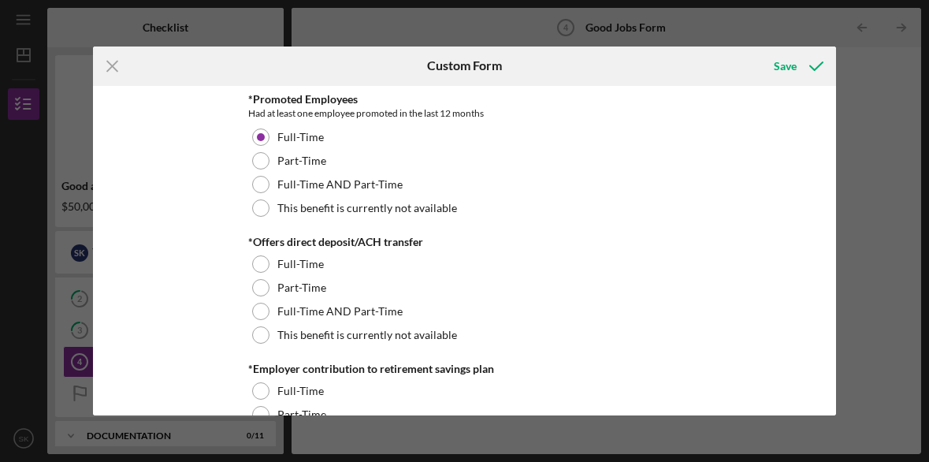
scroll to position [1188, 0]
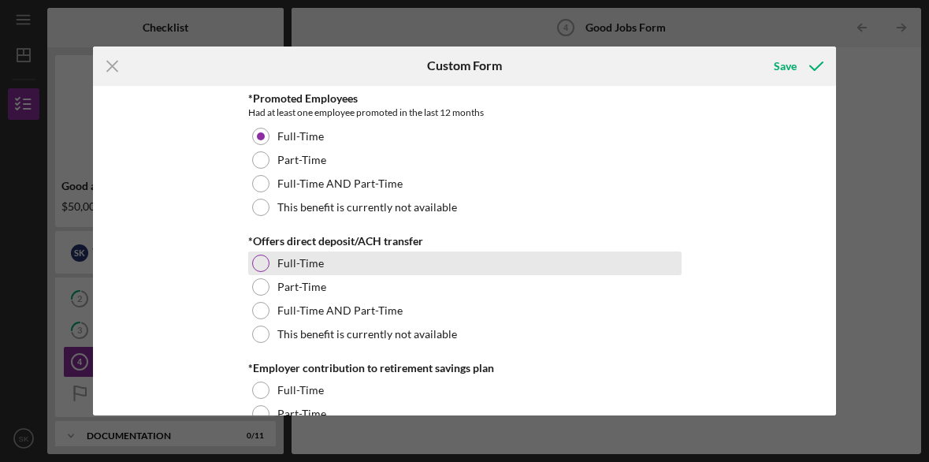
click at [259, 264] on div at bounding box center [260, 262] width 17 height 17
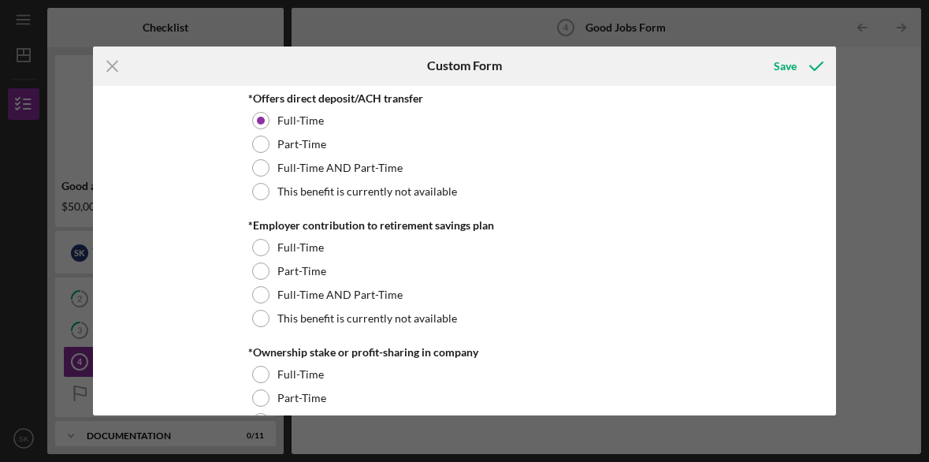
scroll to position [1352, 0]
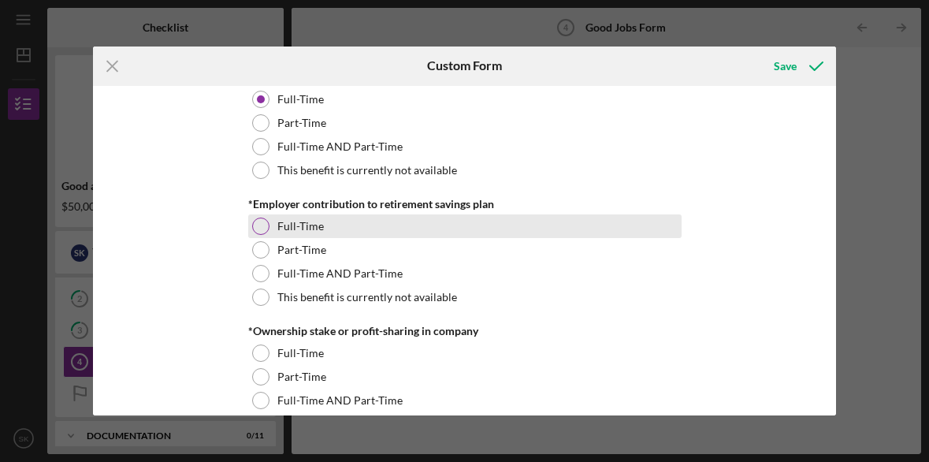
click at [258, 230] on div at bounding box center [260, 225] width 17 height 17
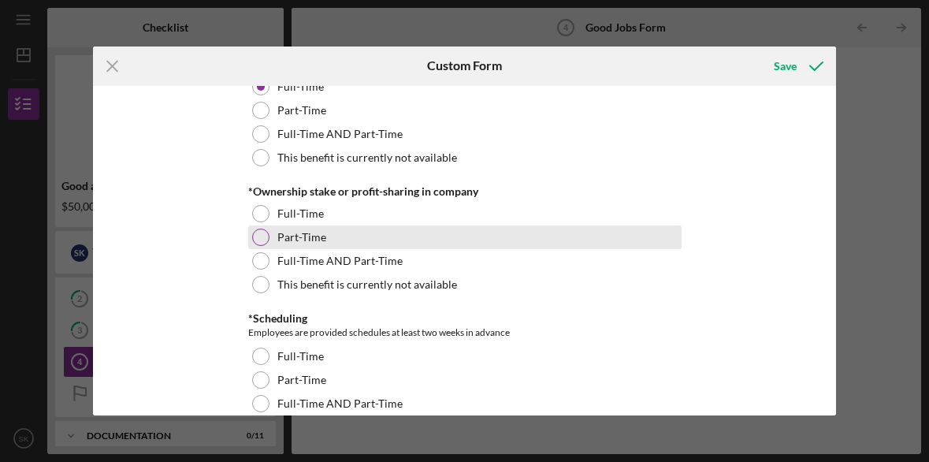
scroll to position [1494, 0]
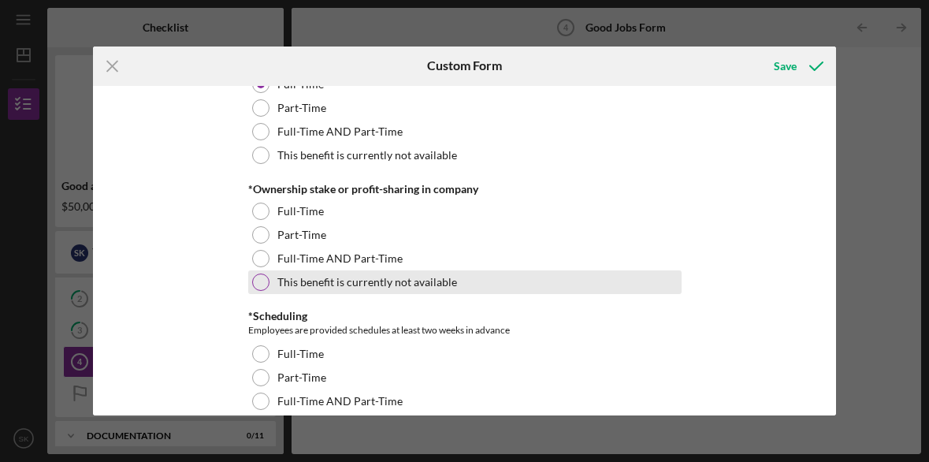
click at [262, 284] on div at bounding box center [260, 281] width 17 height 17
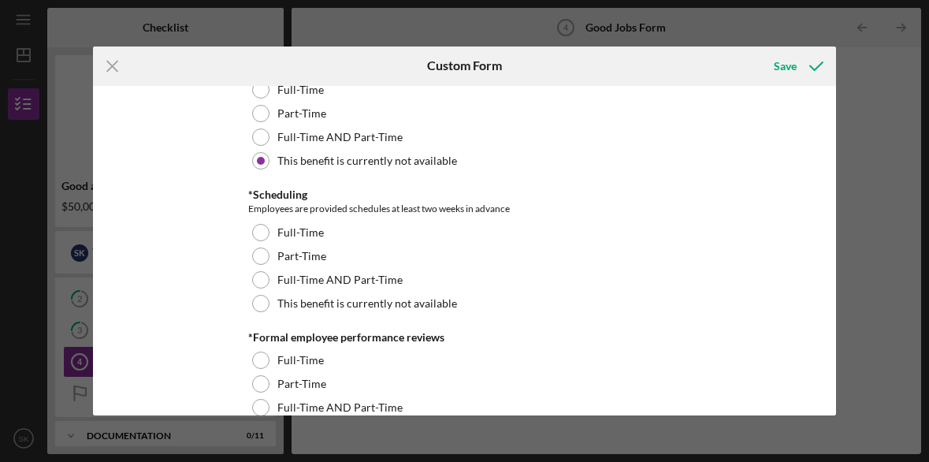
scroll to position [1620, 0]
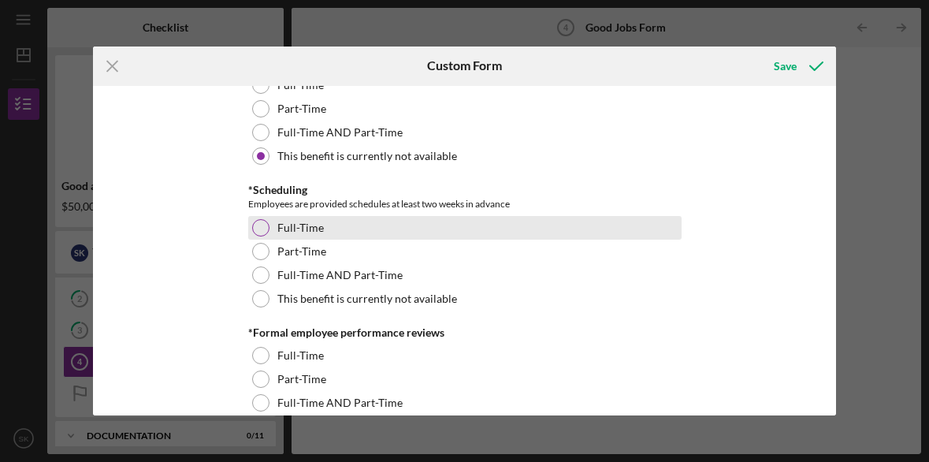
click at [258, 229] on div at bounding box center [260, 227] width 17 height 17
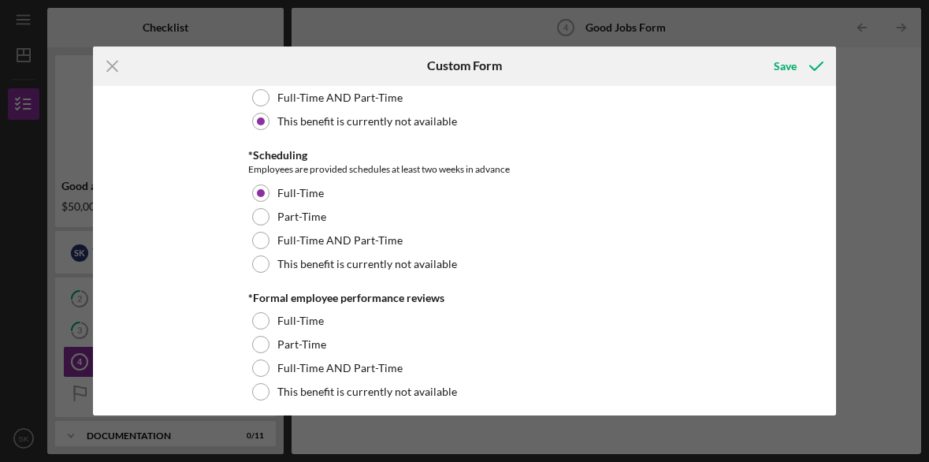
scroll to position [1705, 0]
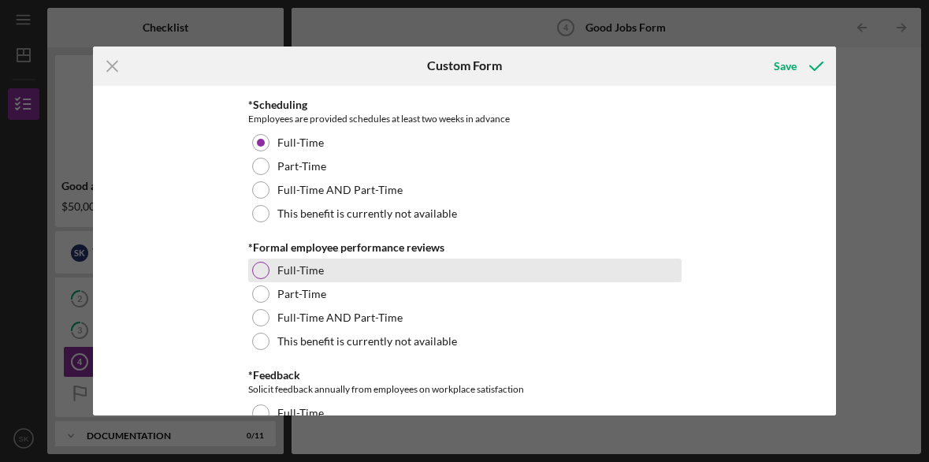
click at [262, 271] on div at bounding box center [260, 270] width 17 height 17
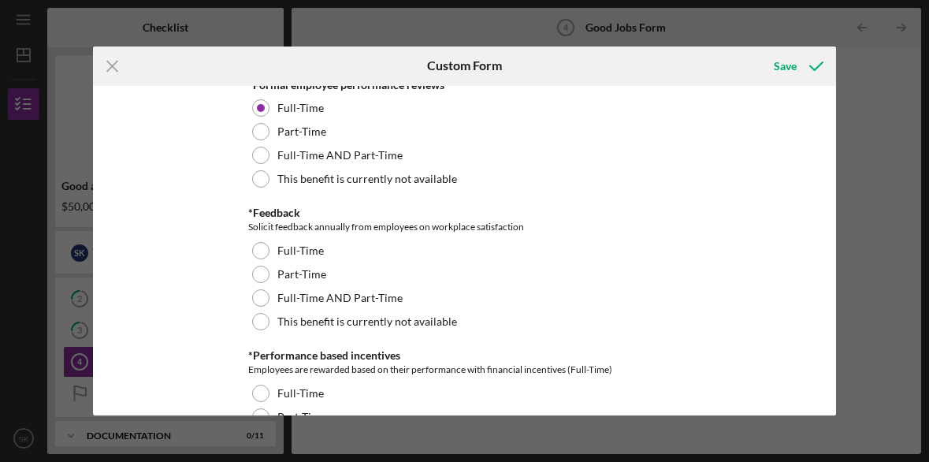
scroll to position [1870, 0]
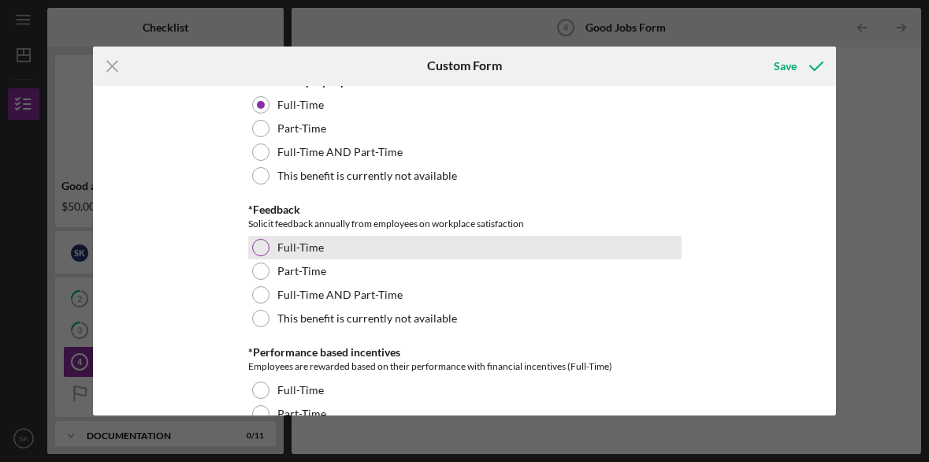
click at [255, 244] on div at bounding box center [260, 247] width 17 height 17
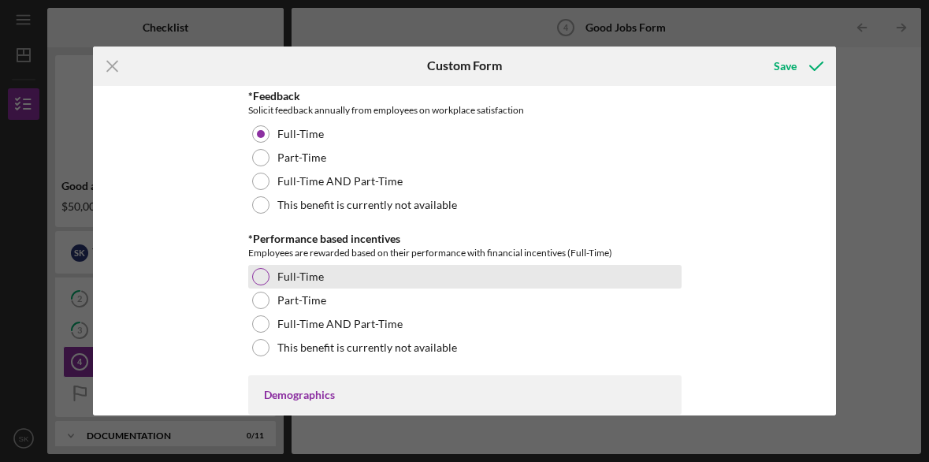
scroll to position [1991, 0]
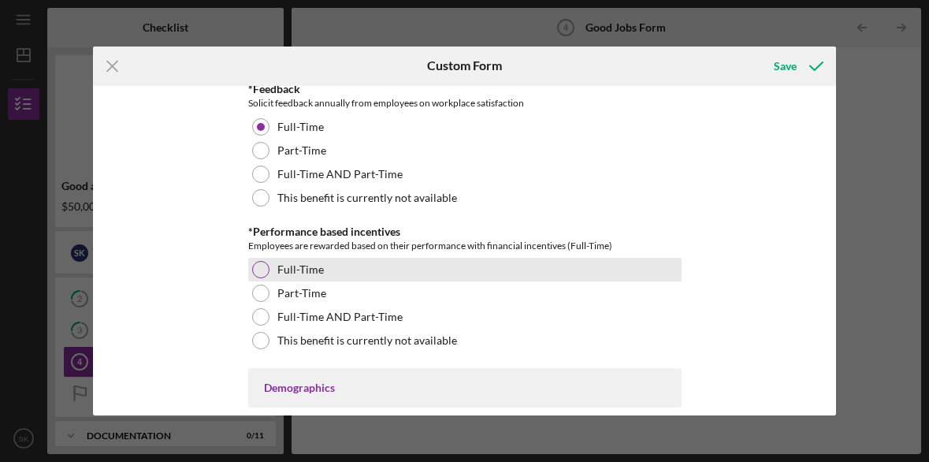
click at [259, 269] on div at bounding box center [260, 269] width 17 height 17
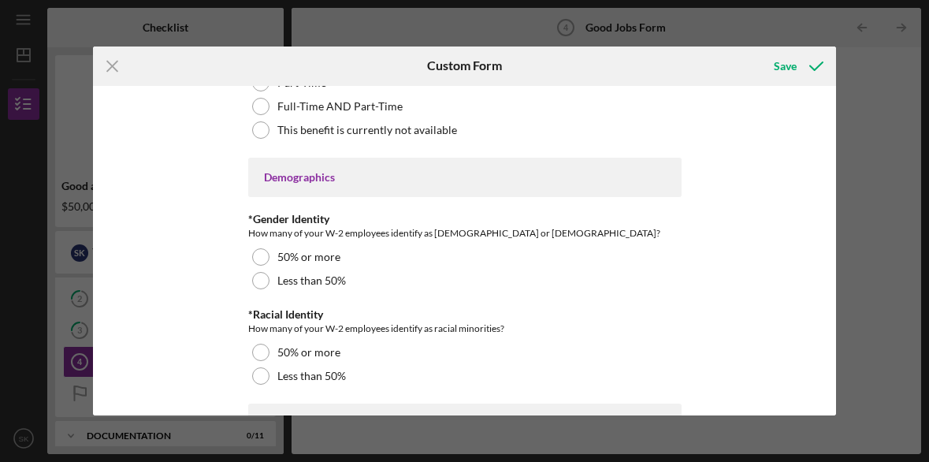
scroll to position [2207, 0]
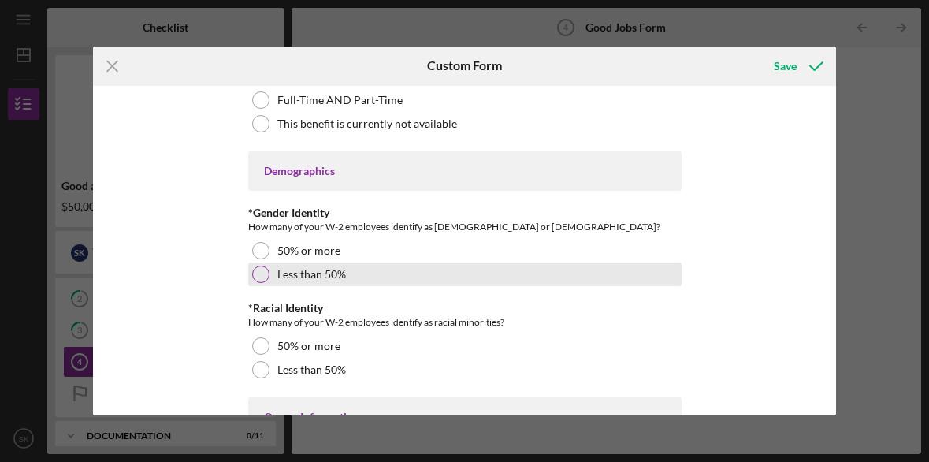
click at [258, 276] on div at bounding box center [260, 273] width 17 height 17
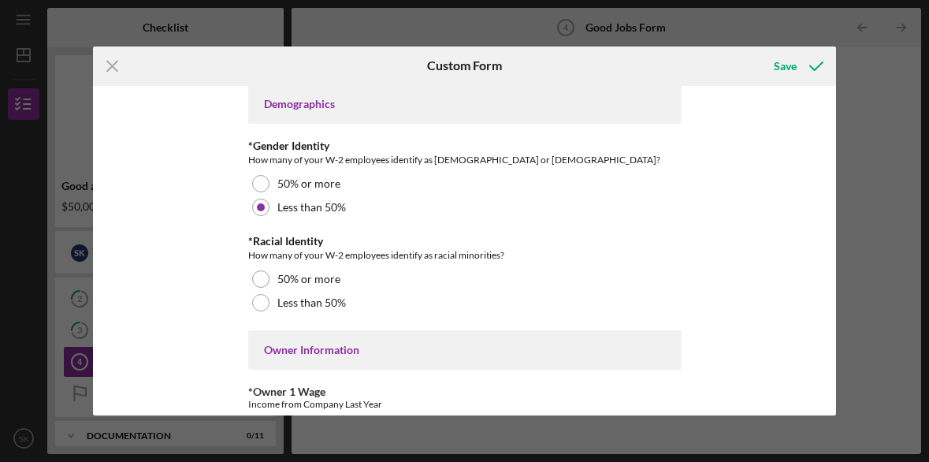
scroll to position [2275, 0]
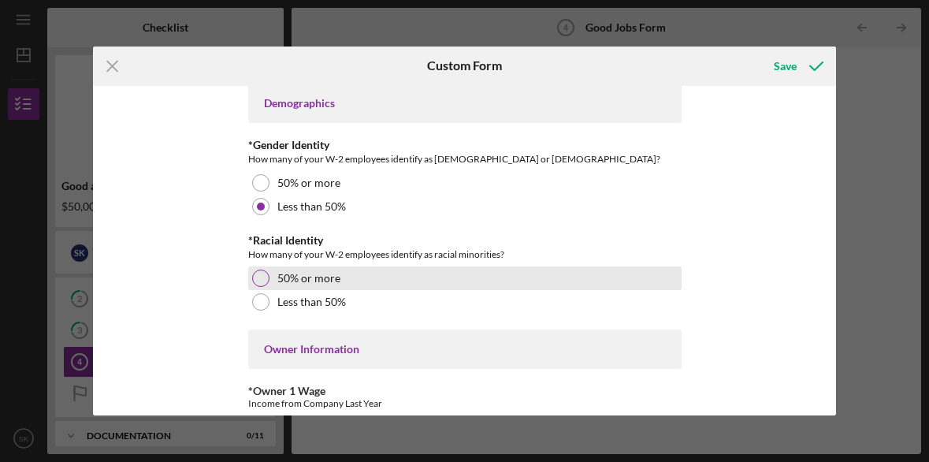
click at [262, 280] on div at bounding box center [260, 277] width 17 height 17
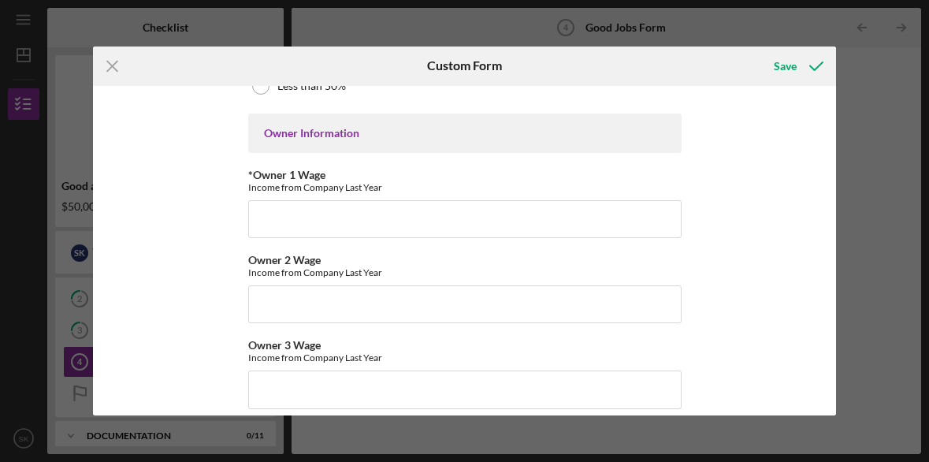
scroll to position [2495, 0]
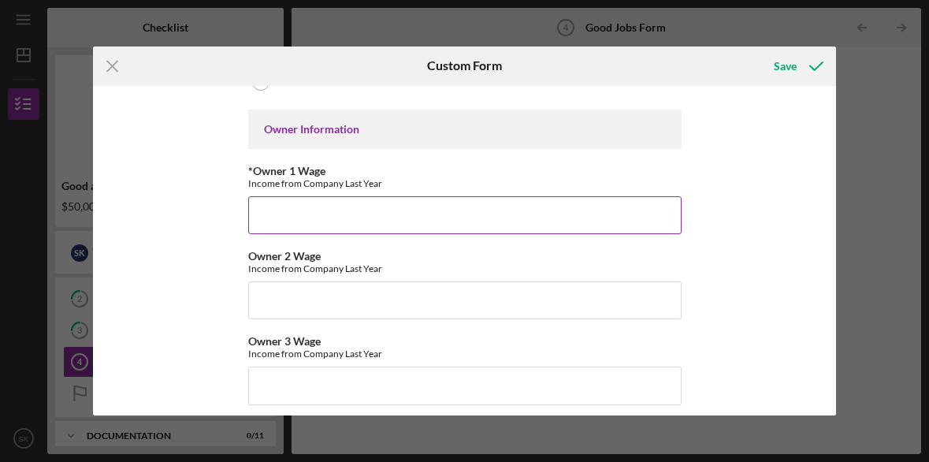
click at [277, 213] on input "*Owner 1 Wage" at bounding box center [464, 215] width 433 height 38
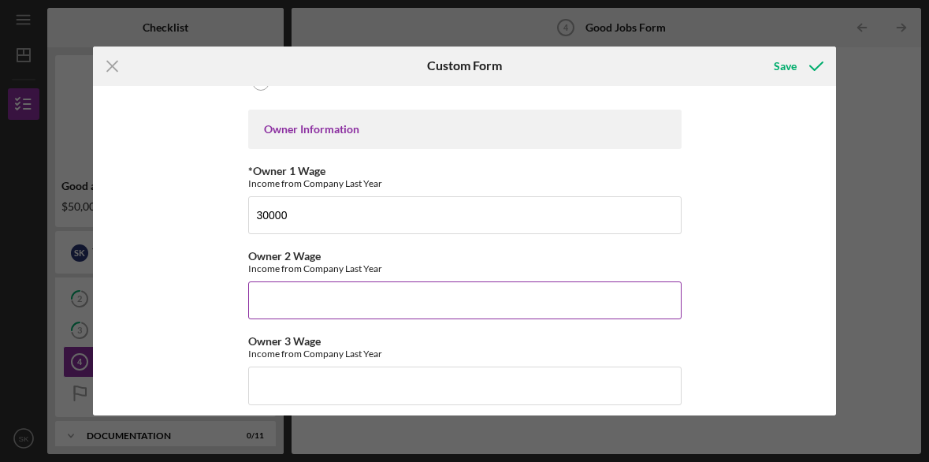
click at [283, 303] on input "Owner 2 Wage" at bounding box center [464, 300] width 433 height 38
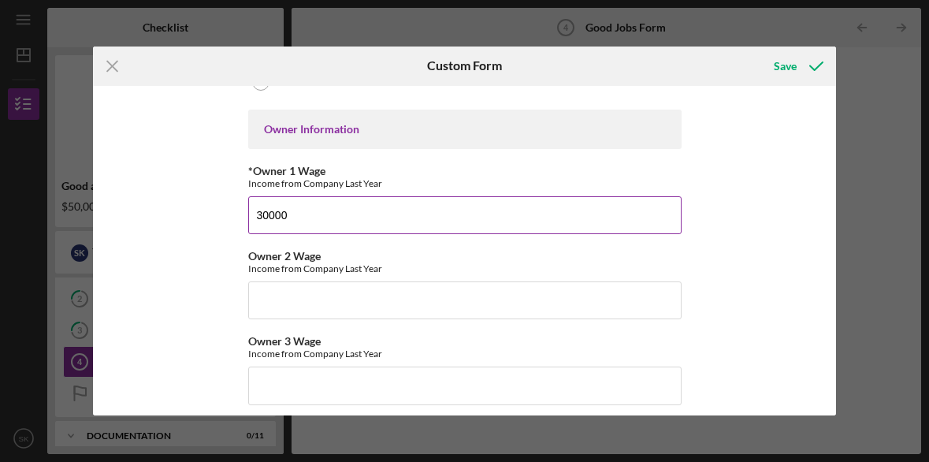
click at [254, 216] on input "30000" at bounding box center [464, 215] width 433 height 38
click at [270, 216] on input "$30000" at bounding box center [464, 215] width 433 height 38
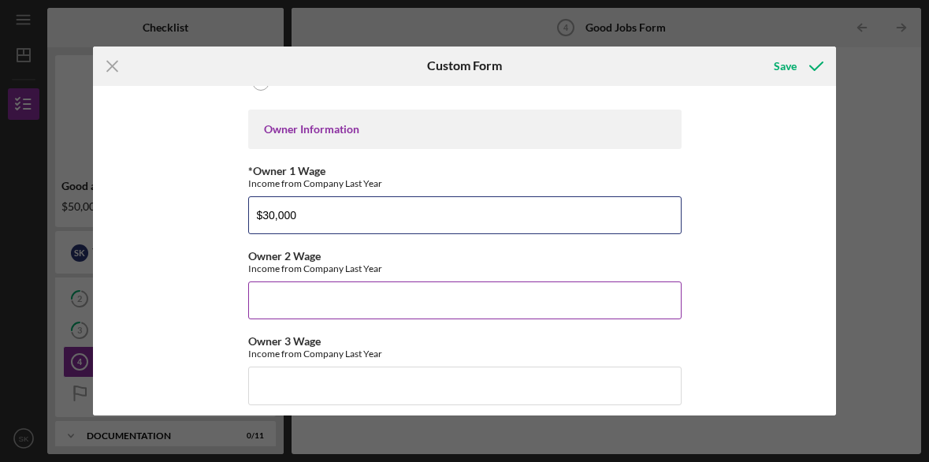
type input "$30,000"
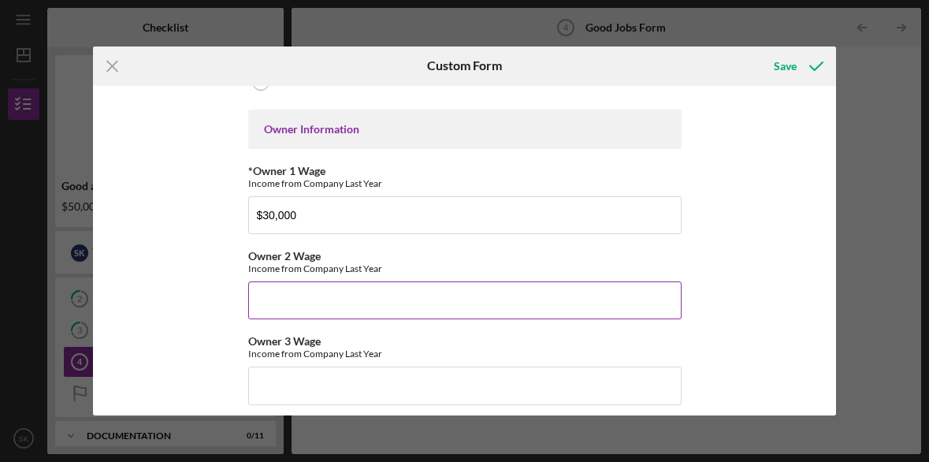
click at [262, 307] on input "Owner 2 Wage" at bounding box center [464, 300] width 433 height 38
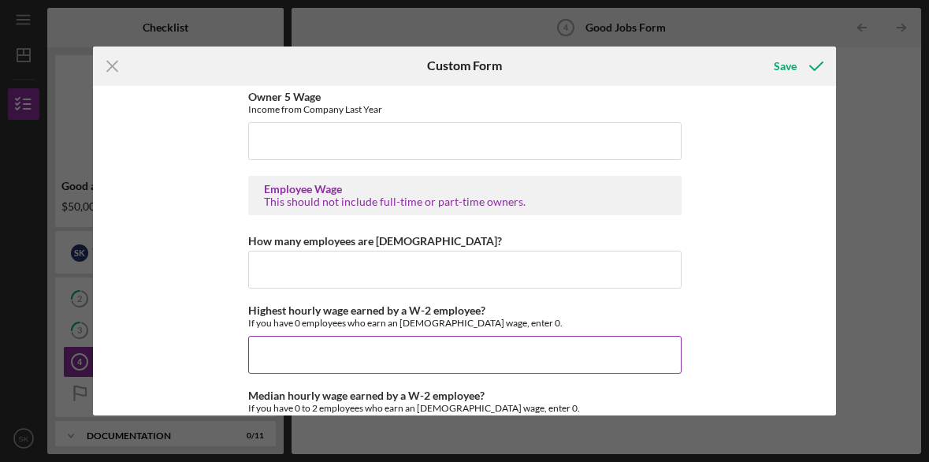
scroll to position [2919, 0]
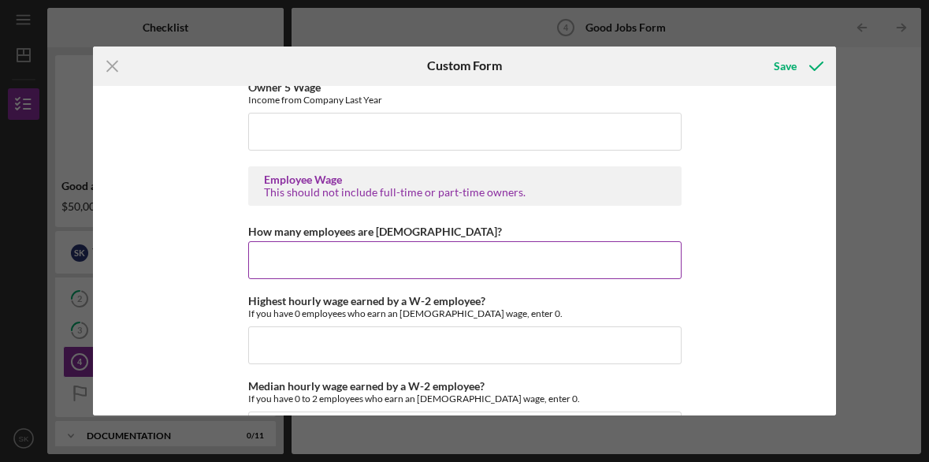
click at [278, 265] on input "How many employees are [DEMOGRAPHIC_DATA]?" at bounding box center [464, 260] width 433 height 38
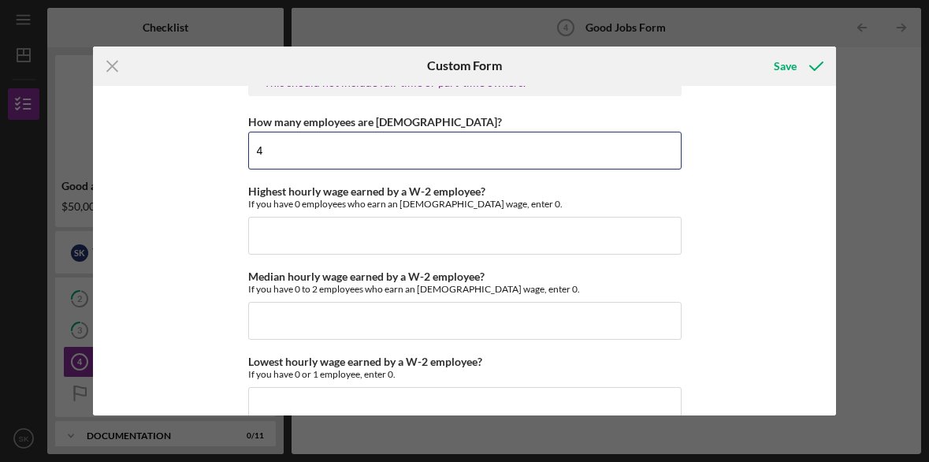
scroll to position [3039, 0]
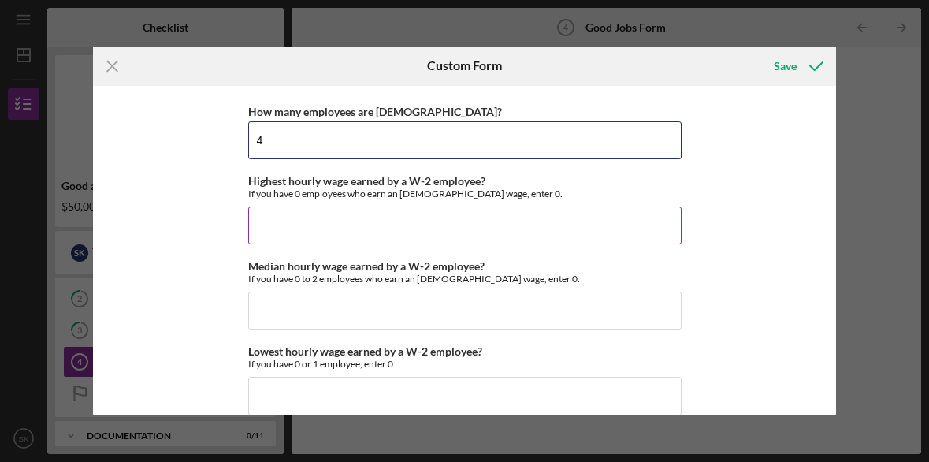
type input "4"
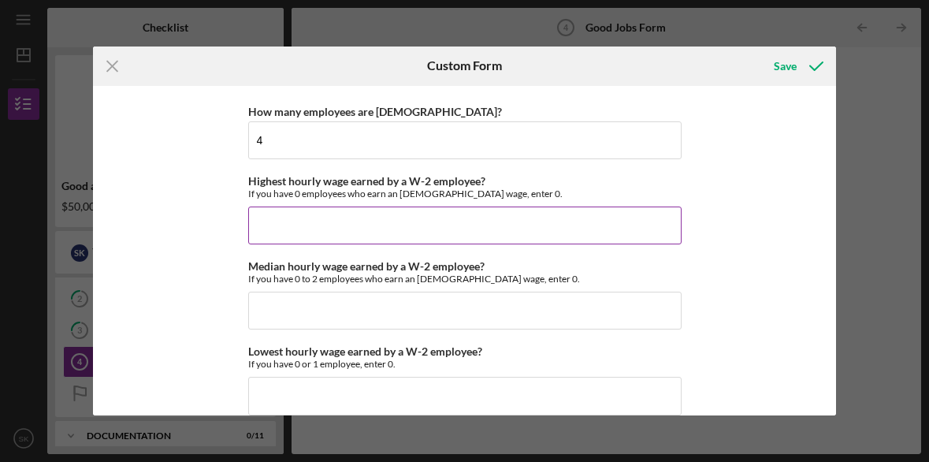
click at [275, 222] on input "Highest hourly wage earned by a W-2 employee?" at bounding box center [464, 225] width 433 height 38
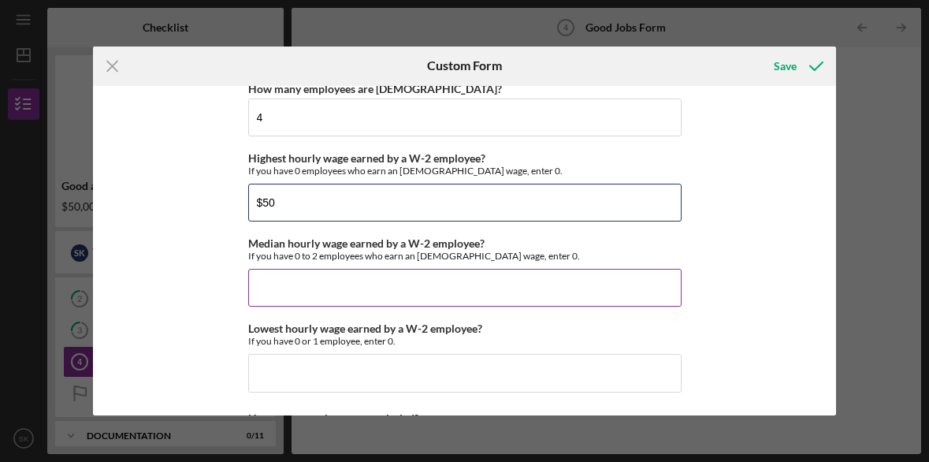
scroll to position [3075, 0]
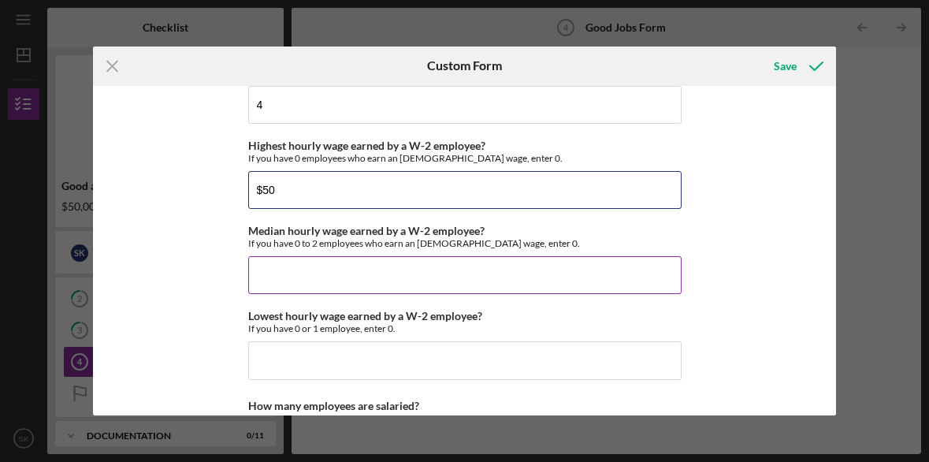
type input "$50"
click at [282, 273] on input "Median hourly wage earned by a W-2 employee?" at bounding box center [464, 275] width 433 height 38
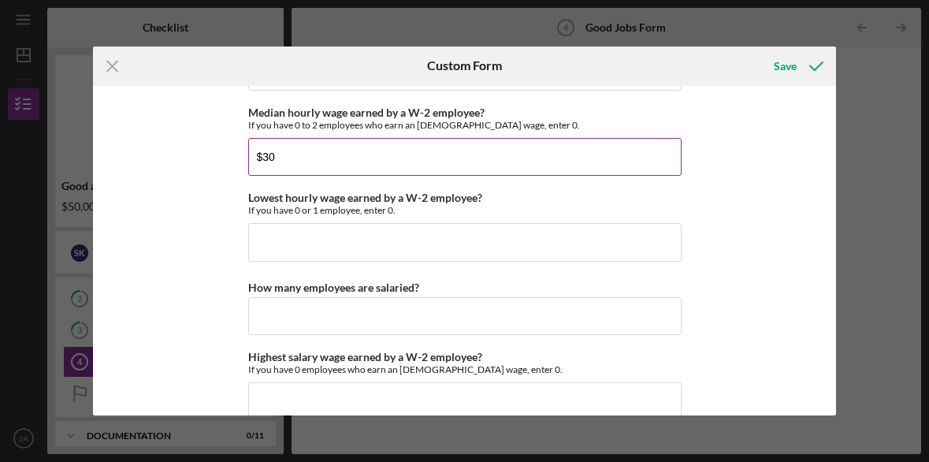
scroll to position [3191, 0]
drag, startPoint x: 288, startPoint y: 160, endPoint x: 266, endPoint y: 161, distance: 21.3
click at [266, 161] on input "$30" at bounding box center [464, 158] width 433 height 38
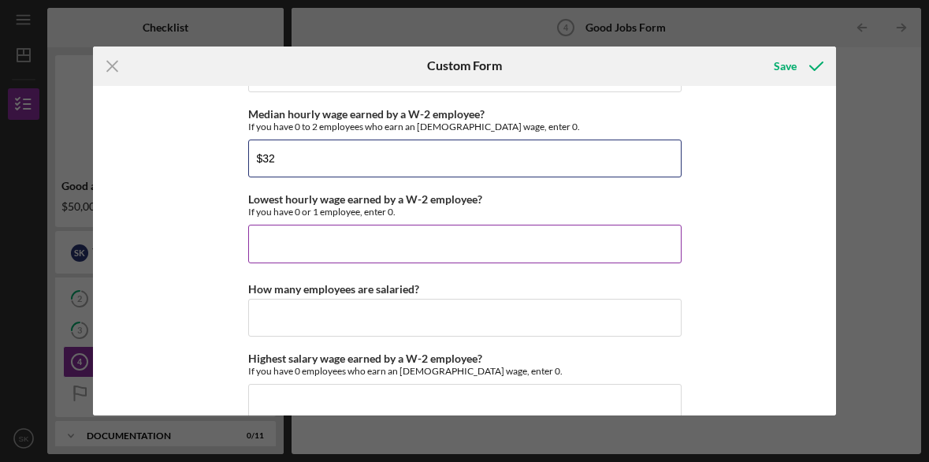
type input "$32"
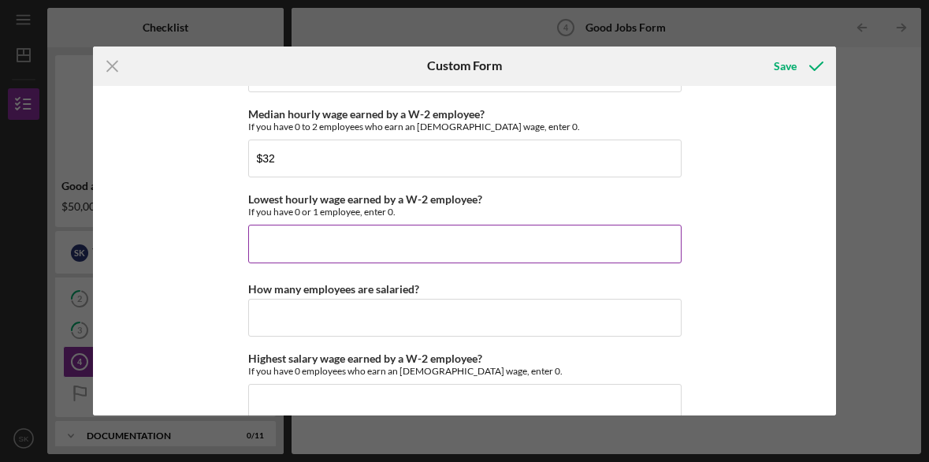
click at [273, 241] on input "Lowest hourly wage earned by a W-2 employee?" at bounding box center [464, 244] width 433 height 38
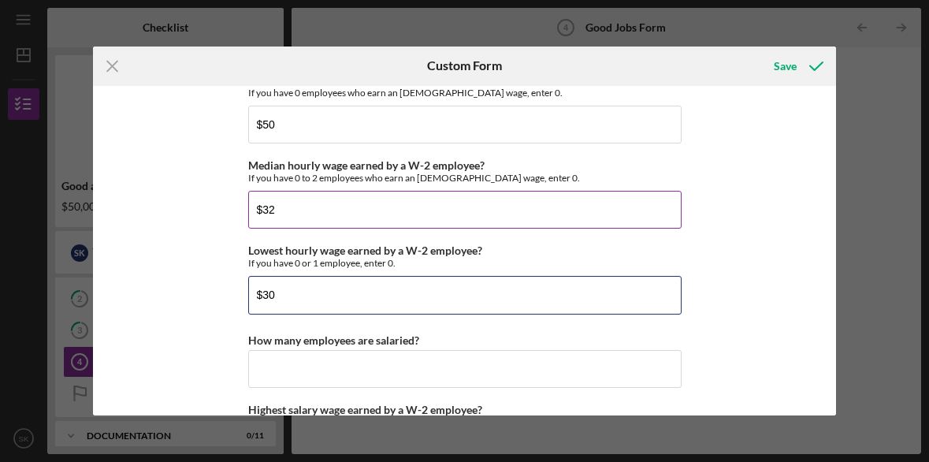
scroll to position [3143, 0]
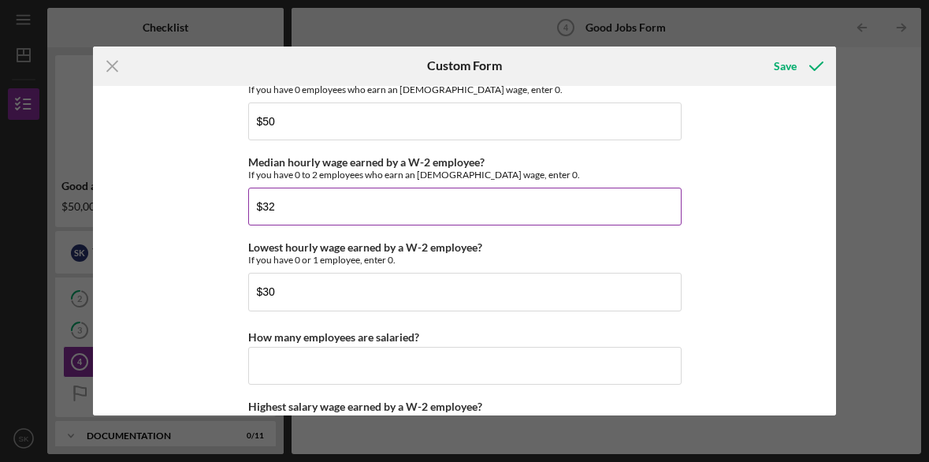
drag, startPoint x: 254, startPoint y: 209, endPoint x: 280, endPoint y: 209, distance: 25.2
click at [280, 209] on input "$32" at bounding box center [464, 206] width 433 height 38
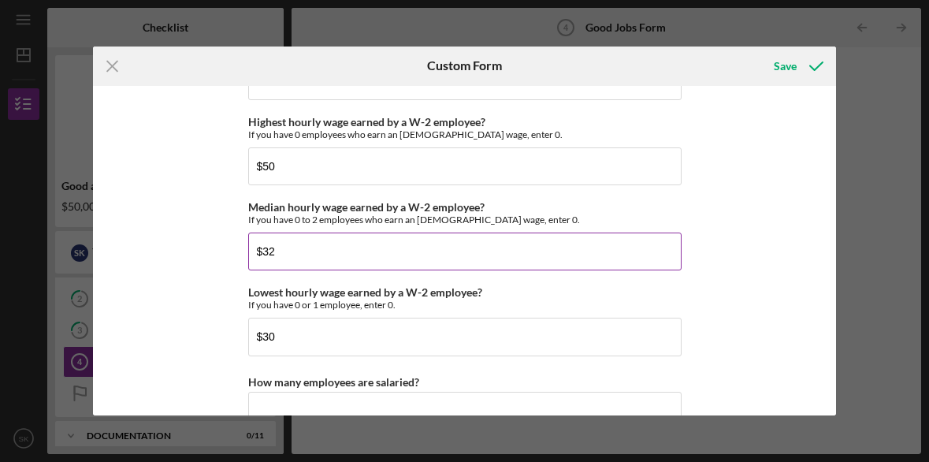
scroll to position [3120, 0]
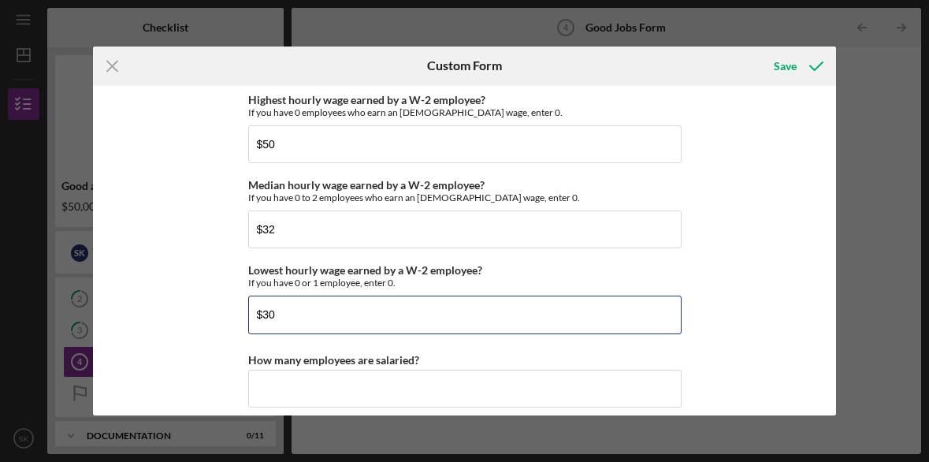
drag, startPoint x: 277, startPoint y: 317, endPoint x: 238, endPoint y: 317, distance: 39.4
click at [238, 317] on div "Good Jobs Form *Number of [DEMOGRAPHIC_DATA] Owner Employment Please input all …" at bounding box center [464, 251] width 743 height 330
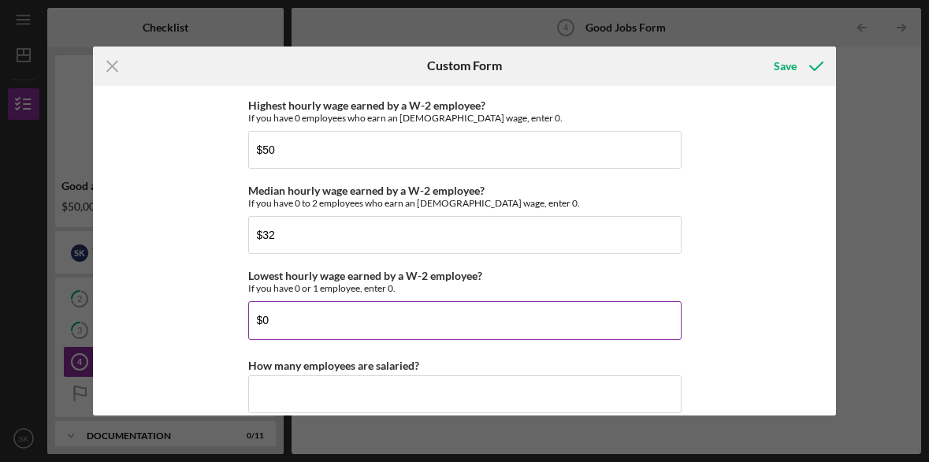
drag, startPoint x: 262, startPoint y: 322, endPoint x: 284, endPoint y: 324, distance: 22.1
click at [284, 324] on input "$0" at bounding box center [464, 320] width 433 height 38
type input "$30"
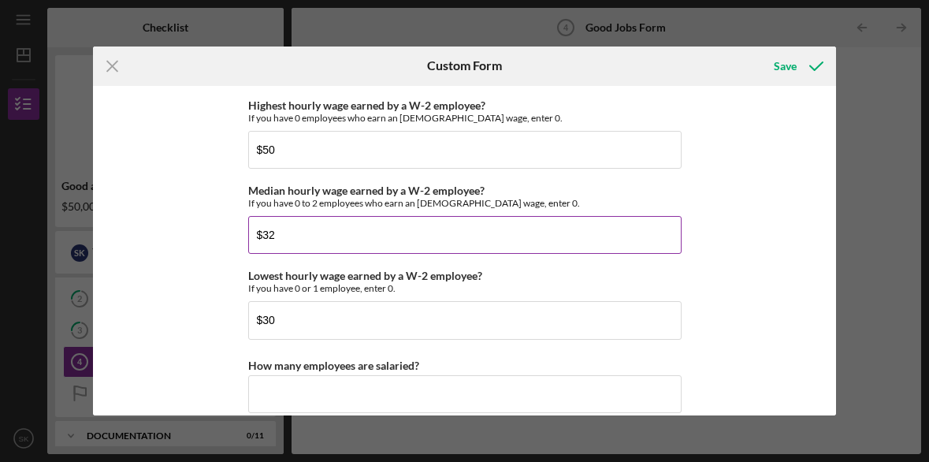
drag, startPoint x: 267, startPoint y: 235, endPoint x: 277, endPoint y: 236, distance: 10.3
click at [277, 236] on input "$32" at bounding box center [464, 235] width 433 height 38
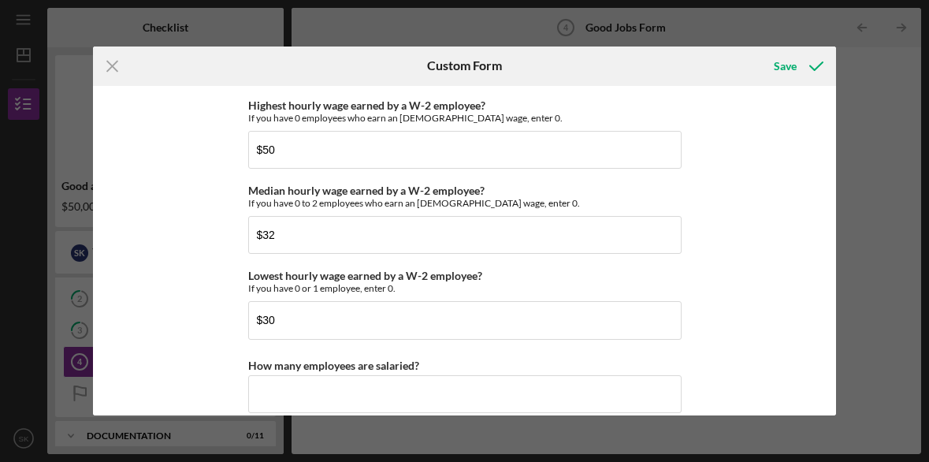
click at [210, 318] on div "Good Jobs Form *Number of [DEMOGRAPHIC_DATA] Owner Employment Please input all …" at bounding box center [464, 251] width 743 height 330
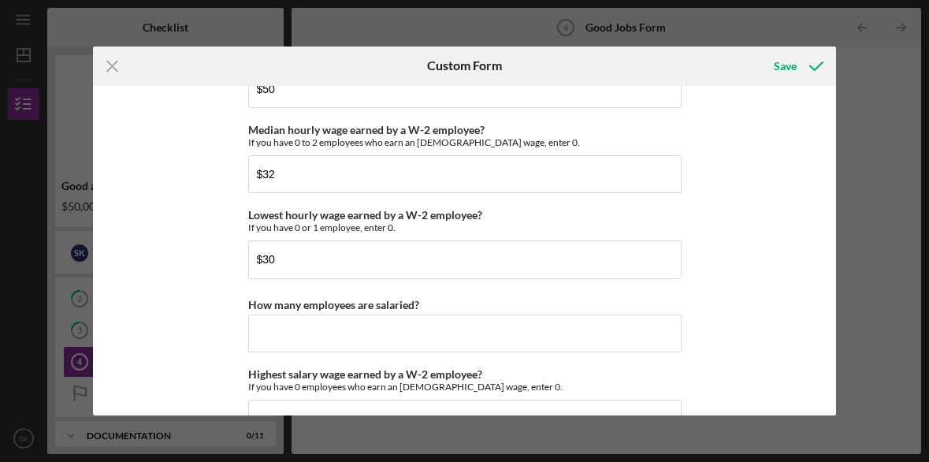
scroll to position [3179, 0]
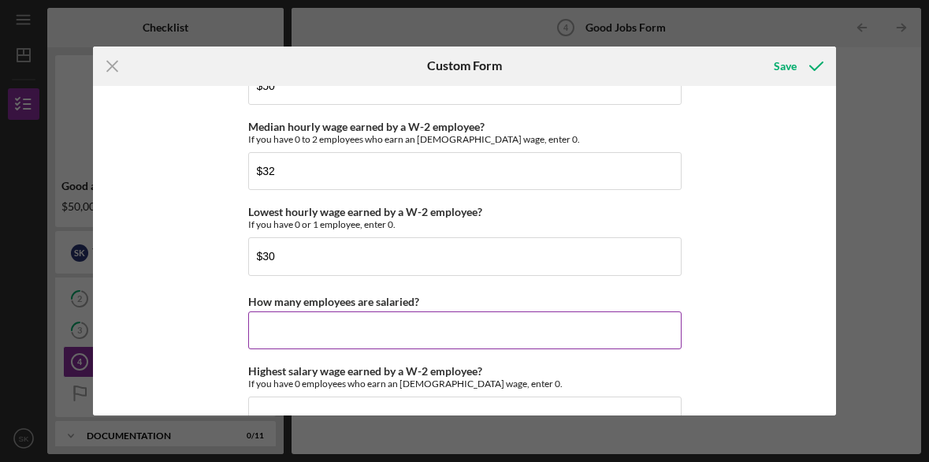
click at [262, 334] on input "How many employees are salaried?" at bounding box center [464, 330] width 433 height 38
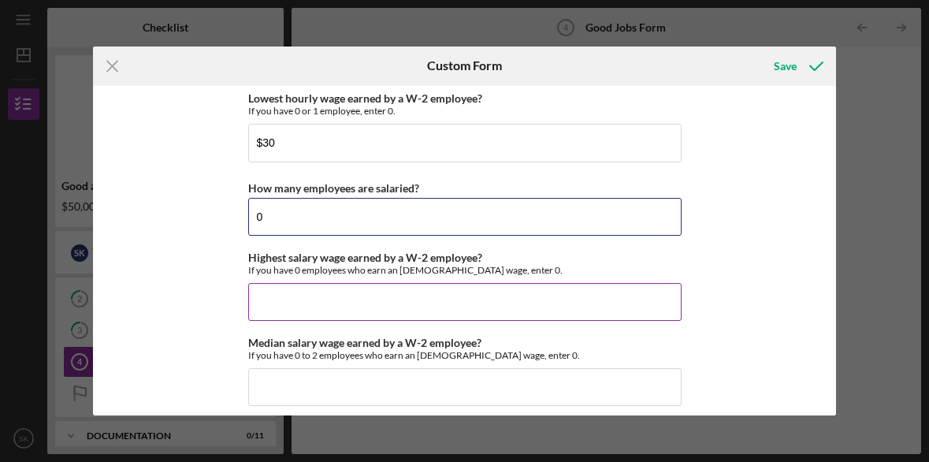
scroll to position [3303, 0]
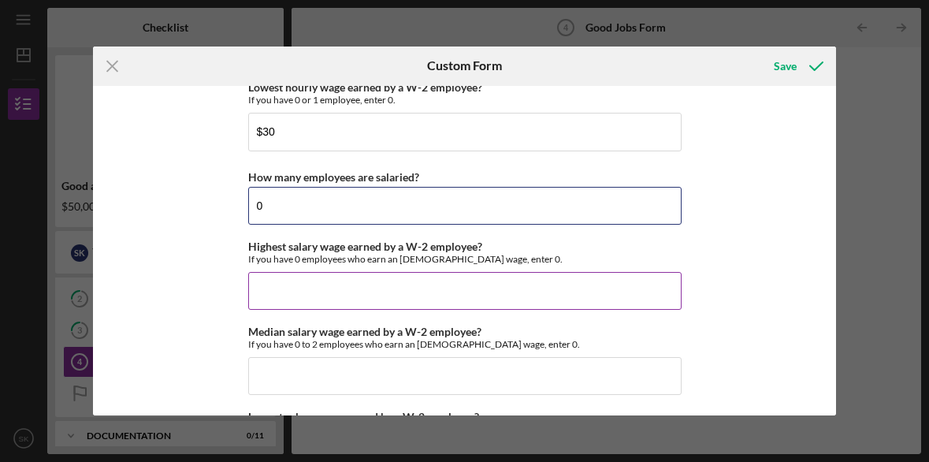
type input "0"
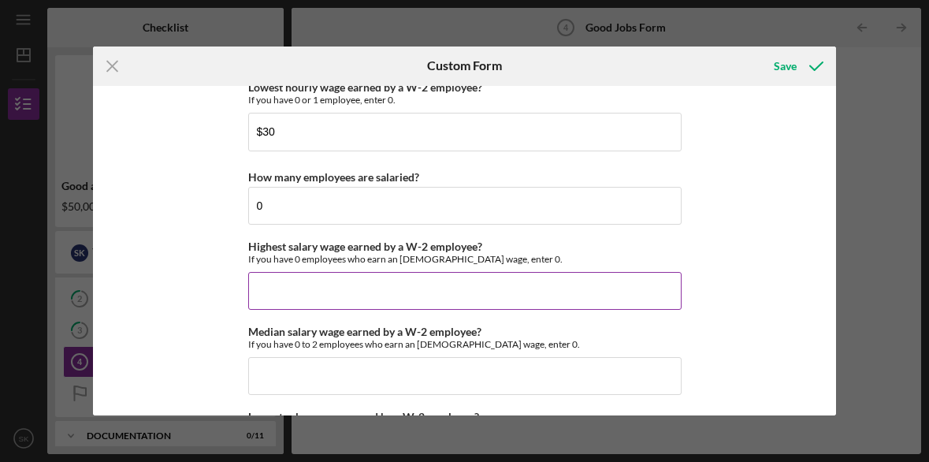
click at [267, 292] on input "Highest salary wage earned by a W-2 employee?" at bounding box center [464, 291] width 433 height 38
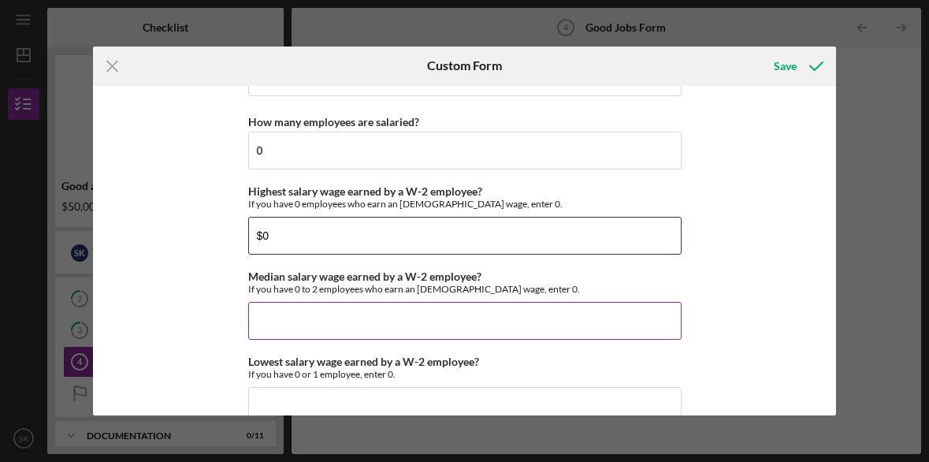
scroll to position [3360, 0]
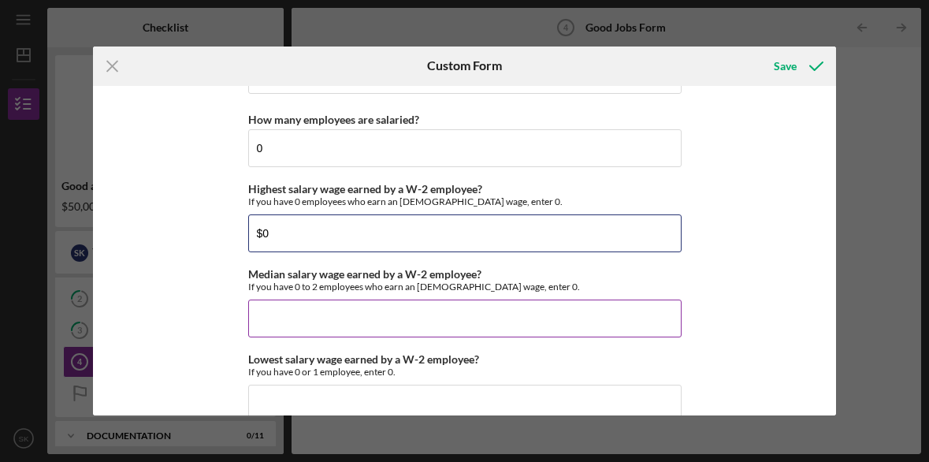
type input "$0"
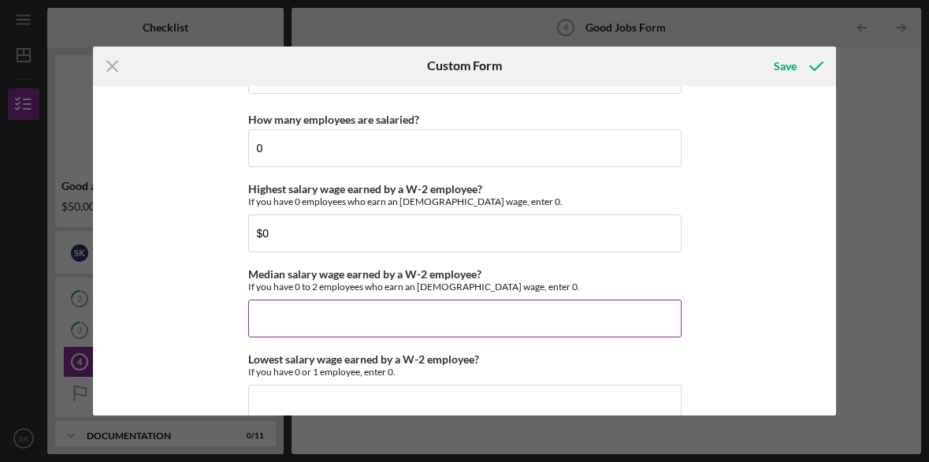
click at [266, 327] on input "Median salary wage earned by a W-2 employee?" at bounding box center [464, 318] width 433 height 38
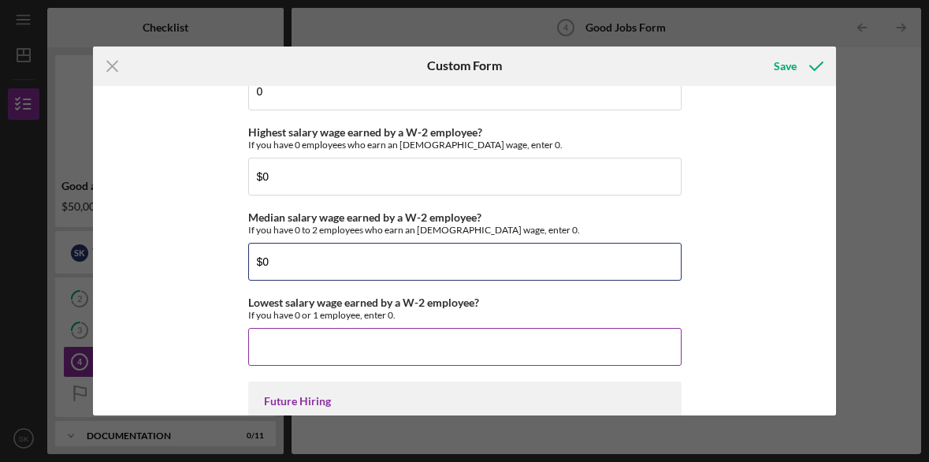
type input "$0"
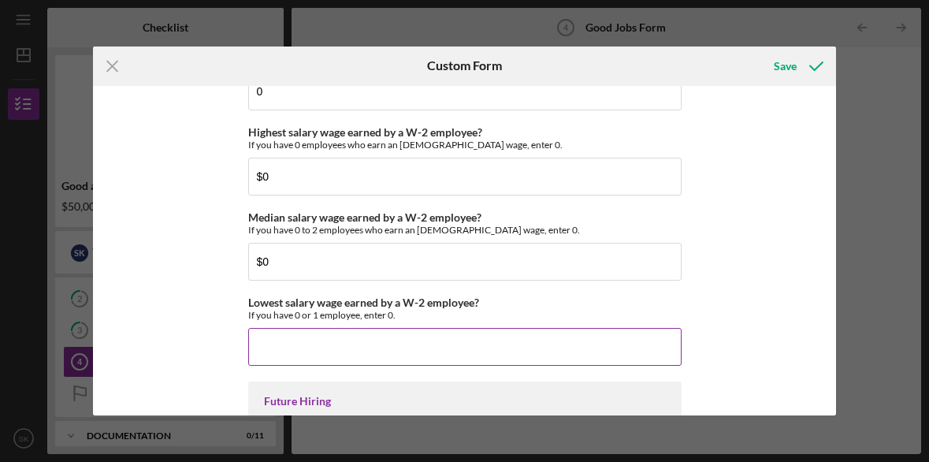
click at [258, 340] on input "Lowest salary wage earned by a W-2 employee?" at bounding box center [464, 347] width 433 height 38
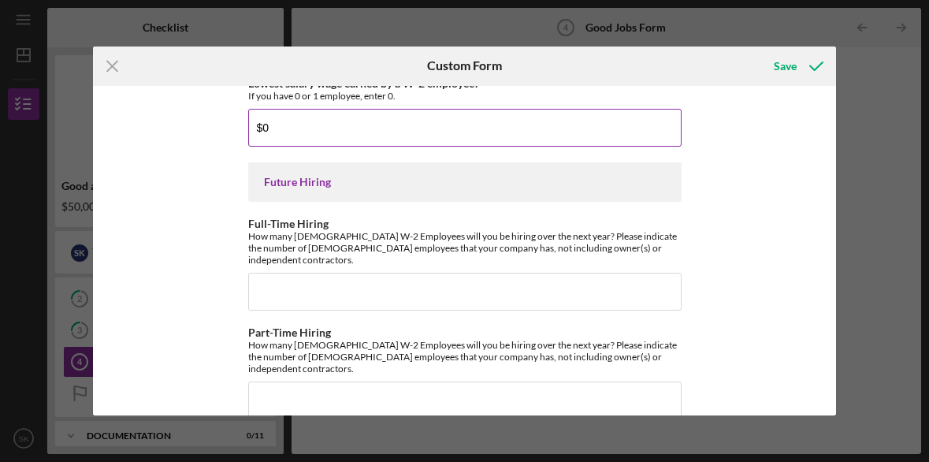
scroll to position [3637, 0]
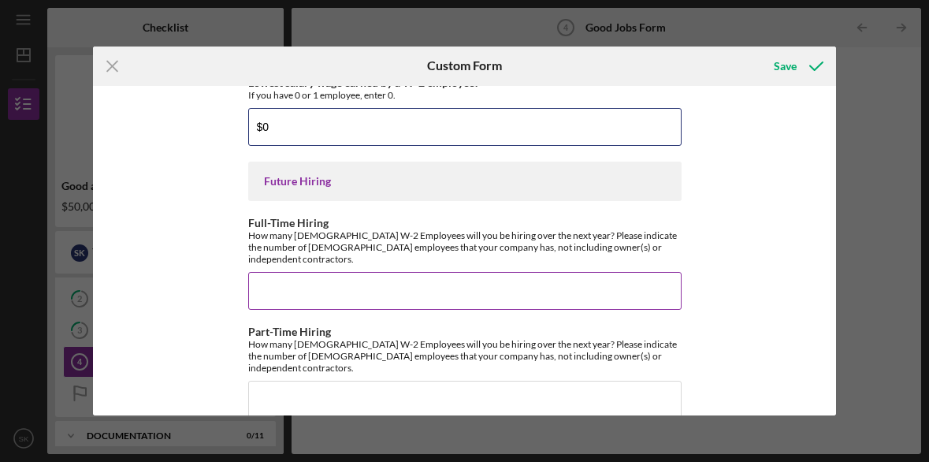
type input "$0"
click at [262, 277] on input "Full-Time Hiring" at bounding box center [464, 291] width 433 height 38
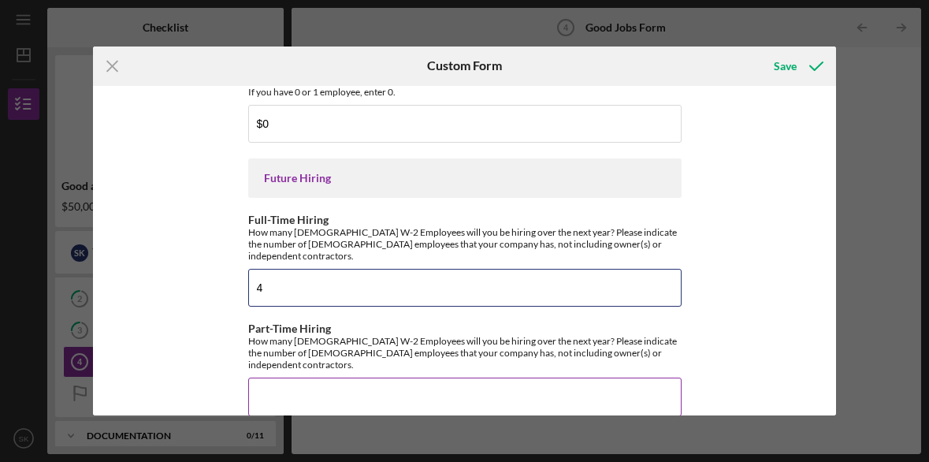
type input "4"
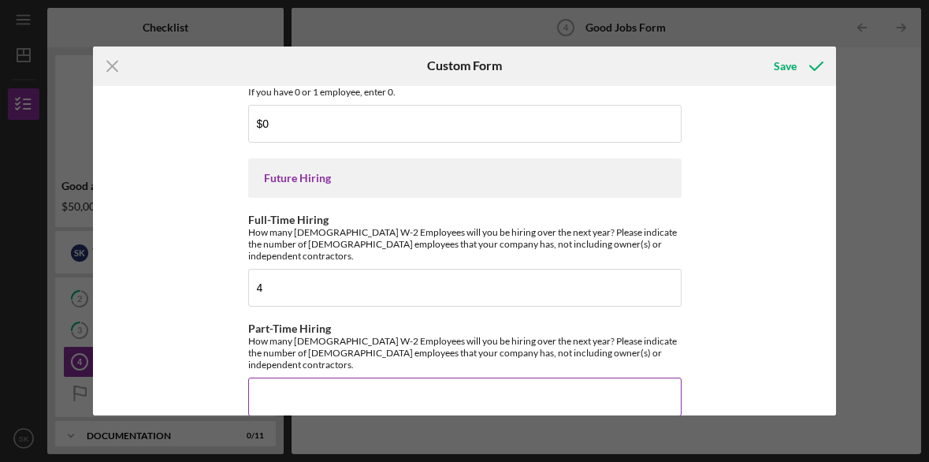
click at [277, 377] on input "Part-Time Hiring" at bounding box center [464, 396] width 433 height 38
type input "2"
click at [774, 65] on div "Save" at bounding box center [785, 66] width 23 height 32
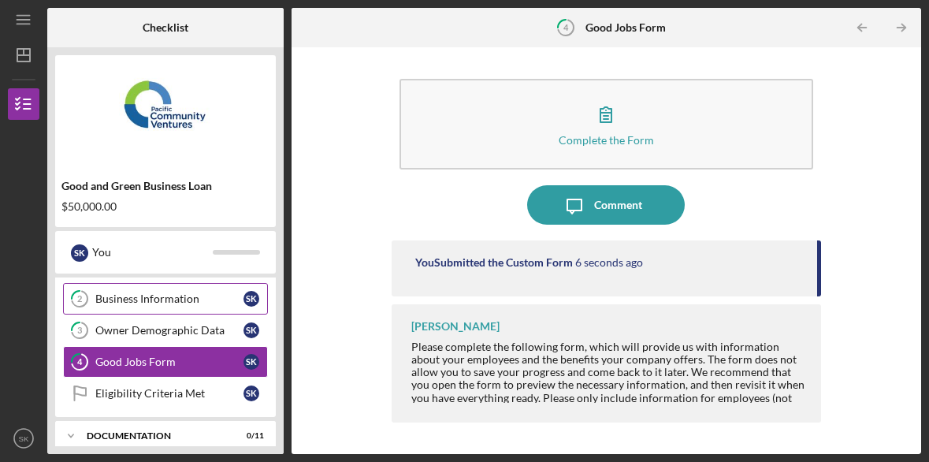
scroll to position [116, 0]
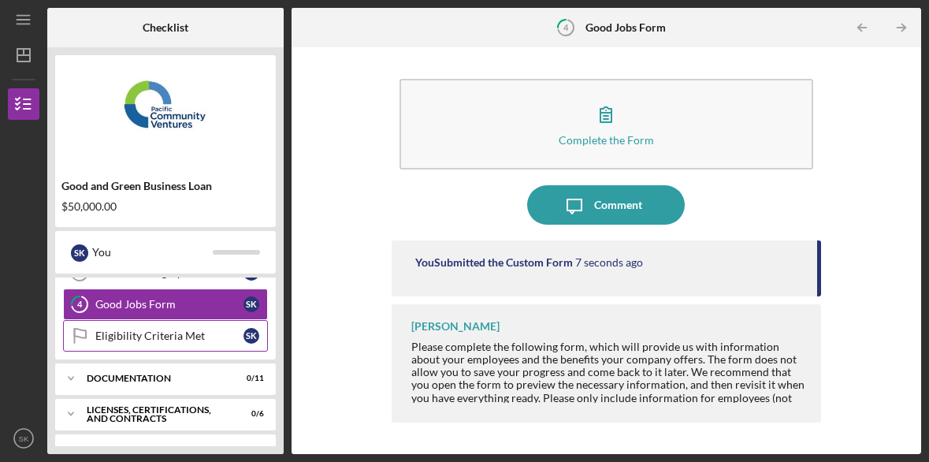
click at [155, 332] on div "Eligibility Criteria Met" at bounding box center [169, 335] width 148 height 13
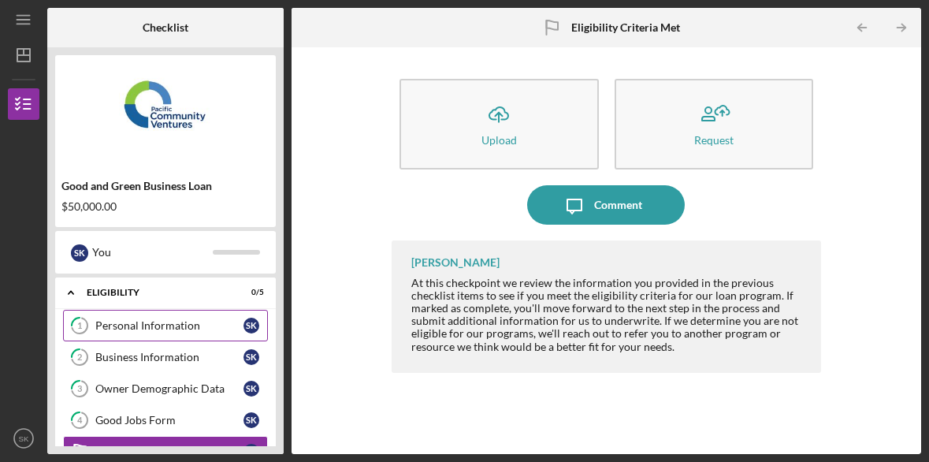
click at [158, 325] on div "Personal Information" at bounding box center [169, 325] width 148 height 13
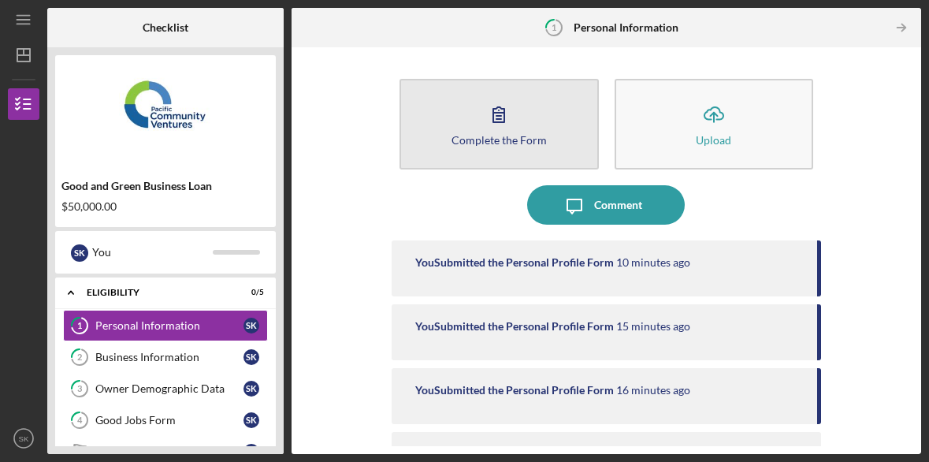
click at [492, 104] on icon "button" at bounding box center [498, 114] width 39 height 39
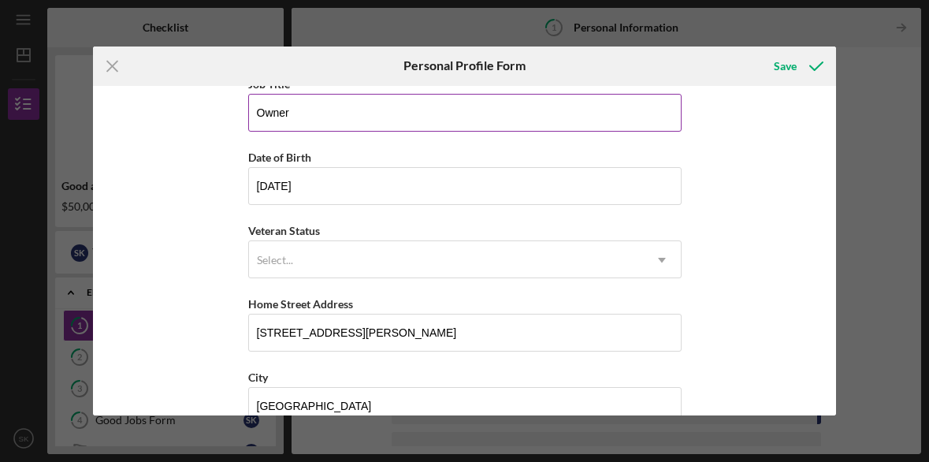
scroll to position [97, 0]
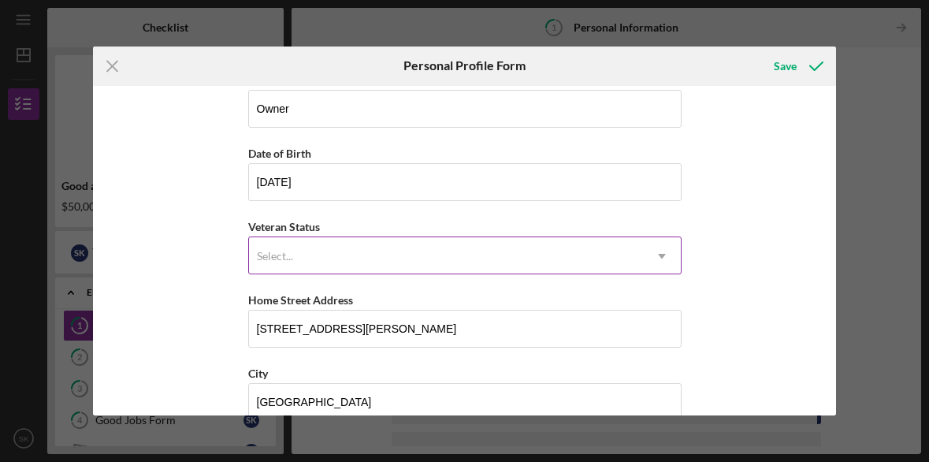
click at [389, 251] on div "Select..." at bounding box center [446, 256] width 394 height 36
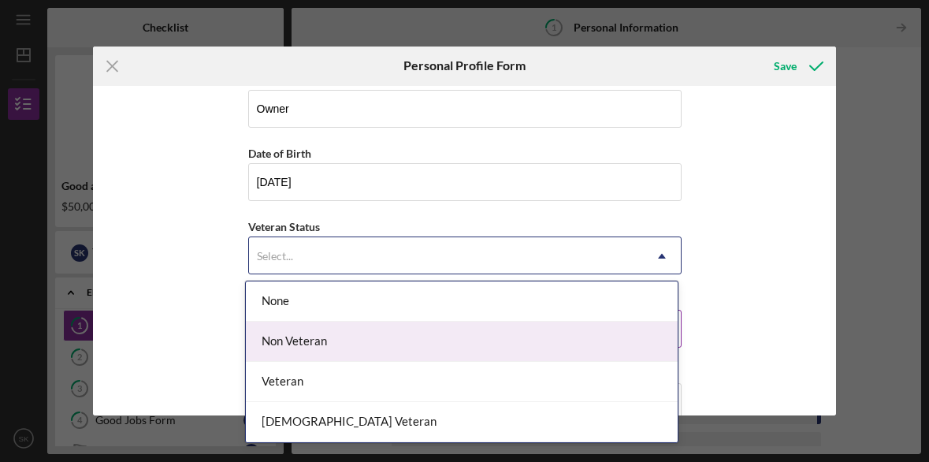
click at [317, 341] on div "Non Veteran" at bounding box center [462, 341] width 432 height 40
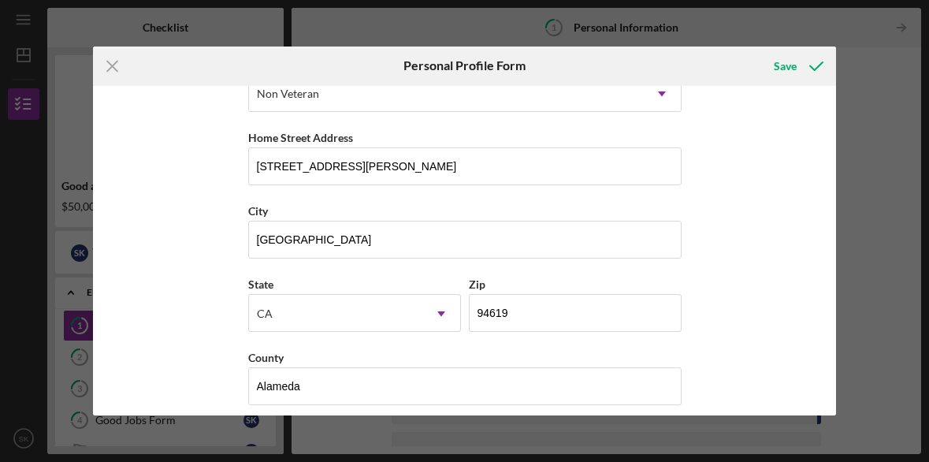
scroll to position [272, 0]
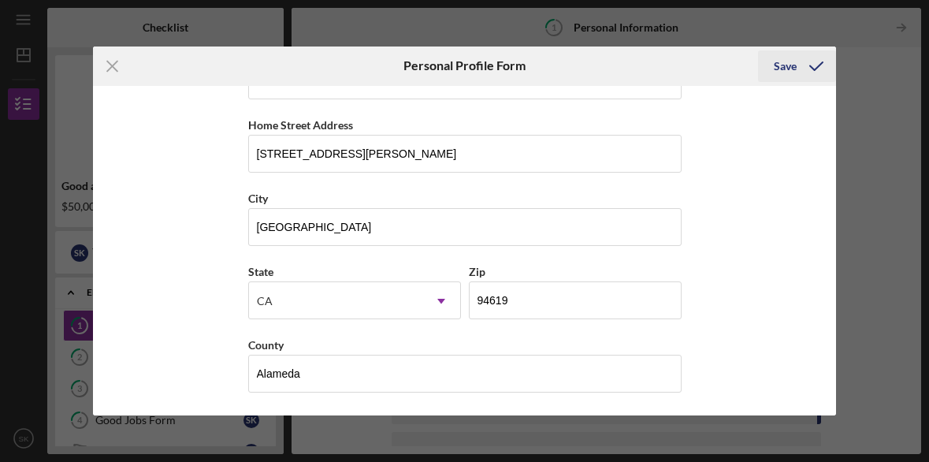
click at [782, 65] on div "Save" at bounding box center [785, 66] width 23 height 32
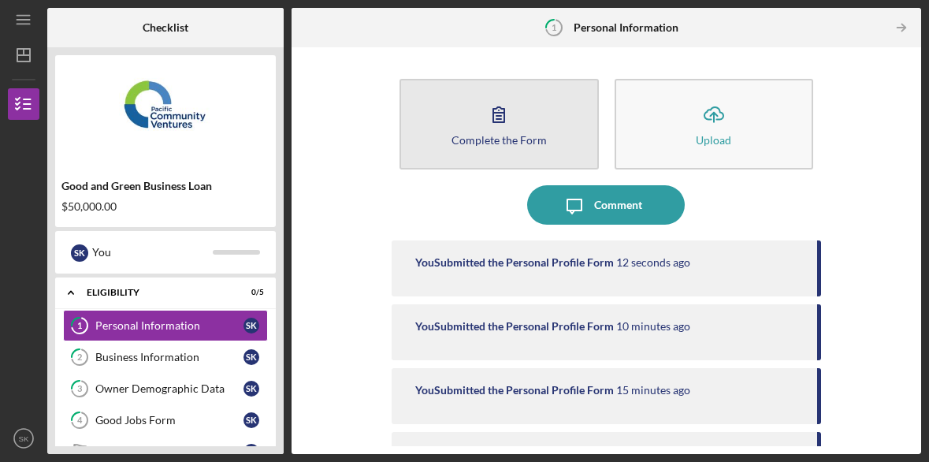
click at [500, 122] on icon "button" at bounding box center [498, 114] width 11 height 15
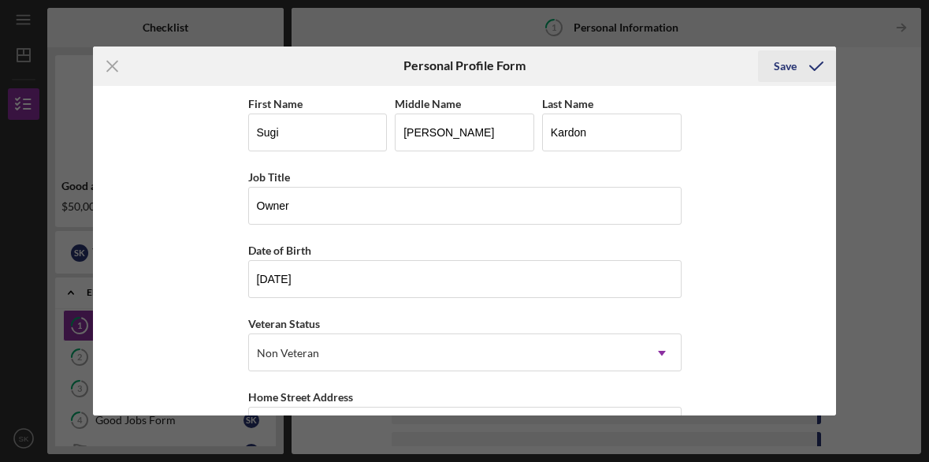
click at [791, 66] on div "Save" at bounding box center [785, 66] width 23 height 32
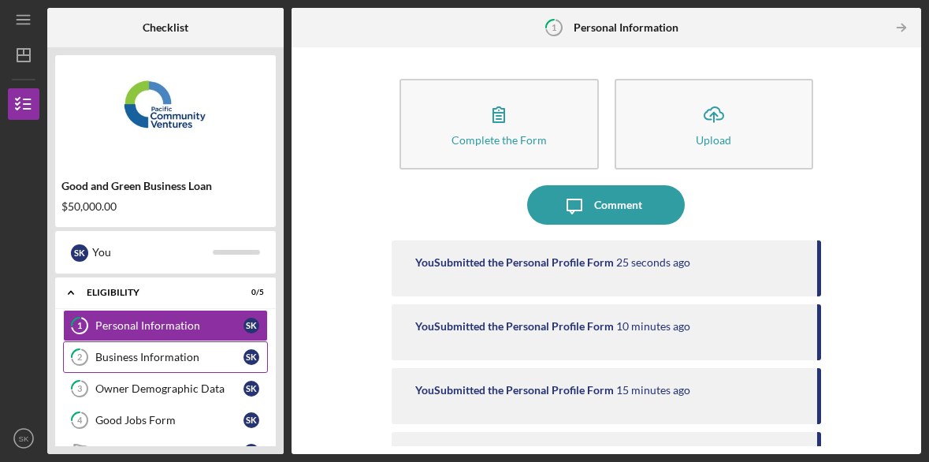
click at [190, 361] on div "Business Information" at bounding box center [169, 357] width 148 height 13
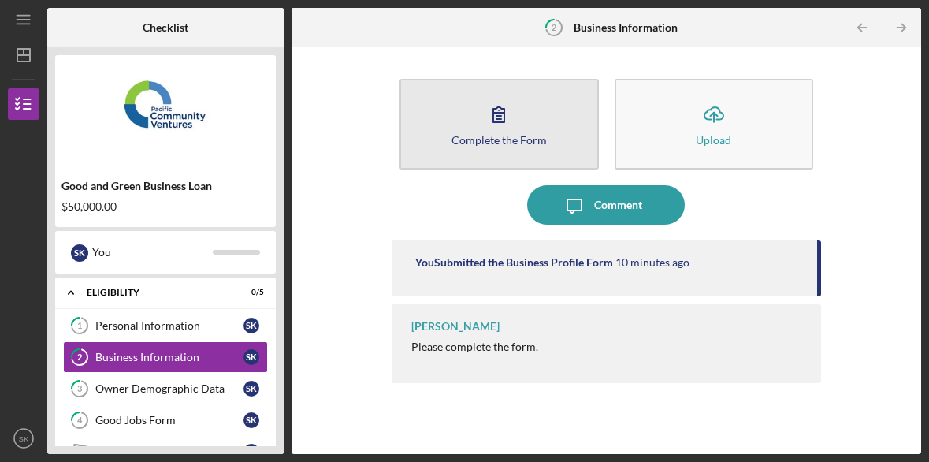
click at [507, 113] on icon "button" at bounding box center [498, 114] width 39 height 39
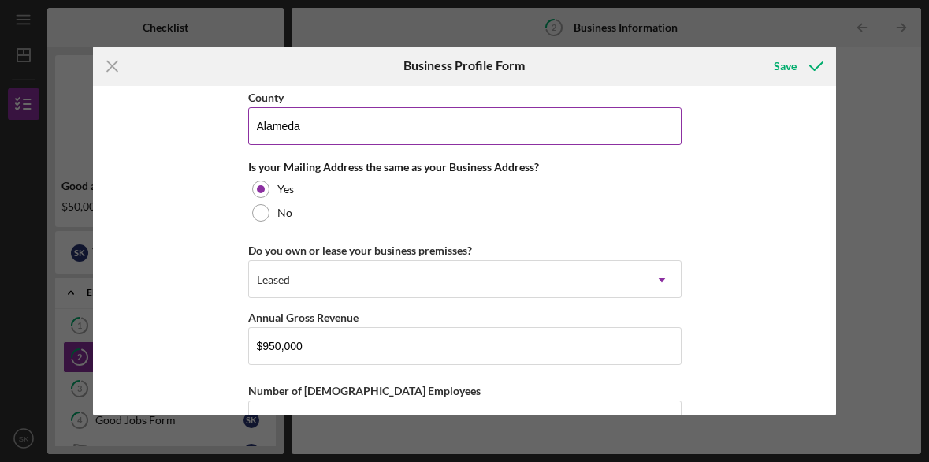
scroll to position [1280, 0]
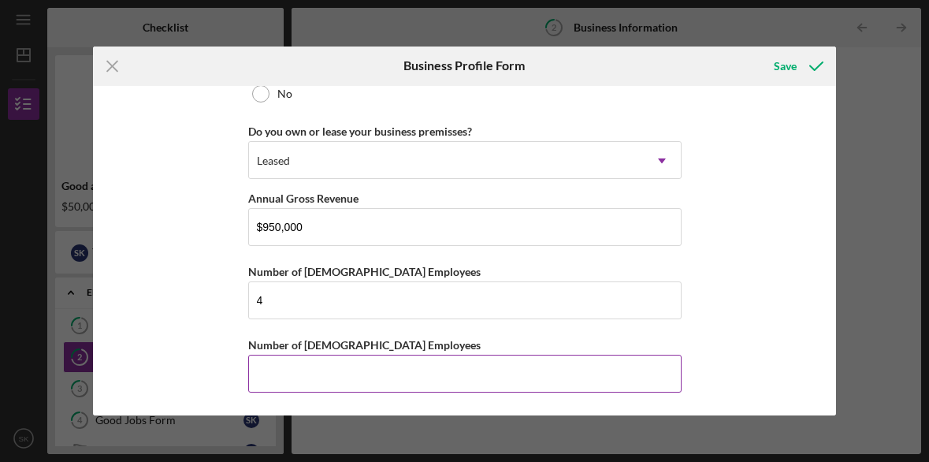
click at [260, 377] on input "Number of [DEMOGRAPHIC_DATA] Employees" at bounding box center [464, 373] width 433 height 38
type input "0"
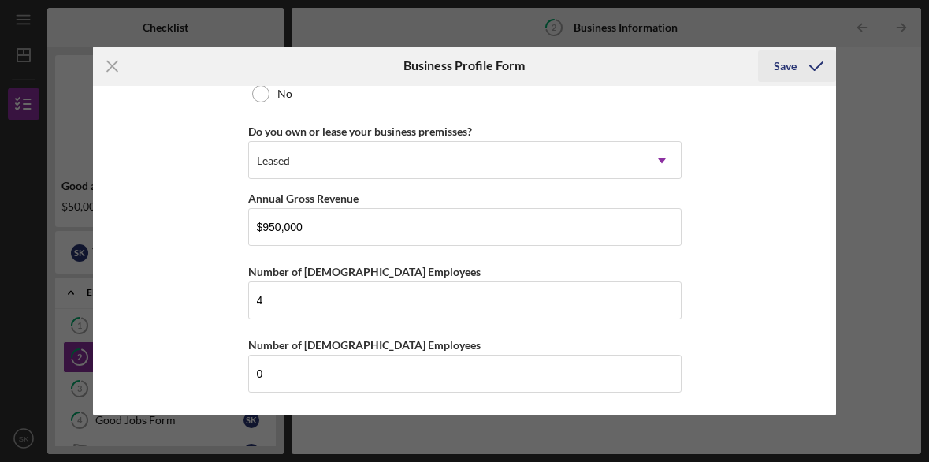
click at [780, 66] on div "Save" at bounding box center [785, 66] width 23 height 32
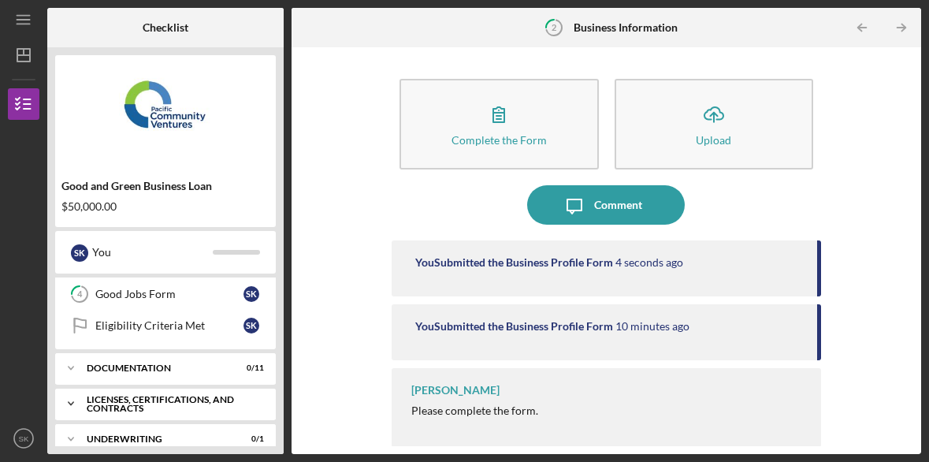
scroll to position [139, 0]
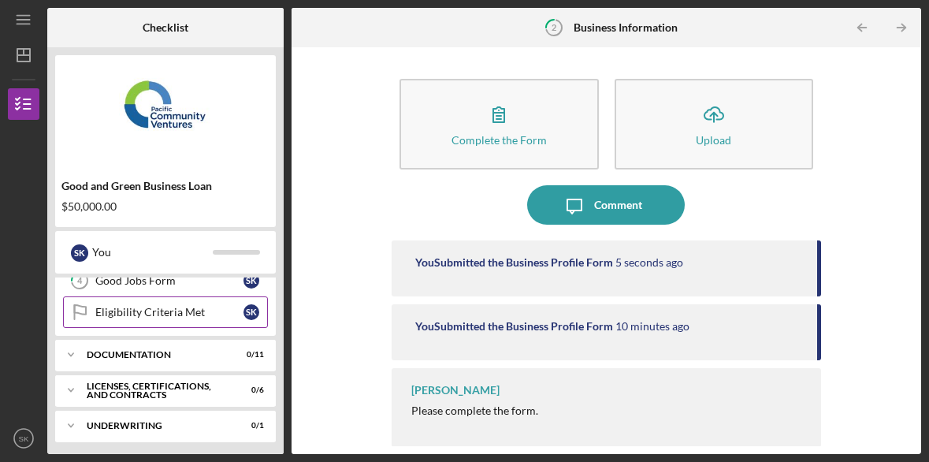
click at [159, 315] on div "Eligibility Criteria Met" at bounding box center [169, 312] width 148 height 13
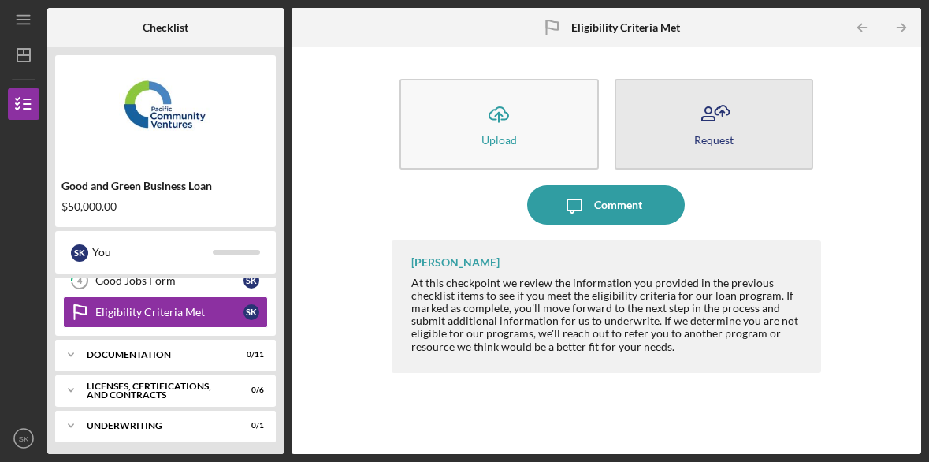
click at [705, 130] on icon "button" at bounding box center [713, 114] width 39 height 39
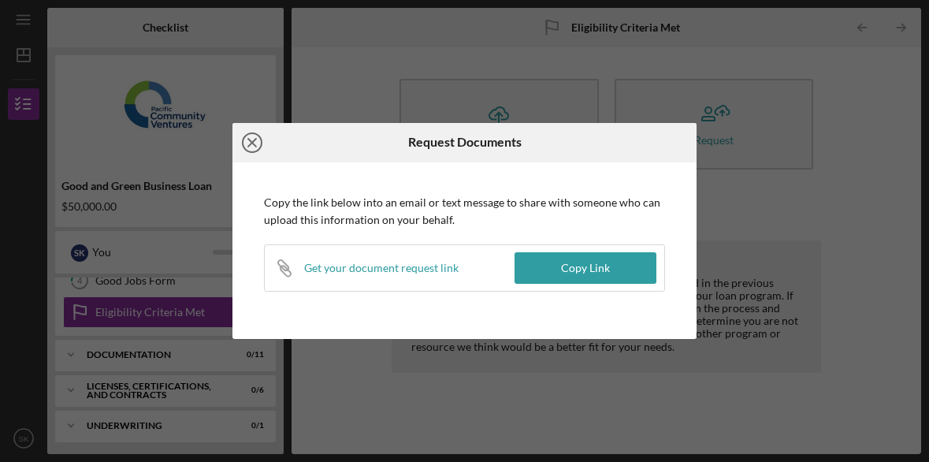
click at [250, 139] on icon "Icon/Close" at bounding box center [251, 142] width 39 height 39
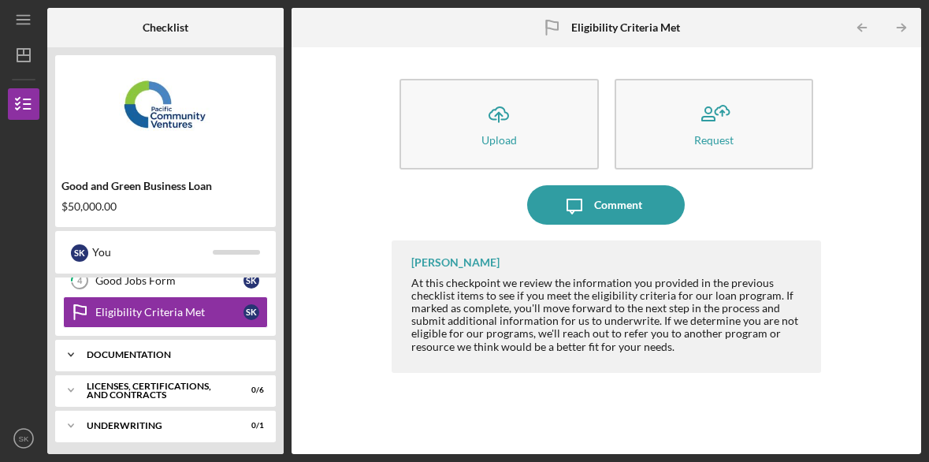
click at [153, 353] on div "Documentation" at bounding box center [171, 354] width 169 height 9
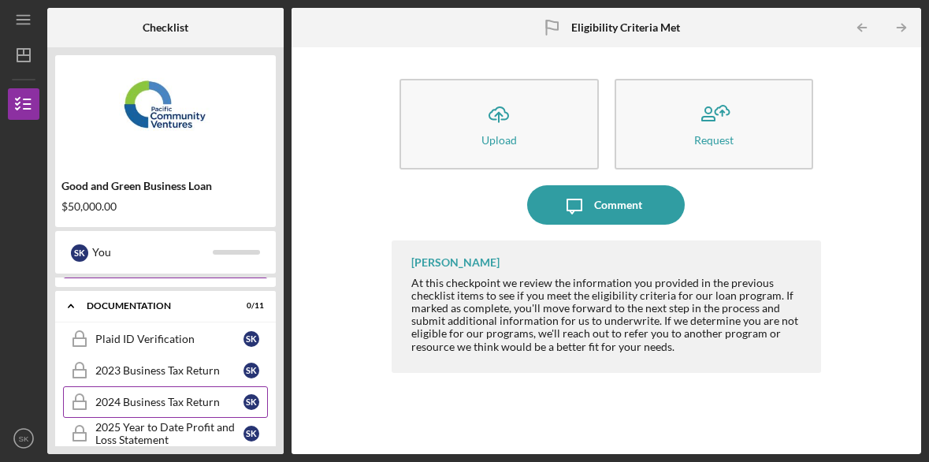
scroll to position [181, 0]
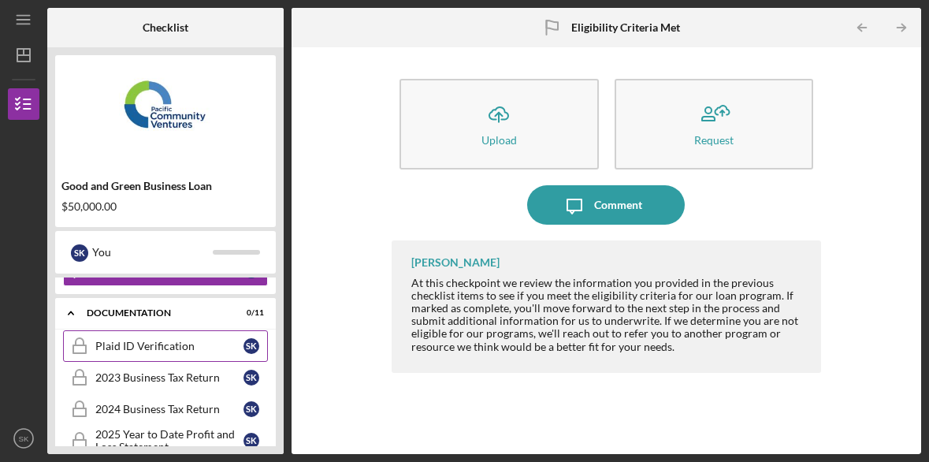
click at [153, 345] on div "Plaid ID Verification" at bounding box center [169, 346] width 148 height 13
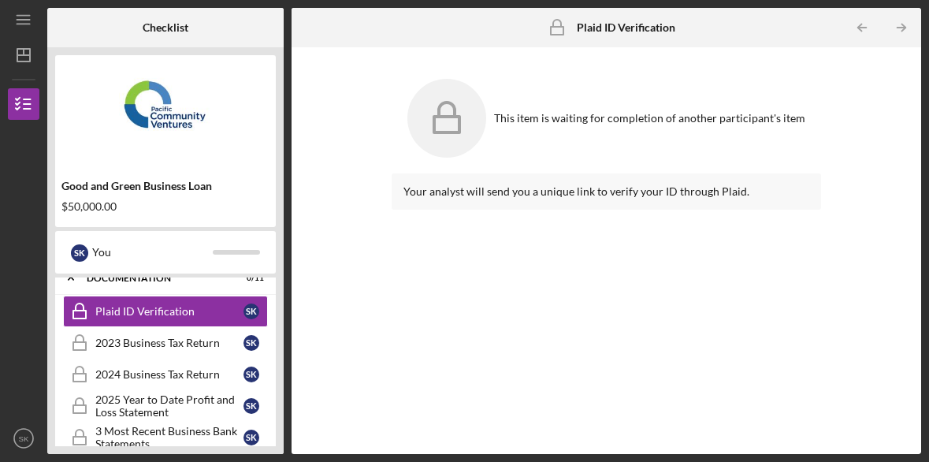
scroll to position [219, 0]
